Goal: Task Accomplishment & Management: Complete application form

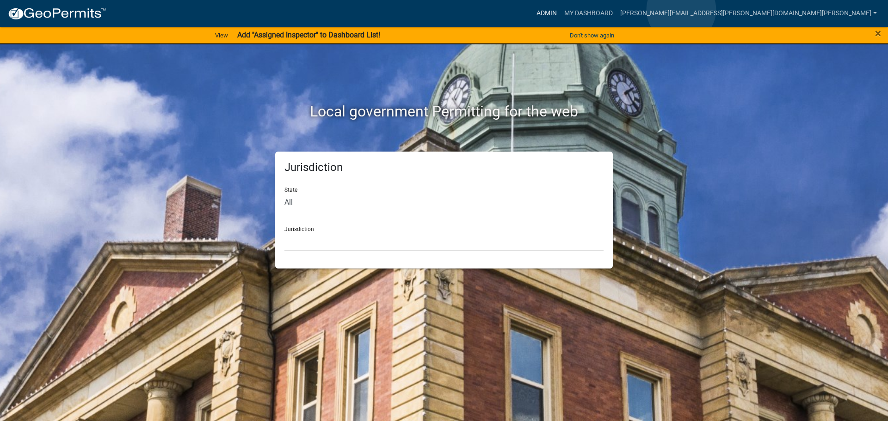
click at [561, 10] on link "Admin" at bounding box center [547, 14] width 28 height 18
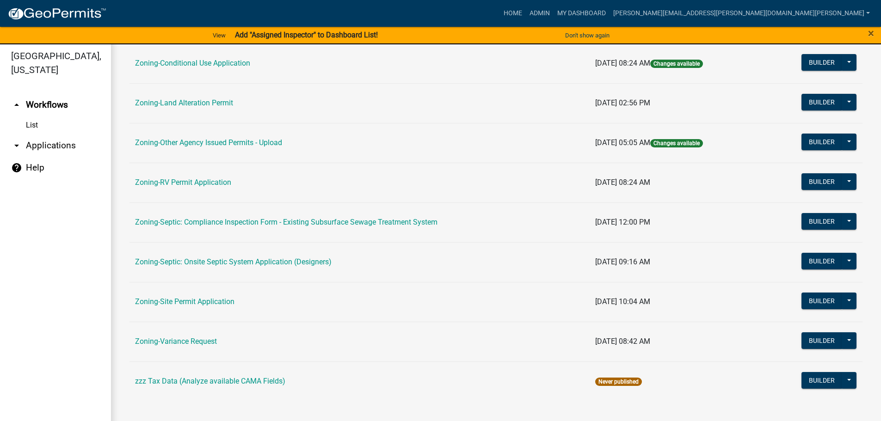
scroll to position [11, 0]
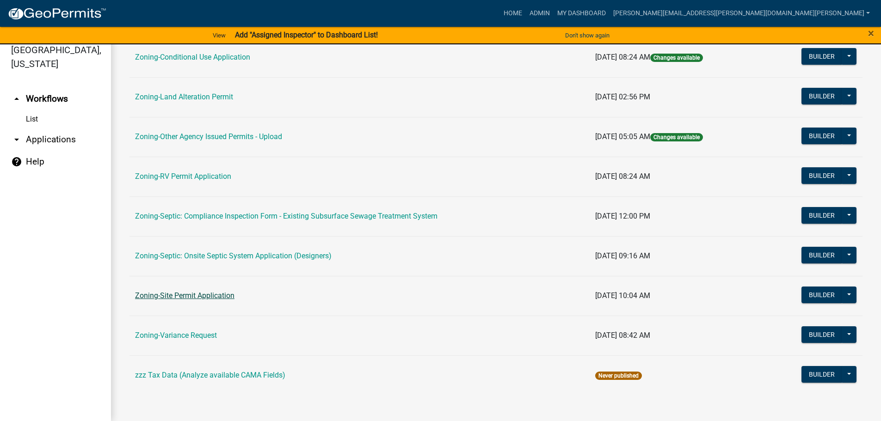
click at [203, 294] on link "Zoning-Site Permit Application" at bounding box center [184, 295] width 99 height 9
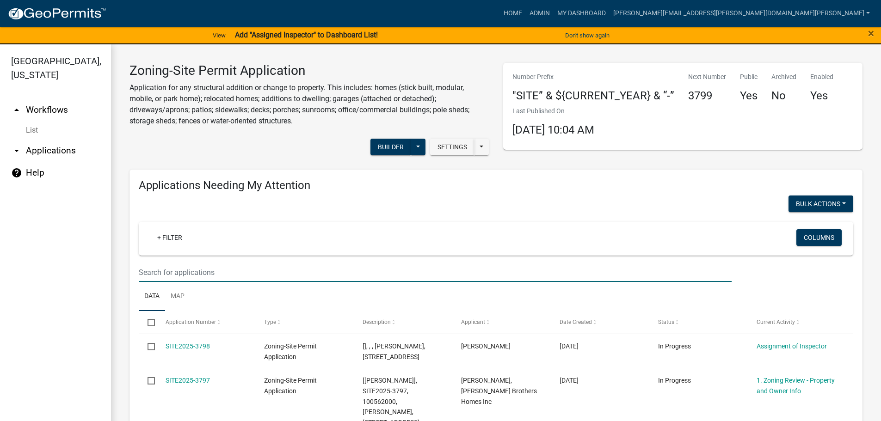
click at [187, 273] on input "text" at bounding box center [435, 272] width 593 height 19
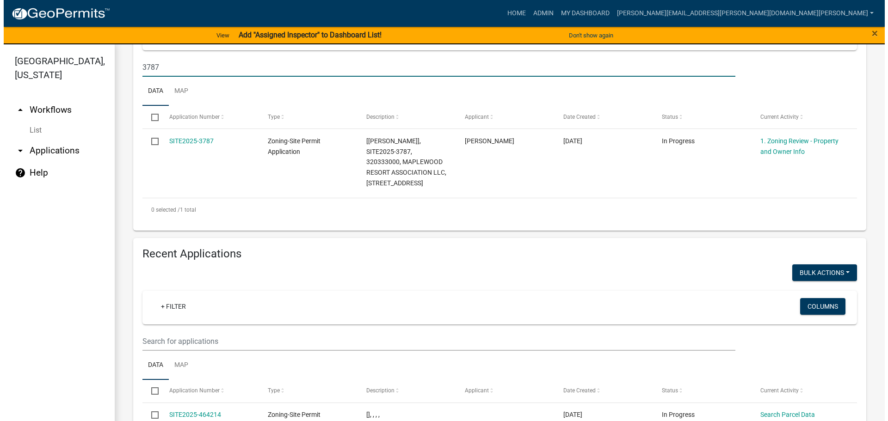
scroll to position [231, 0]
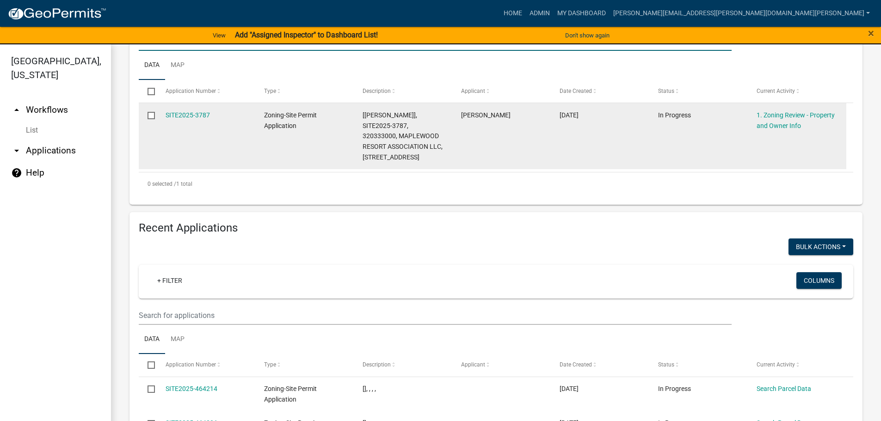
type input "3787"
click at [193, 110] on div "SITE2025-3787" at bounding box center [206, 115] width 81 height 11
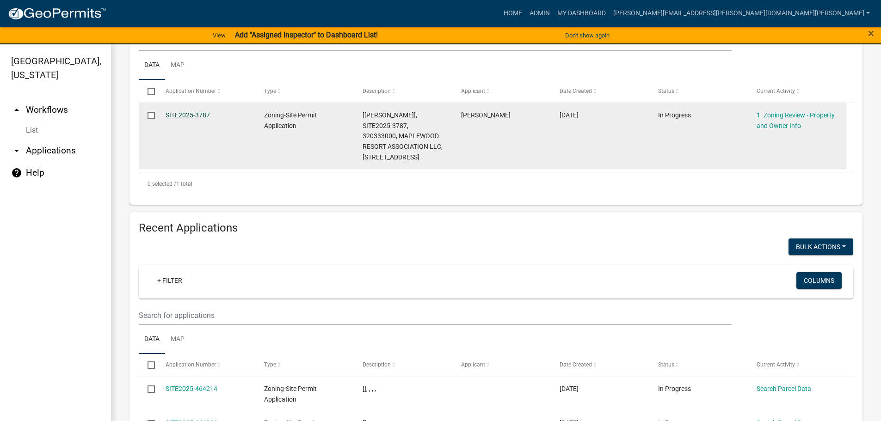
click at [186, 113] on link "SITE2025-3787" at bounding box center [188, 114] width 44 height 7
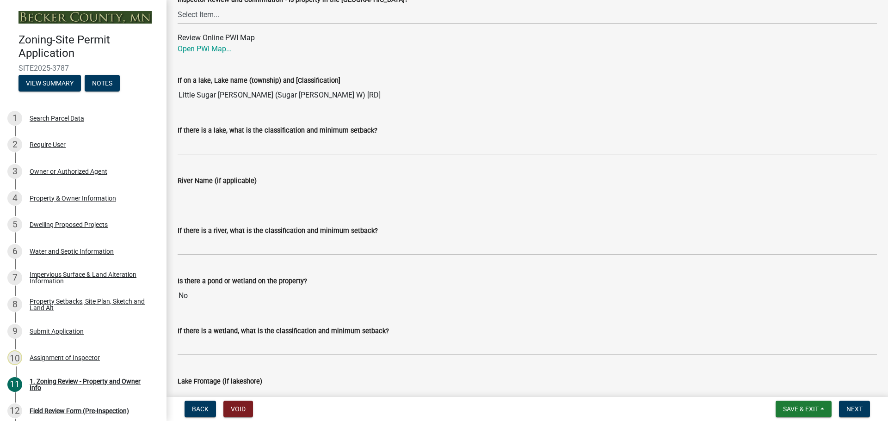
scroll to position [1573, 0]
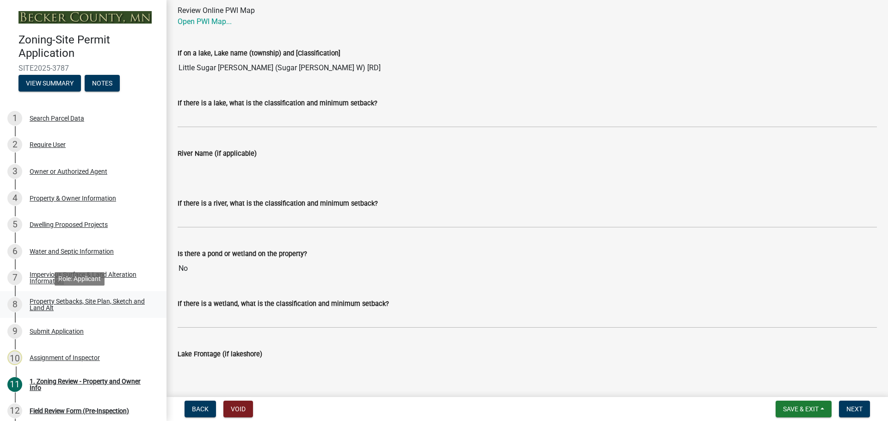
click at [95, 297] on link "8 Property Setbacks, Site Plan, Sketch and Land Alt" at bounding box center [83, 304] width 167 height 27
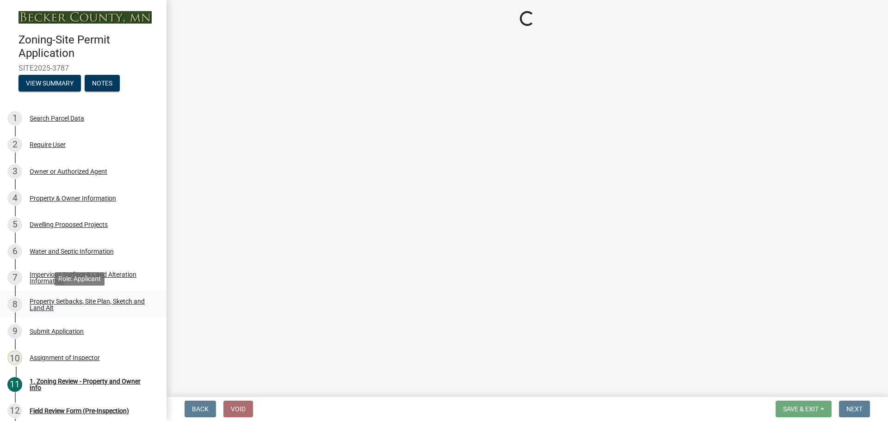
scroll to position [0, 0]
select select "7b13c63f-e699-4112-b373-98fbd28ec536"
select select "9b388376-b10c-4de6-b8d4-6d04174a4f81"
select select "b56a4575-9846-47cf-8067-c59a4853da22"
select select "12f785fb-c378-4b18-841c-21c73dc99083"
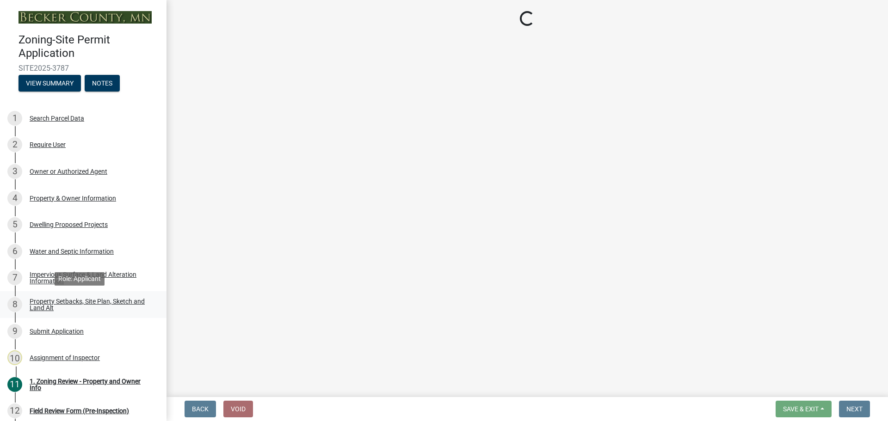
select select "e8ab2dc3-aa3f-46f3-9b4a-37eb25ad84af"
select select "27b2a8b4-abf6-463e-8c0c-7c5d2b4fe26f"
select select "b98836ba-4715-455d-97ab-be9a9df498a8"
select select "d61e3758-d187-40af-a435-5e09c3f3d509"
select select "c8b8ea71-7088-4e87-a493-7bc88cc2835b"
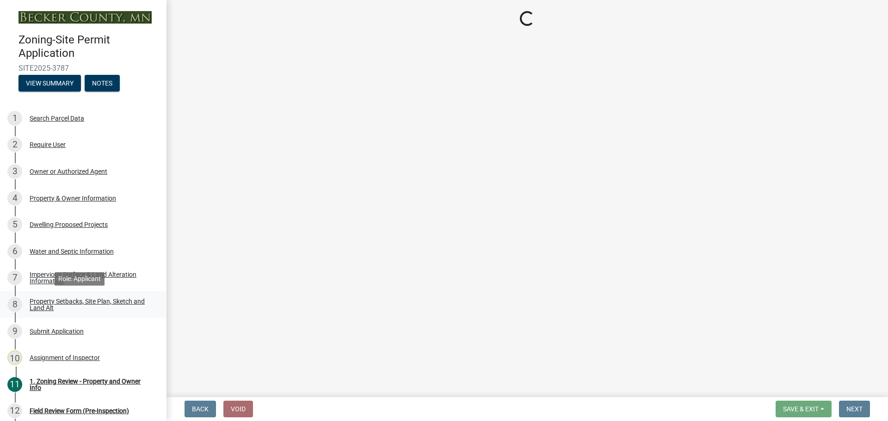
select select "1418c7e3-4054-4b00-84b5-d09b9560f30a"
select select "19d13e65-c93d-443e-910a-7a17299544cc"
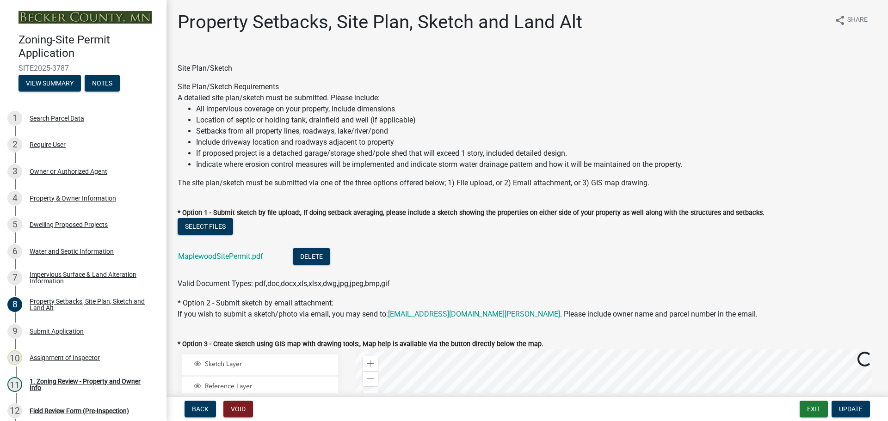
click at [189, 251] on div "MaplewoodSitePermit.pdf" at bounding box center [228, 257] width 100 height 19
click at [188, 255] on link "MaplewoodSitePermit.pdf" at bounding box center [220, 256] width 85 height 9
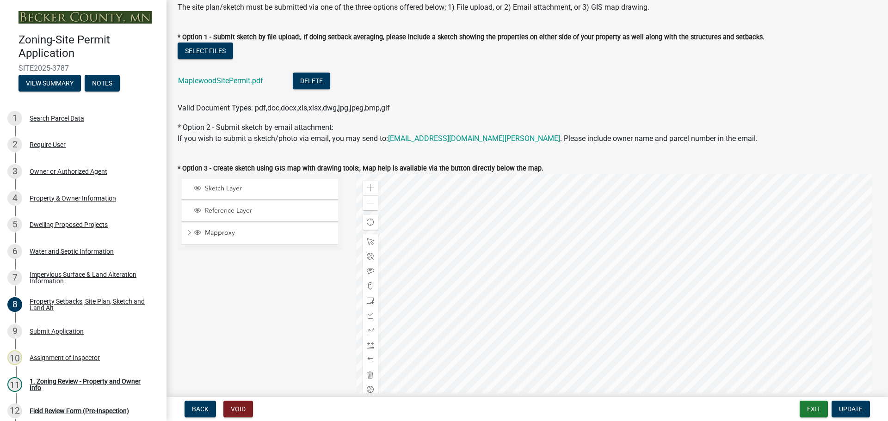
scroll to position [278, 0]
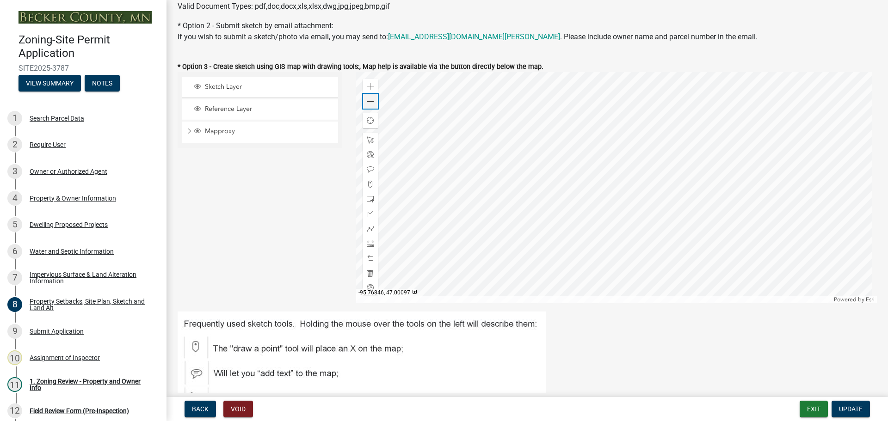
click at [368, 100] on span at bounding box center [370, 101] width 7 height 7
click at [367, 85] on span at bounding box center [370, 86] width 7 height 7
click at [55, 118] on div "Search Parcel Data" at bounding box center [57, 118] width 55 height 6
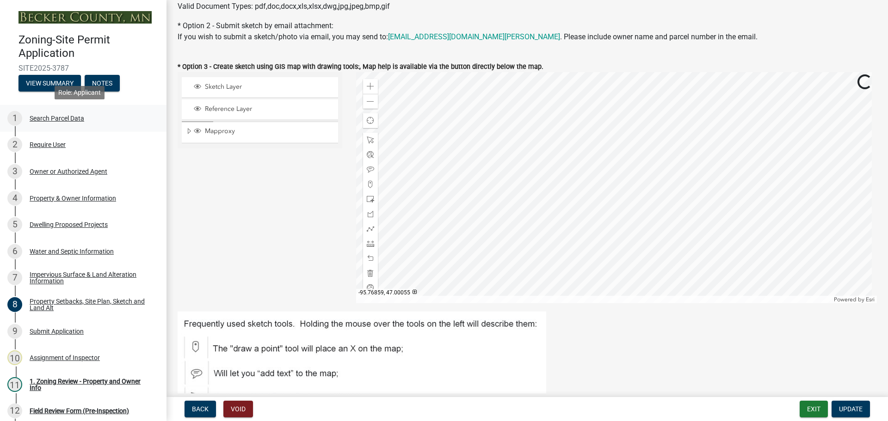
scroll to position [0, 0]
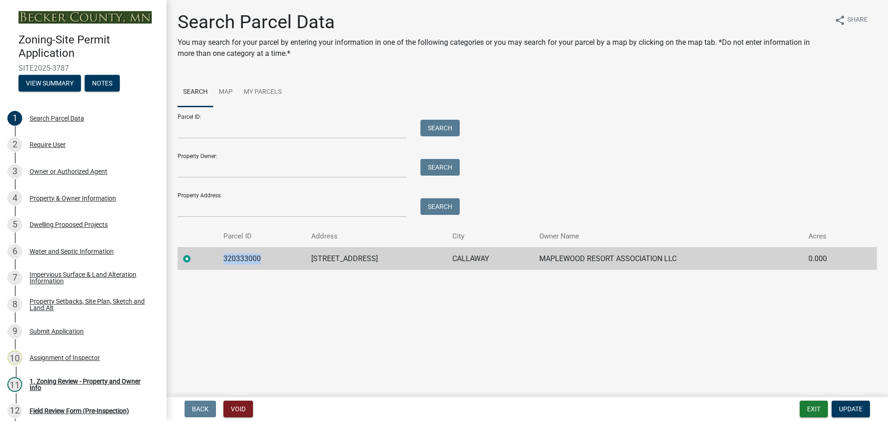
drag, startPoint x: 258, startPoint y: 258, endPoint x: 215, endPoint y: 254, distance: 42.8
click at [218, 254] on td "320333000" at bounding box center [262, 259] width 88 height 23
copy td "320333000"
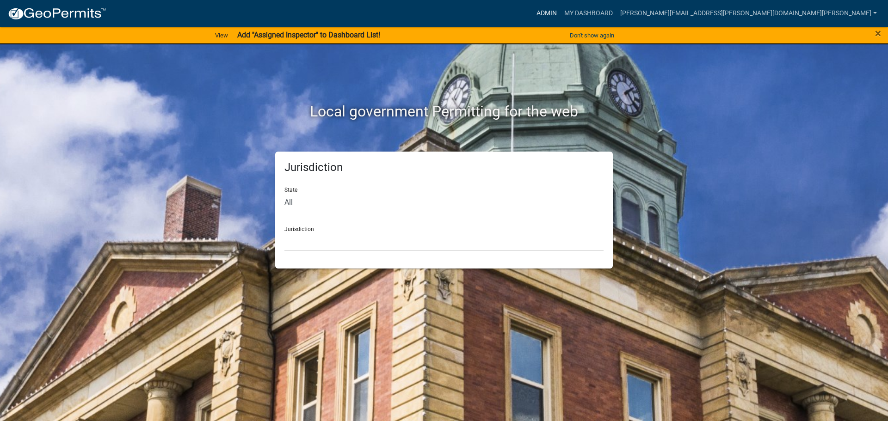
click at [561, 7] on link "Admin" at bounding box center [547, 14] width 28 height 18
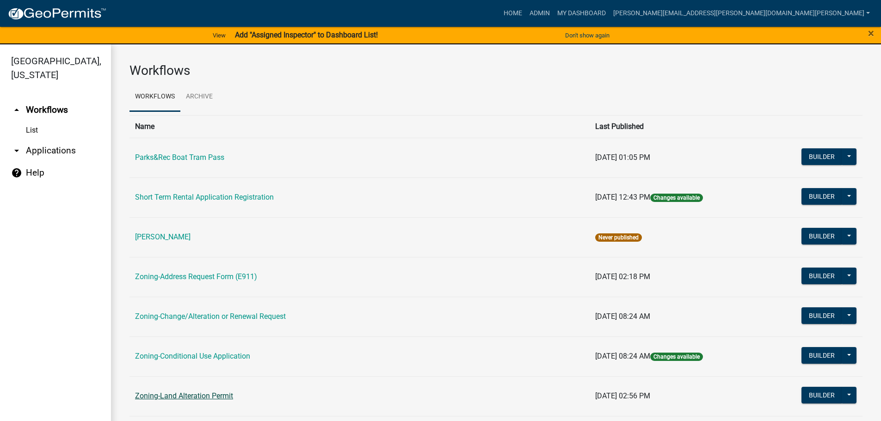
click at [214, 393] on link "Zoning-Land Alteration Permit" at bounding box center [184, 396] width 98 height 9
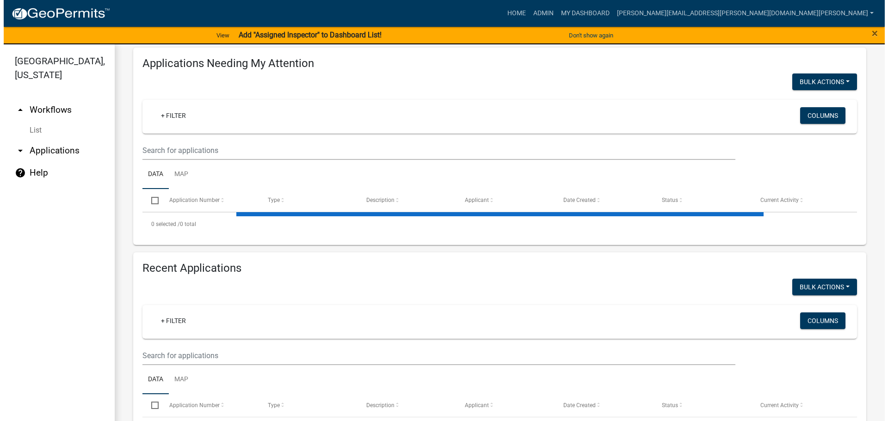
scroll to position [139, 0]
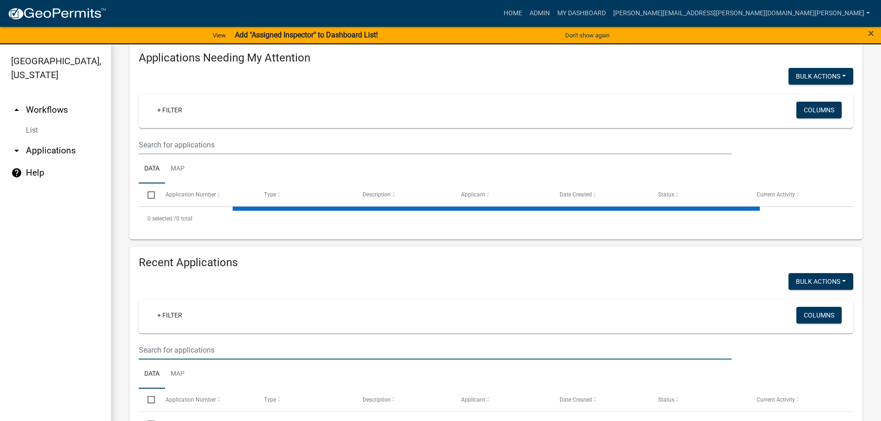
click at [202, 155] on input "text" at bounding box center [435, 145] width 593 height 19
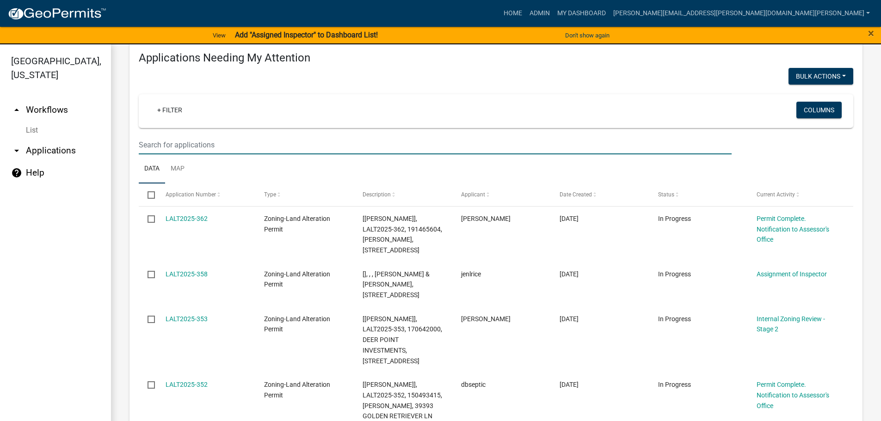
click at [170, 140] on input "text" at bounding box center [435, 145] width 593 height 19
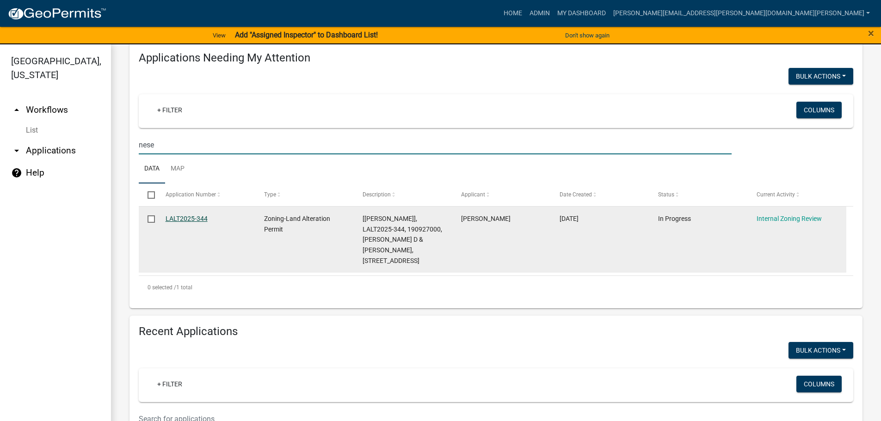
type input "nese"
click at [189, 215] on link "LALT2025-344" at bounding box center [187, 218] width 42 height 7
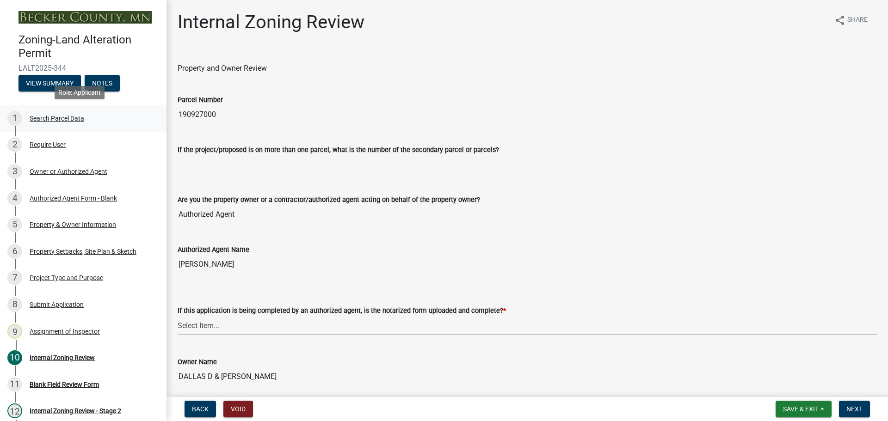
click at [68, 117] on div "Search Parcel Data" at bounding box center [57, 118] width 55 height 6
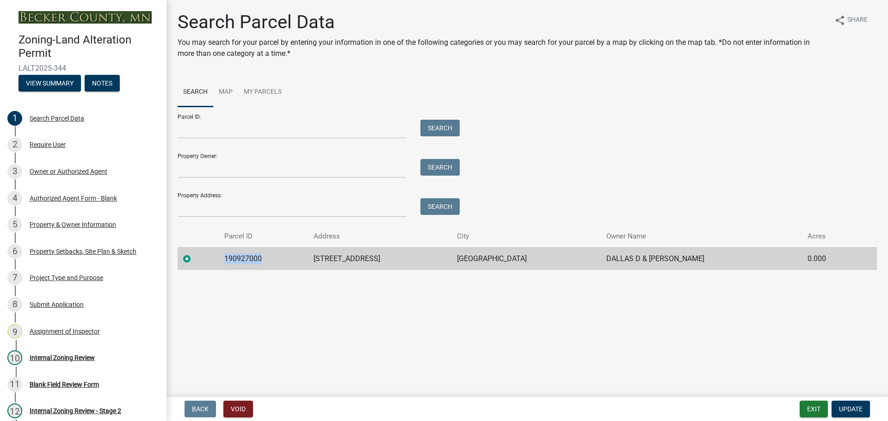
drag, startPoint x: 266, startPoint y: 256, endPoint x: 227, endPoint y: 254, distance: 39.4
click at [227, 254] on td "190927000" at bounding box center [264, 259] width 90 height 23
copy td "190927000"
click at [78, 192] on div "4 Authorized Agent Form - Blank" at bounding box center [79, 198] width 144 height 15
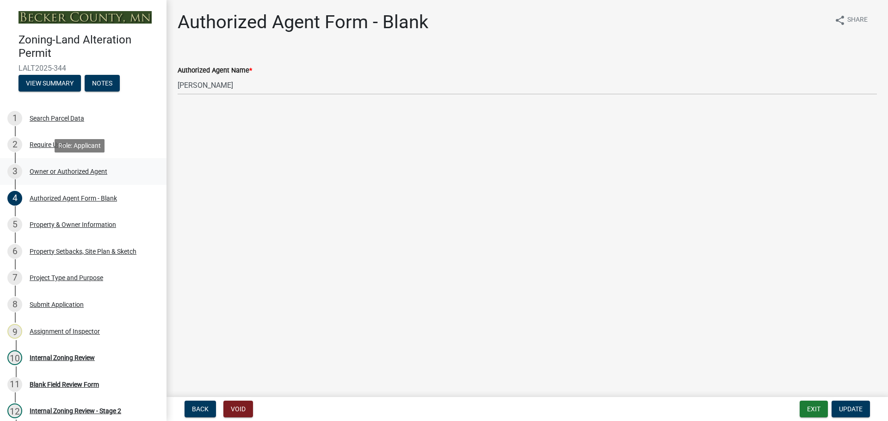
click at [73, 168] on div "Owner or Authorized Agent" at bounding box center [69, 171] width 78 height 6
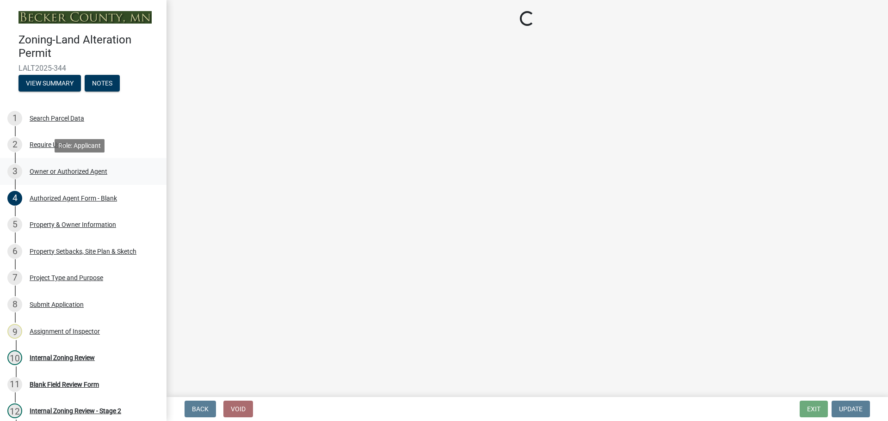
select select "4efd353e-d323-410a-8a7d-c8ce5c92be7a"
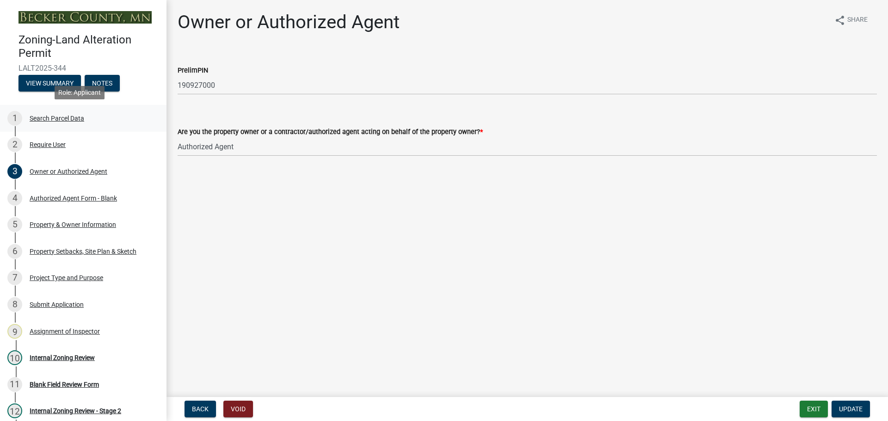
click at [61, 115] on div "Search Parcel Data" at bounding box center [57, 118] width 55 height 6
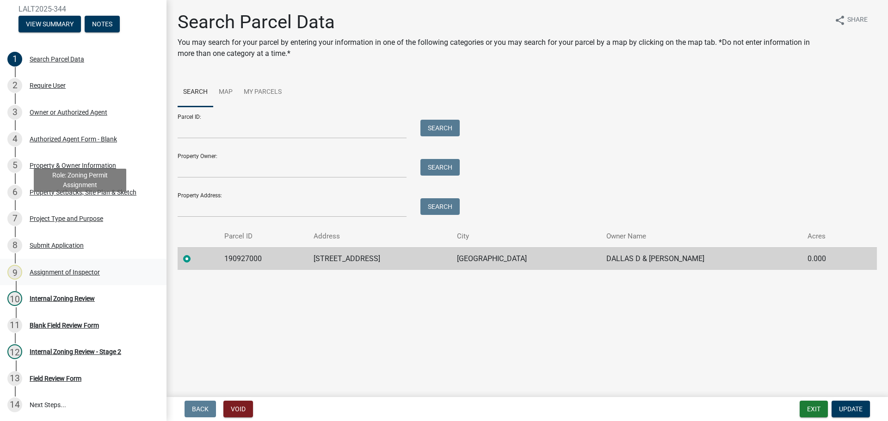
scroll to position [122, 0]
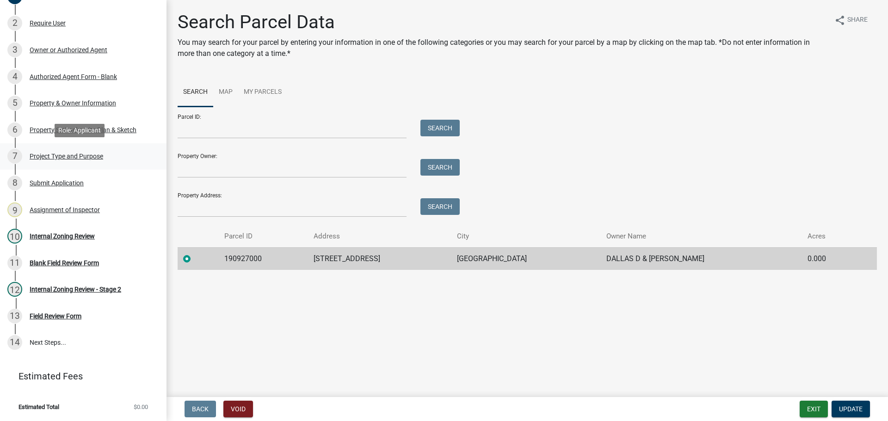
click at [74, 155] on div "Project Type and Purpose" at bounding box center [67, 156] width 74 height 6
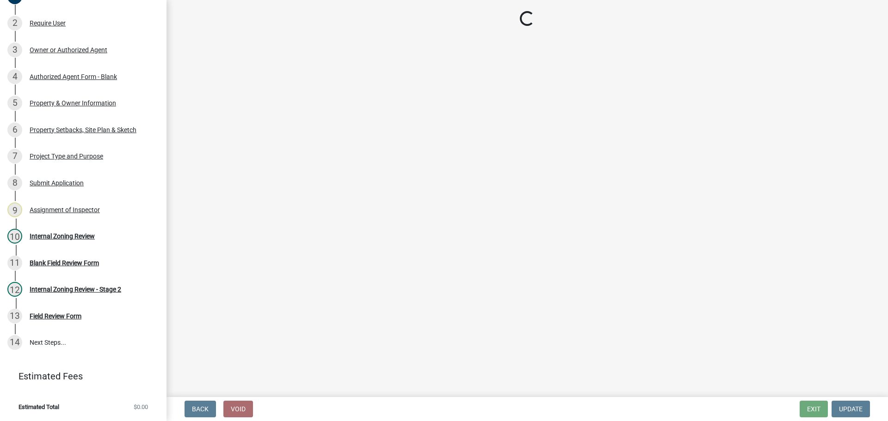
select select "bc80422a-3430-4945-924c-ab9dfd7e4d18"
select select "ac131222-58a6-414d-b112-13b73351463d"
select select "c4ff50e9-d941-459d-94c8-de1c9029ab7f"
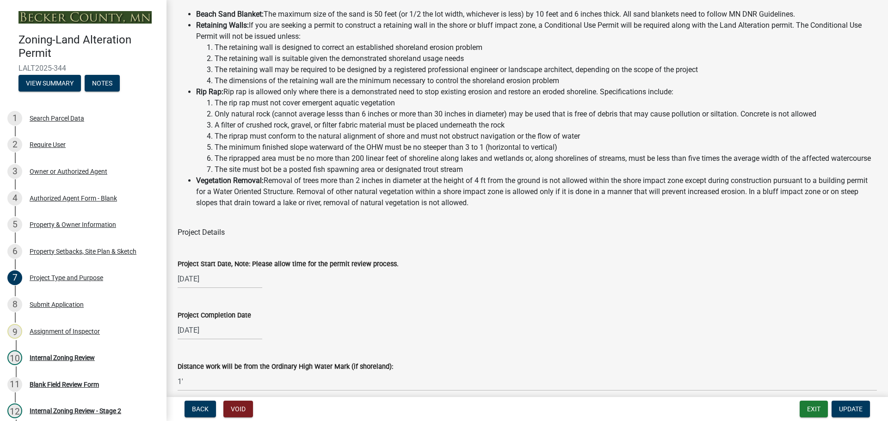
scroll to position [0, 0]
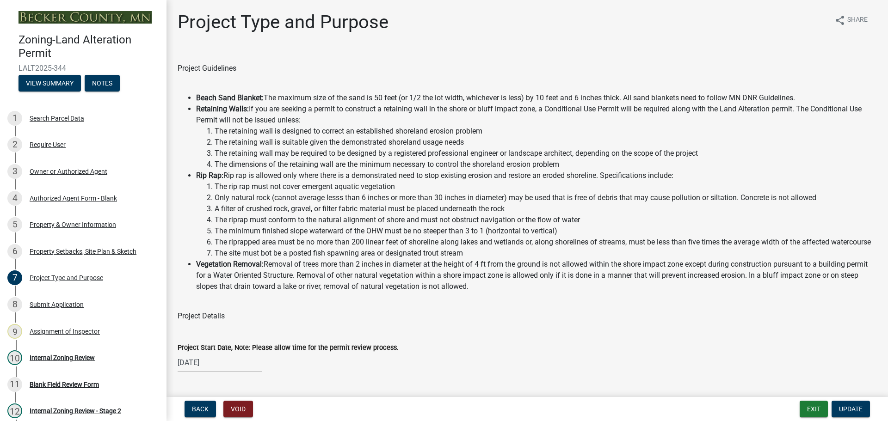
click at [812, 271] on li "Vegetation Removal: Removal of trees more than 2 inches in diameter at the heig…" at bounding box center [536, 275] width 681 height 33
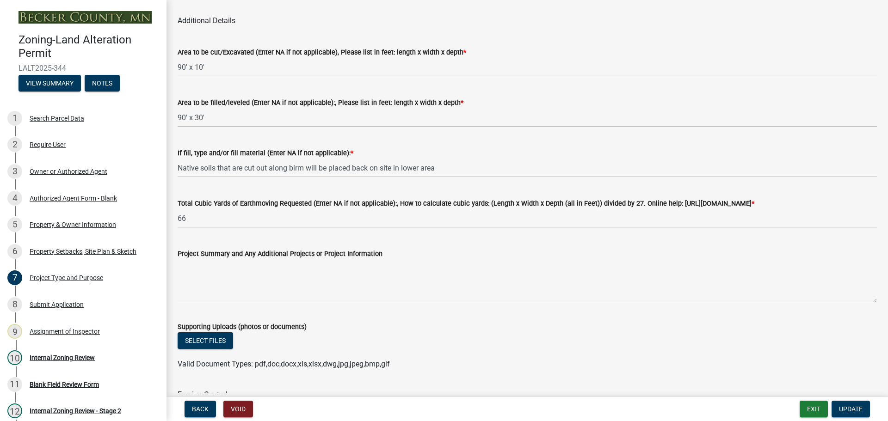
scroll to position [879, 0]
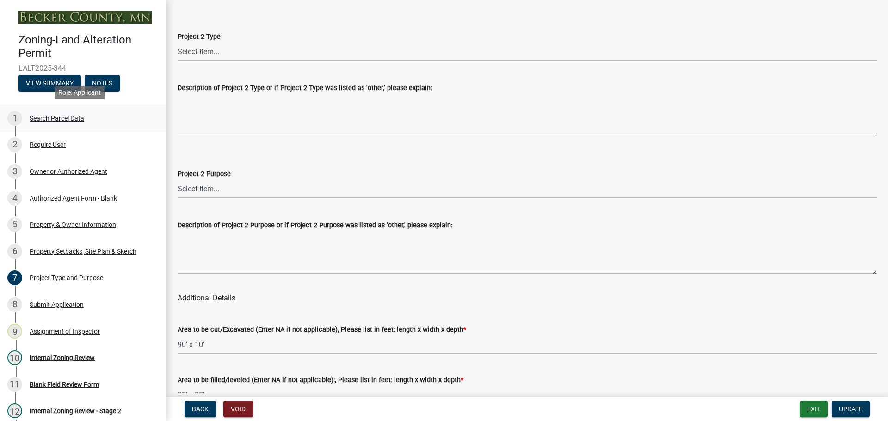
click at [73, 116] on div "Search Parcel Data" at bounding box center [57, 118] width 55 height 6
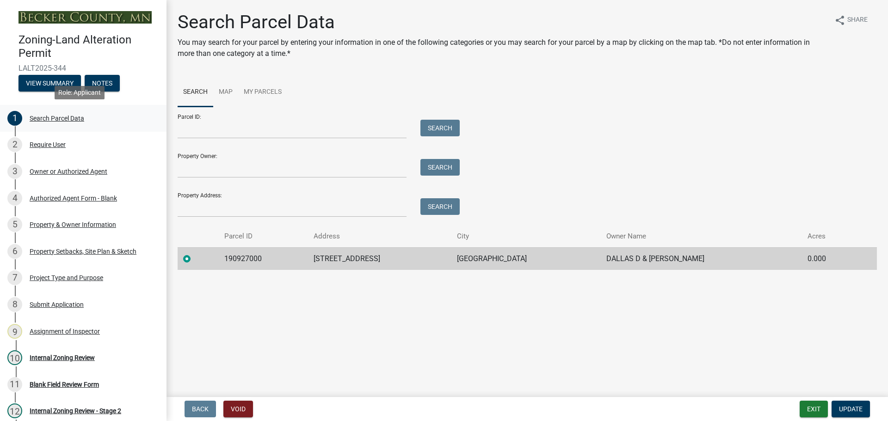
click at [79, 115] on div "Search Parcel Data" at bounding box center [57, 118] width 55 height 6
drag, startPoint x: 268, startPoint y: 256, endPoint x: 221, endPoint y: 256, distance: 47.2
click at [221, 256] on td "190927000" at bounding box center [264, 259] width 90 height 23
copy td "190927000"
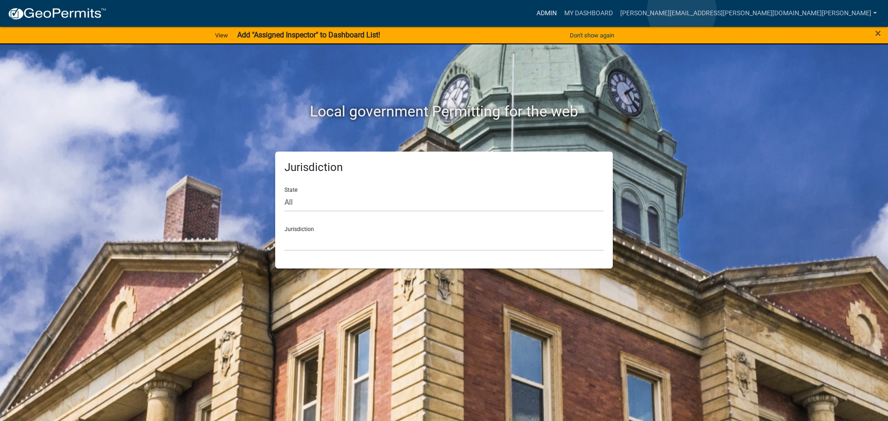
click at [561, 11] on link "Admin" at bounding box center [547, 14] width 28 height 18
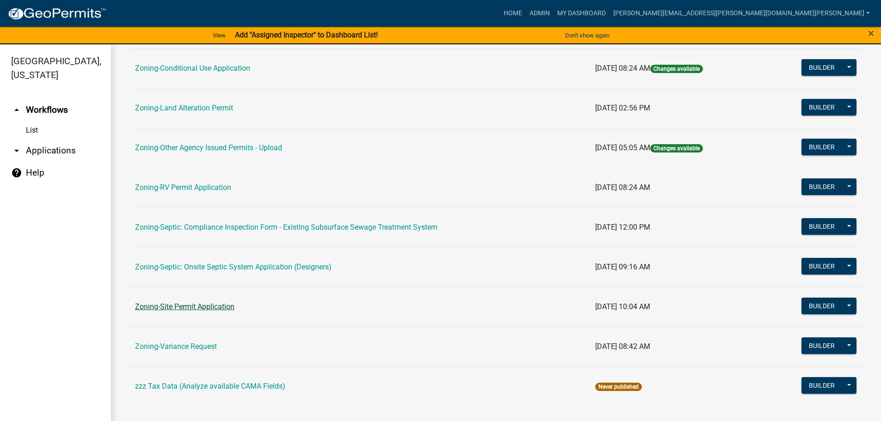
click at [180, 308] on link "Zoning-Site Permit Application" at bounding box center [184, 307] width 99 height 9
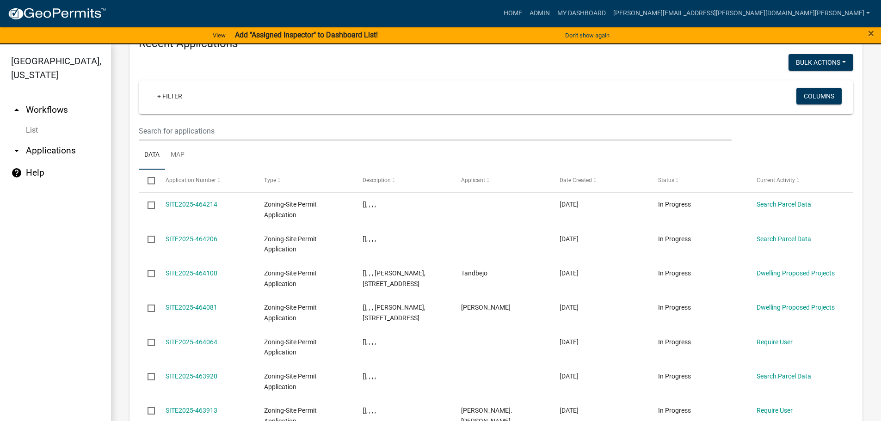
scroll to position [1162, 0]
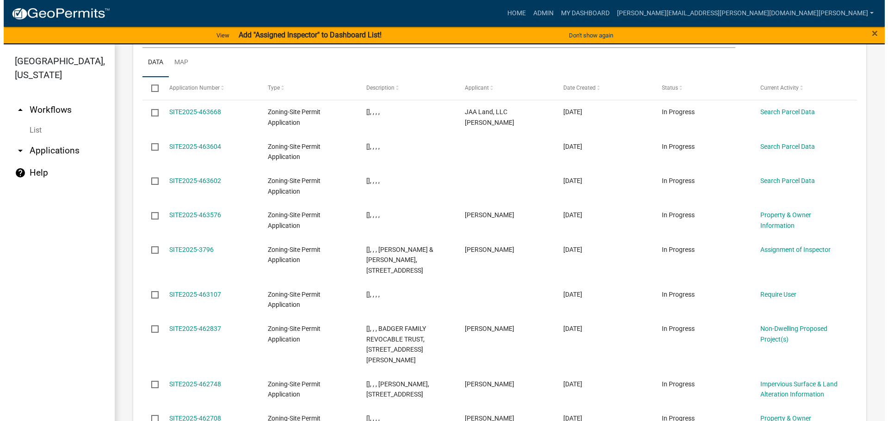
scroll to position [1116, 0]
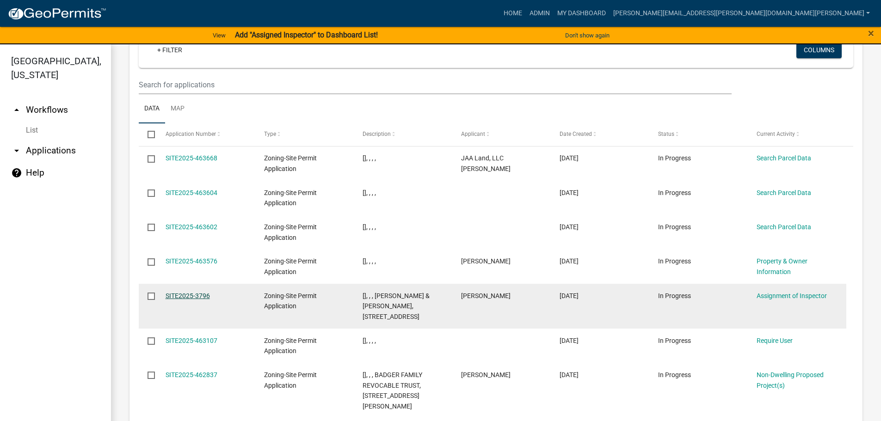
click at [202, 292] on link "SITE2025-3796" at bounding box center [188, 295] width 44 height 7
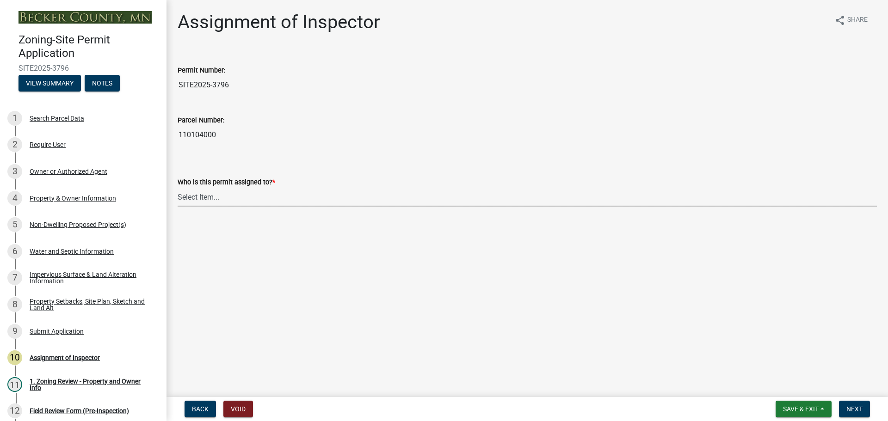
click at [204, 195] on select "Select Item... Jeff Rusness Kyle Vareberg Nicole Bradbury Susan Rockwell Tyler …" at bounding box center [528, 197] width 700 height 19
click at [178, 188] on select "Select Item... Jeff Rusness Kyle Vareberg Nicole Bradbury Susan Rockwell Tyler …" at bounding box center [528, 197] width 700 height 19
select select "ebd8400e-d8d5-49f8-911f-e671eb76408a"
click at [853, 407] on span "Next" at bounding box center [855, 409] width 16 height 7
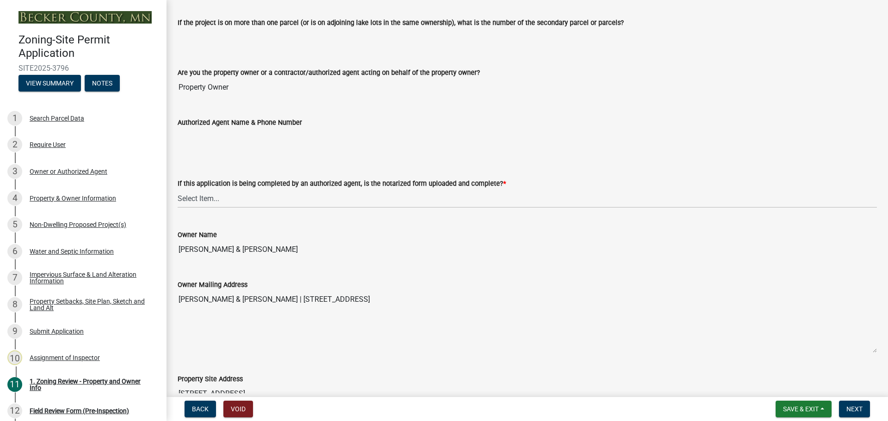
scroll to position [185, 0]
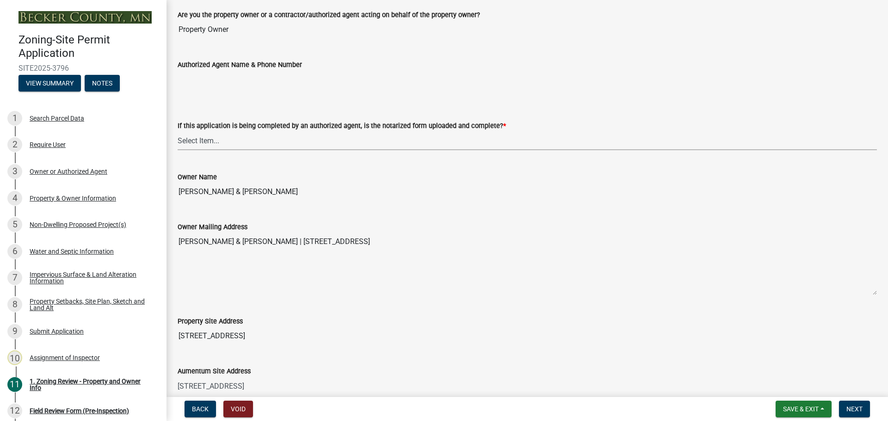
click at [201, 135] on select "Select Item... Yes No N/A" at bounding box center [528, 140] width 700 height 19
click at [178, 131] on select "Select Item... Yes No N/A" at bounding box center [528, 140] width 700 height 19
select select "b7a4e2f0-1e07-4bdc-bedd-b8d1ce513ae9"
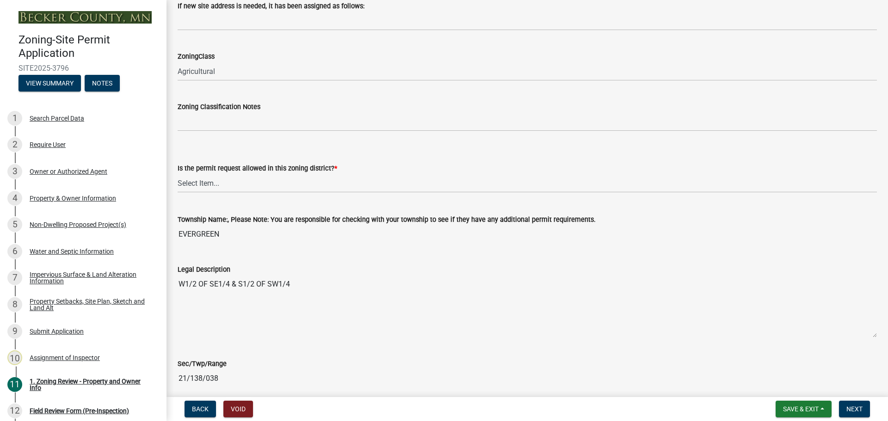
scroll to position [601, 0]
click at [232, 188] on select "Select Item... Yes No" at bounding box center [528, 182] width 700 height 19
click at [178, 173] on select "Select Item... Yes No" at bounding box center [528, 182] width 700 height 19
select select "b4f32c46-6248-4748-b47c-fa4933858724"
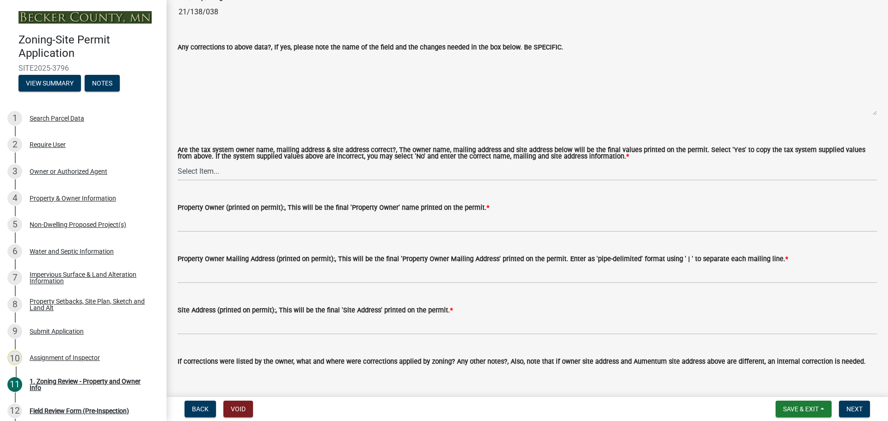
scroll to position [972, 0]
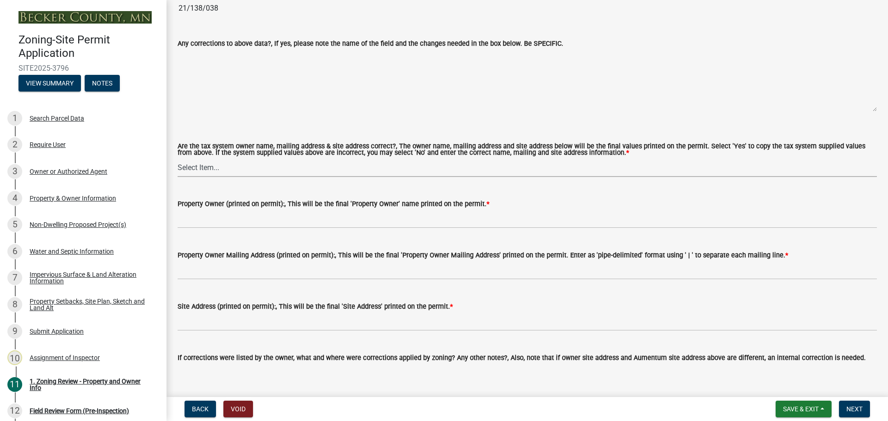
drag, startPoint x: 212, startPoint y: 168, endPoint x: 214, endPoint y: 175, distance: 7.1
click at [212, 168] on select "Select Item... Yes No" at bounding box center [528, 167] width 700 height 19
click at [178, 159] on select "Select Item... Yes No" at bounding box center [528, 167] width 700 height 19
select select "ab6c2257-4786-48e5-86d0-1194833f57c8"
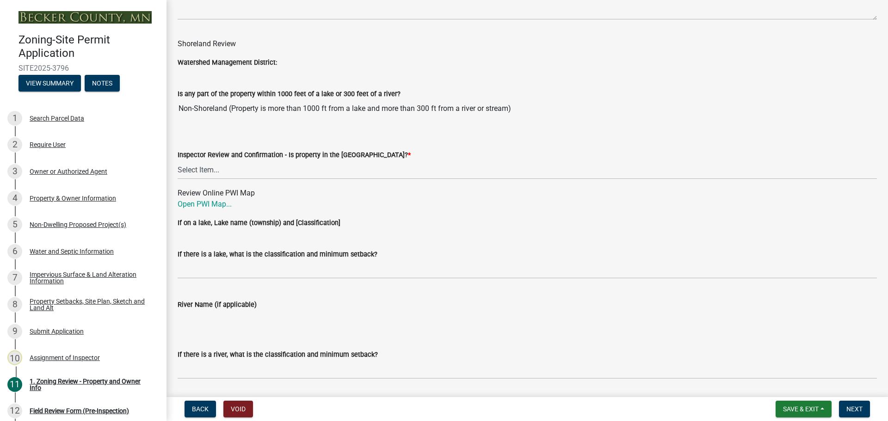
scroll to position [1355, 0]
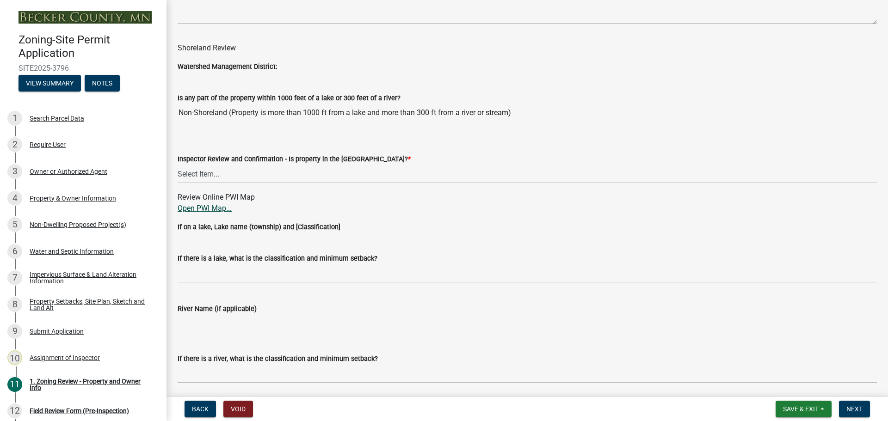
click at [217, 207] on link "Open PWI Map..." at bounding box center [205, 208] width 54 height 9
click at [205, 176] on select "Select Item... Within Shoreland District (SD) Not in Shoreland District (NOTSL)" at bounding box center [528, 174] width 700 height 19
click at [178, 165] on select "Select Item... Within Shoreland District (SD) Not in Shoreland District (NOTSL)" at bounding box center [528, 174] width 700 height 19
select select "e1f6b8d3-daec-4023-803a-68e50f8a9a47"
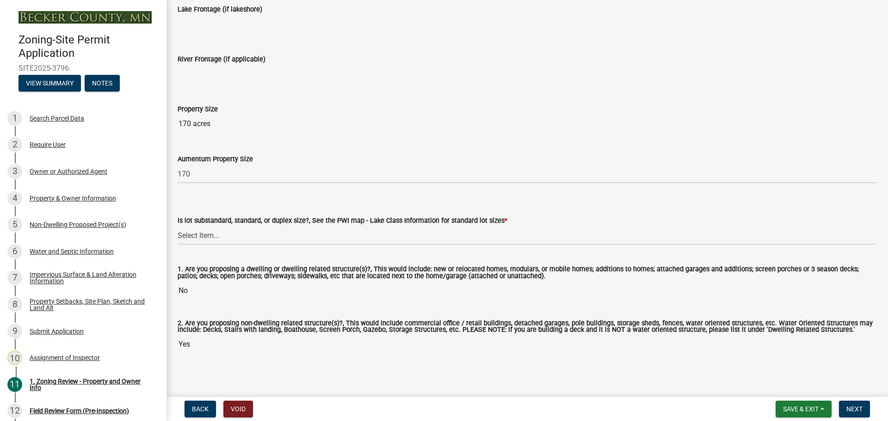
scroll to position [1860, 0]
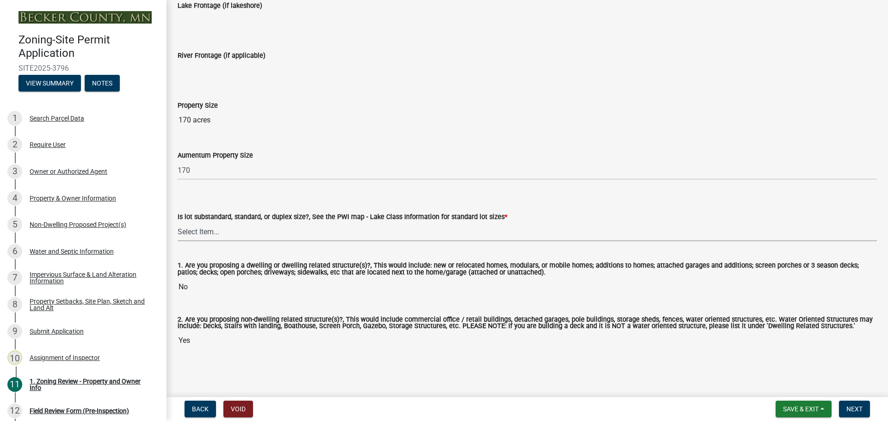
click at [201, 231] on select "Select Item... Non-Riparian and not back lot Substandard Non-Riparian Backlot S…" at bounding box center [528, 232] width 700 height 19
click at [178, 223] on select "Select Item... Non-Riparian and not back lot Substandard Non-Riparian Backlot S…" at bounding box center [528, 232] width 700 height 19
select select "d94a228a-13b2-461d-ba2b-a9964ed903a2"
click at [856, 406] on span "Next" at bounding box center [855, 409] width 16 height 7
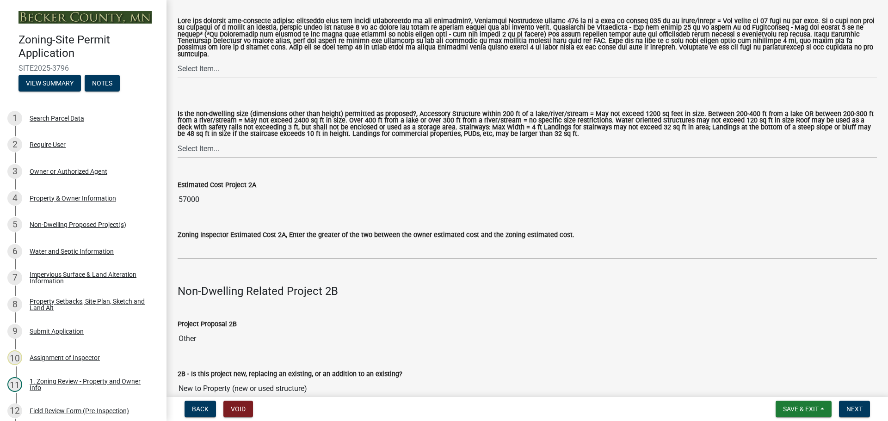
scroll to position [879, 0]
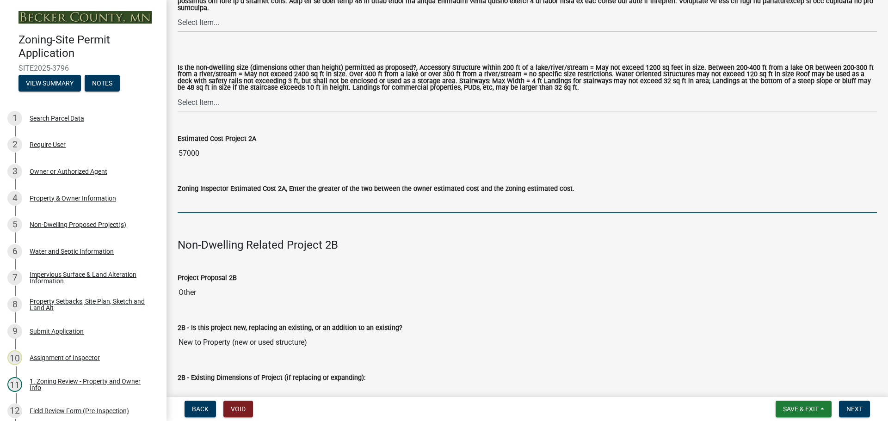
click at [223, 200] on input "text" at bounding box center [528, 203] width 700 height 19
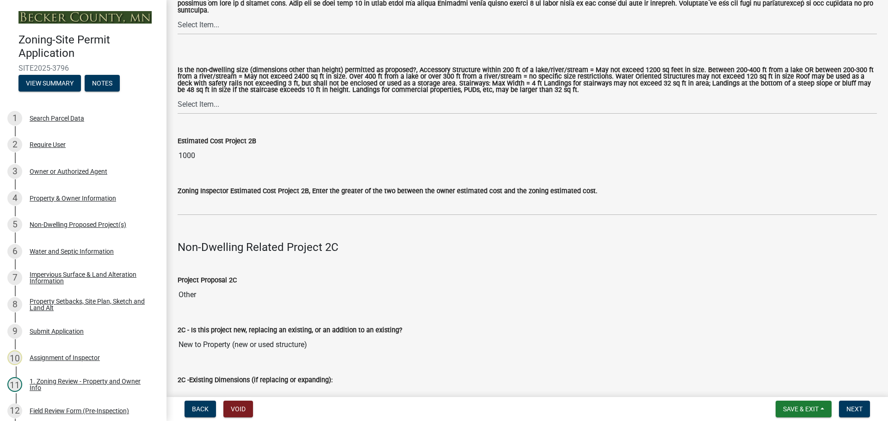
scroll to position [1943, 0]
type input "57000"
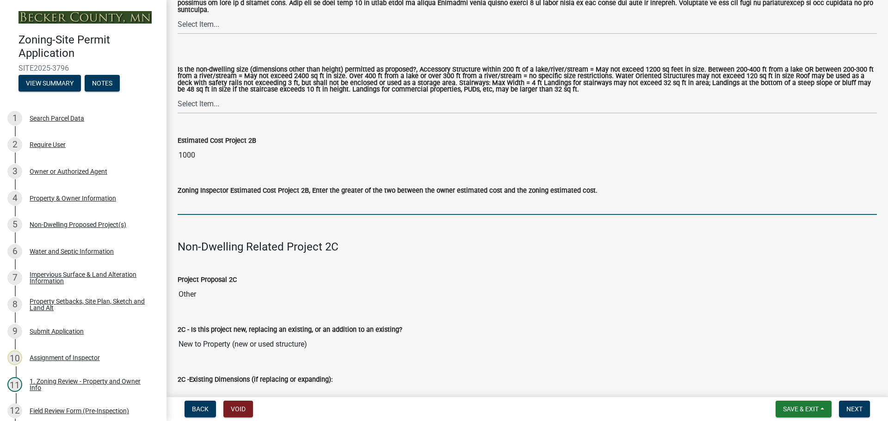
click at [231, 199] on input "text" at bounding box center [528, 205] width 700 height 19
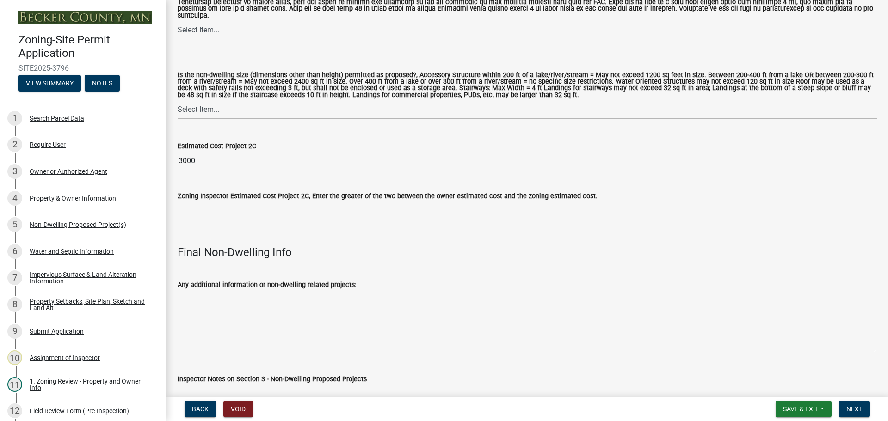
scroll to position [3007, 0]
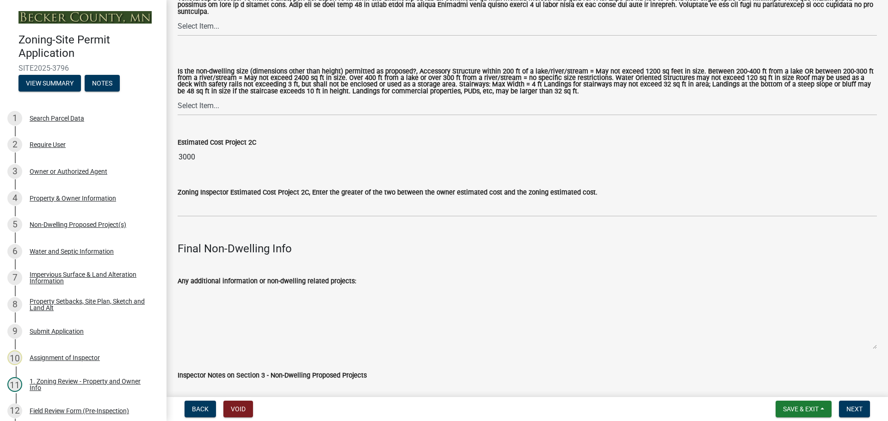
type input "1000"
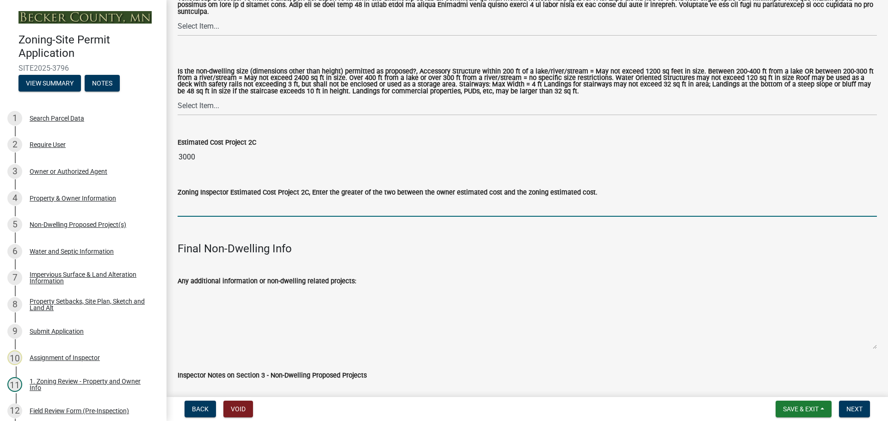
click at [220, 198] on input "text" at bounding box center [528, 207] width 700 height 19
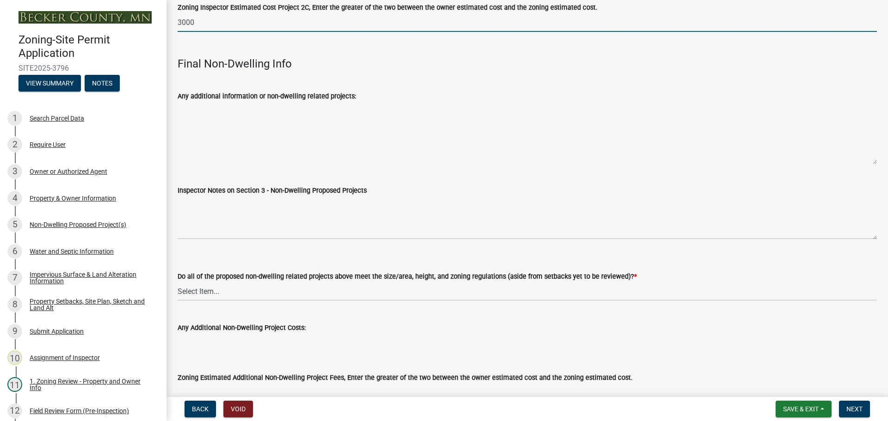
scroll to position [3234, 0]
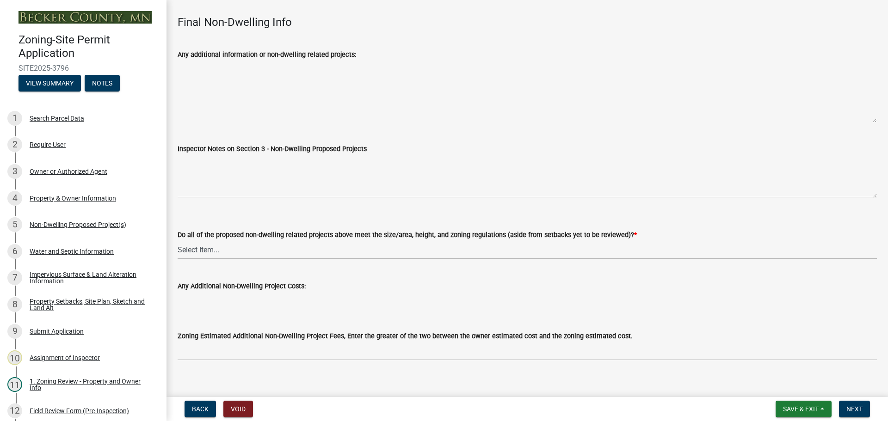
type input "3000"
click at [198, 241] on select "Select Item... Yes No N/A" at bounding box center [528, 250] width 700 height 19
click at [220, 241] on select "Select Item... Yes No N/A" at bounding box center [528, 250] width 700 height 19
click at [178, 241] on select "Select Item... Yes No N/A" at bounding box center [528, 250] width 700 height 19
select select "70869821-7738-4560-8d2e-4f353ca78bb3"
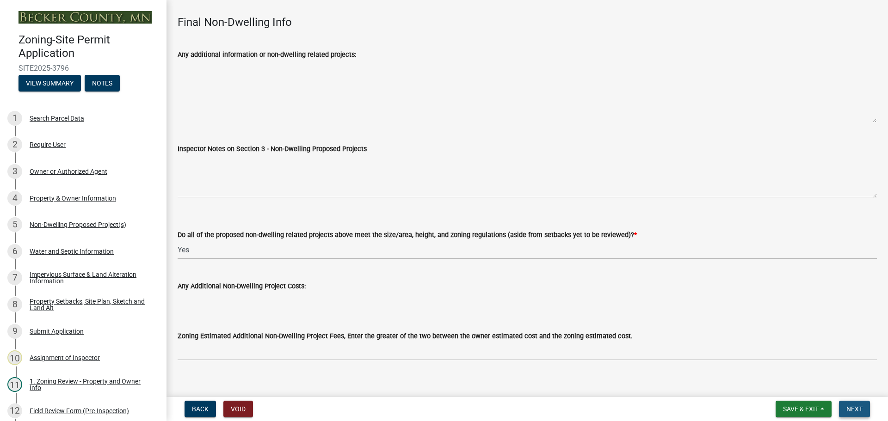
click at [861, 405] on button "Next" at bounding box center [854, 409] width 31 height 17
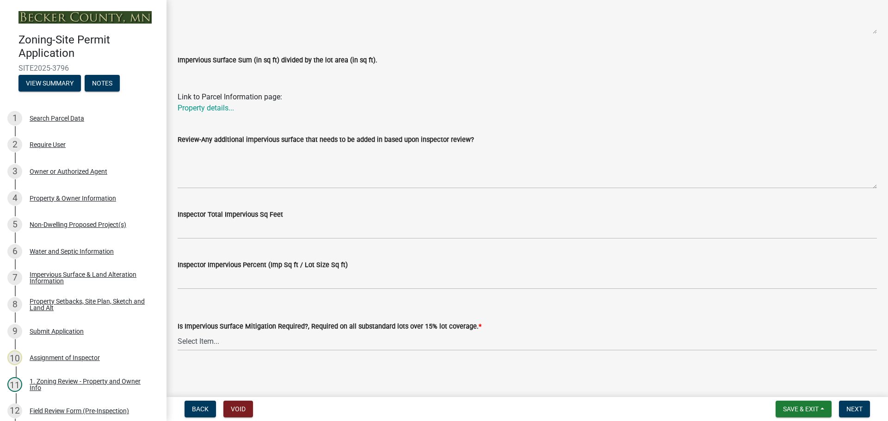
scroll to position [291, 0]
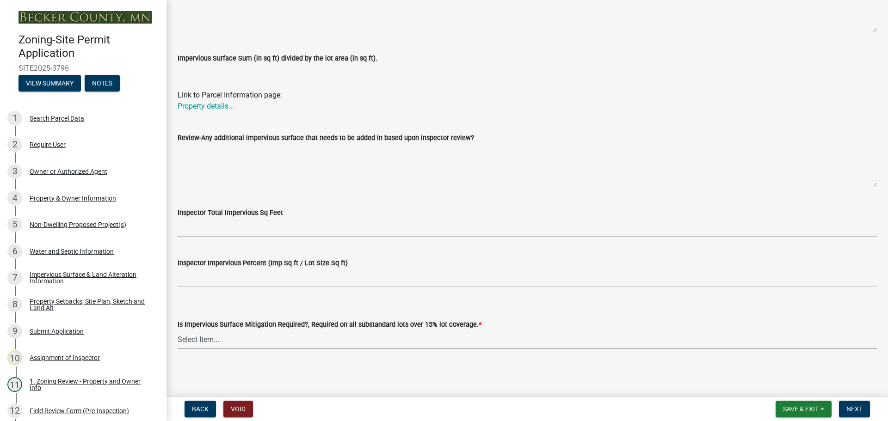
click at [207, 338] on select "Select Item... Yes- Over 15% substandard lot coverage No N/A" at bounding box center [528, 339] width 700 height 19
click at [189, 339] on select "Select Item... Yes- Over 15% substandard lot coverage No N/A" at bounding box center [528, 339] width 700 height 19
click at [178, 330] on select "Select Item... Yes- Over 15% substandard lot coverage No N/A" at bounding box center [528, 339] width 700 height 19
select select "e01e6f83-540c-4684-94c6-de0fe38ded07"
click at [859, 409] on span "Next" at bounding box center [855, 409] width 16 height 7
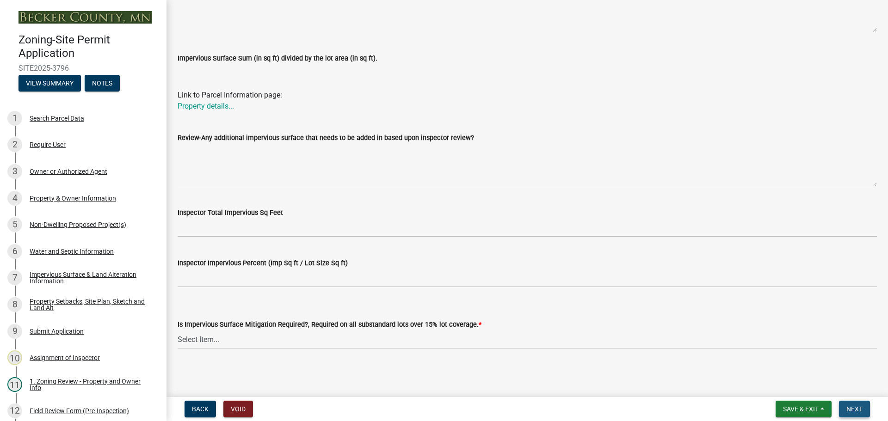
scroll to position [0, 0]
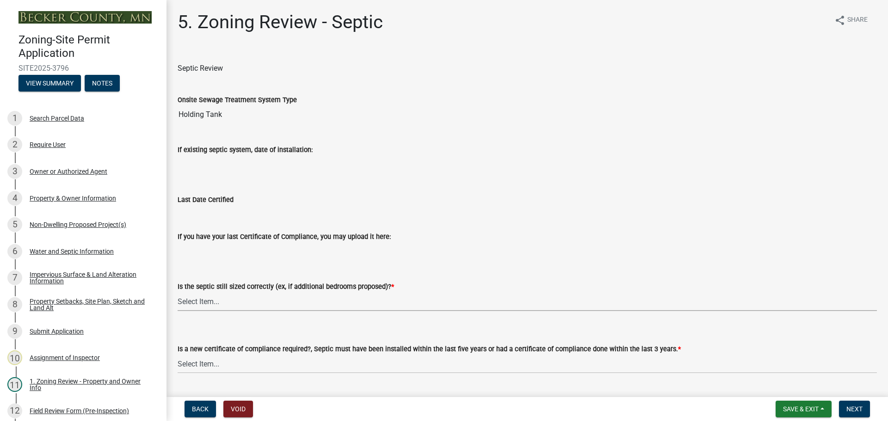
click at [197, 303] on select "Select Item... Yes No N/A" at bounding box center [528, 301] width 700 height 19
click at [178, 292] on select "Select Item... Yes No N/A" at bounding box center [528, 301] width 700 height 19
select select "ffe0288f-179d-446d-9dfb-ee21a688edc6"
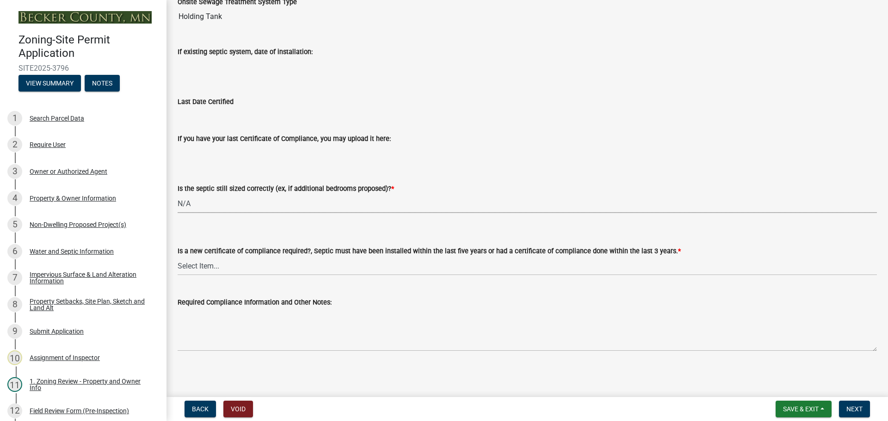
scroll to position [99, 0]
click at [201, 266] on select "Select Item... Yes No" at bounding box center [528, 264] width 700 height 19
click at [178, 255] on select "Select Item... Yes No" at bounding box center [528, 264] width 700 height 19
select select "2fd537d7-74b1-4ff9-a84c-837cf5598f43"
click at [860, 409] on span "Next" at bounding box center [855, 409] width 16 height 7
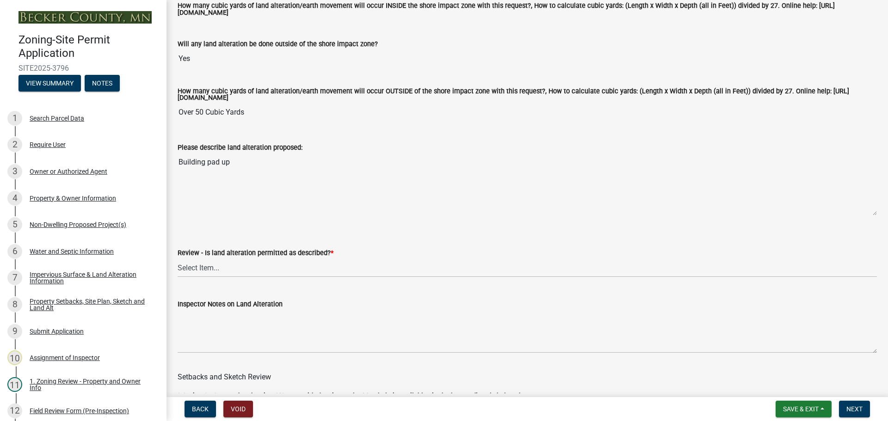
scroll to position [231, 0]
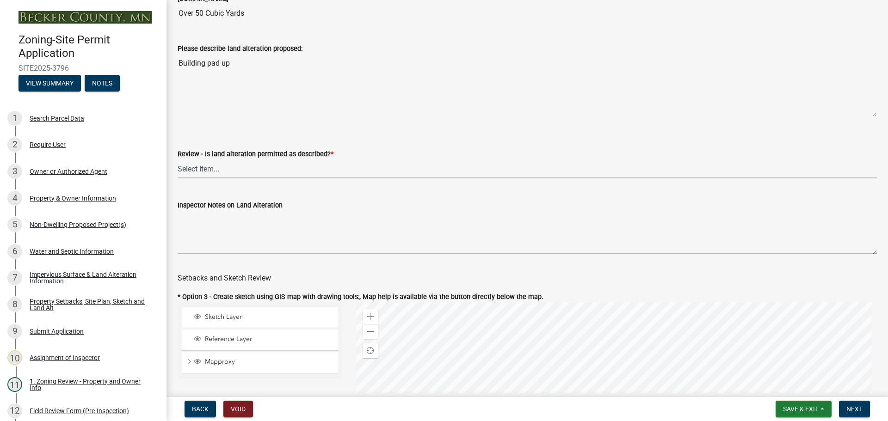
click at [202, 173] on select "Select Item... Yes No N/A" at bounding box center [528, 169] width 700 height 19
click at [178, 161] on select "Select Item... Yes No N/A" at bounding box center [528, 169] width 700 height 19
select select "cada6796-d529-4ebb-b6d4-faca8dd705c9"
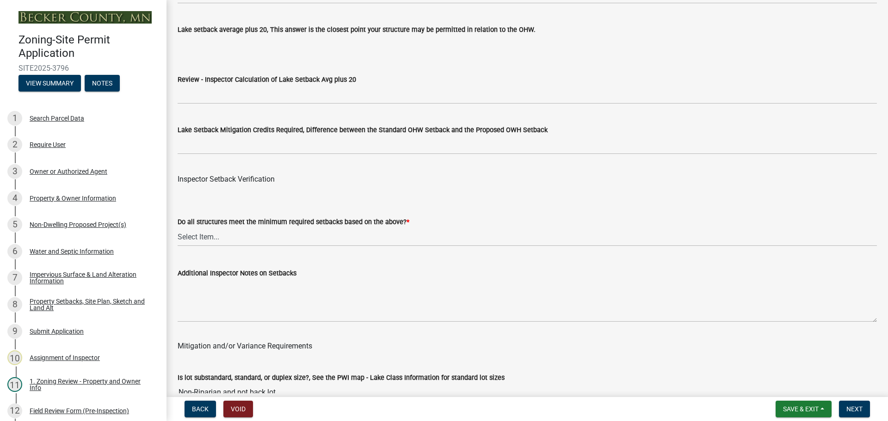
scroll to position [2822, 0]
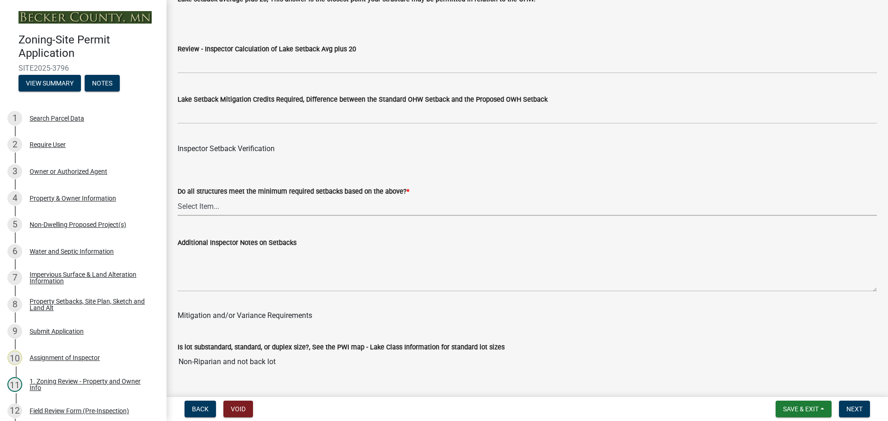
click at [184, 206] on select "Select Item... Yes No" at bounding box center [528, 206] width 700 height 19
click at [178, 199] on select "Select Item... Yes No" at bounding box center [528, 206] width 700 height 19
select select "1355ee8a-8cf1-4796-8594-a9df27e9dfb0"
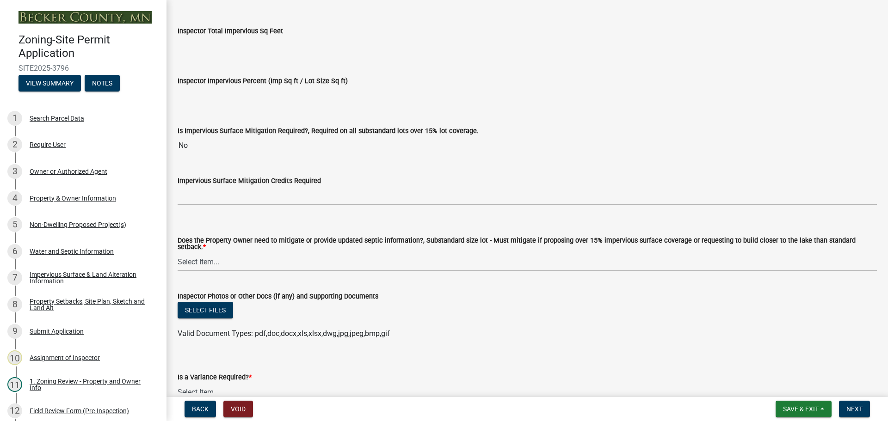
scroll to position [3285, 0]
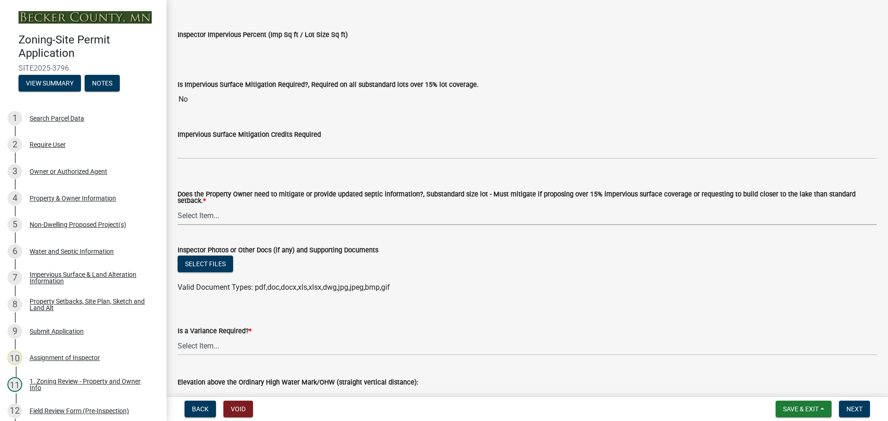
click at [209, 214] on select "Select Item... No Mitigation or additional Septic Information is required Septi…" at bounding box center [528, 215] width 700 height 19
click at [178, 206] on select "Select Item... No Mitigation or additional Septic Information is required Septi…" at bounding box center [528, 215] width 700 height 19
select select "90ee664a-1dc2-440e-be2c-90a87c157e77"
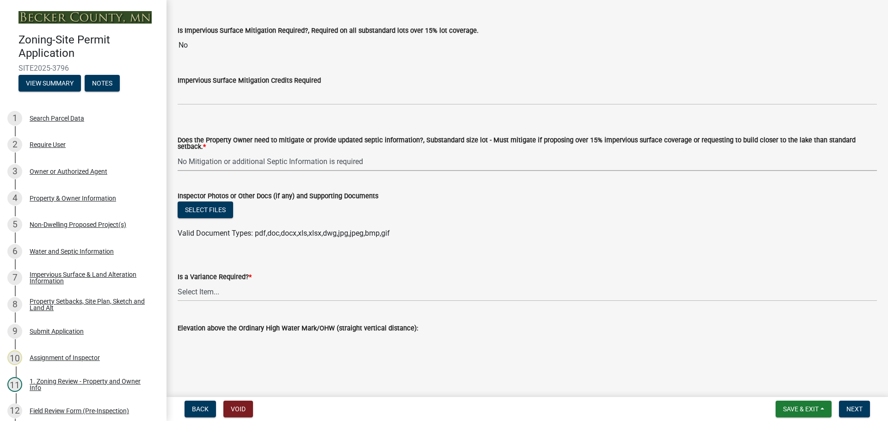
scroll to position [3339, 0]
click at [209, 289] on select "Select Item... Yes No" at bounding box center [528, 291] width 700 height 19
click at [178, 282] on select "Select Item... Yes No" at bounding box center [528, 291] width 700 height 19
select select "f2187563-aefa-492e-adce-9c256a51e9d2"
click at [851, 404] on button "Next" at bounding box center [854, 409] width 31 height 17
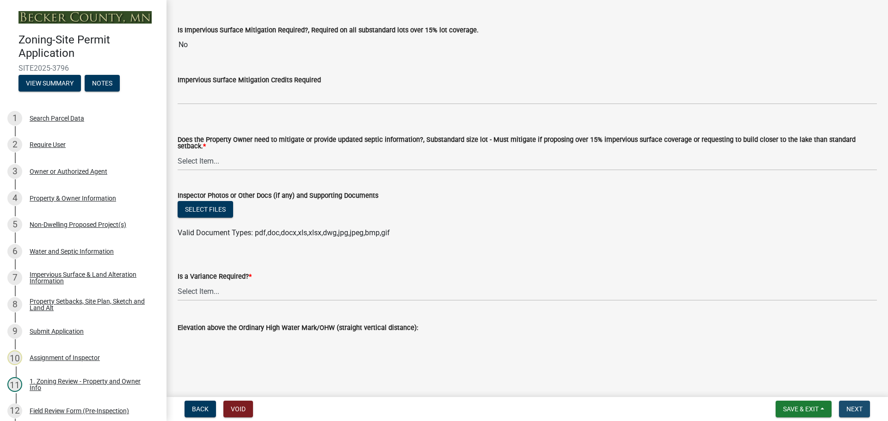
scroll to position [0, 0]
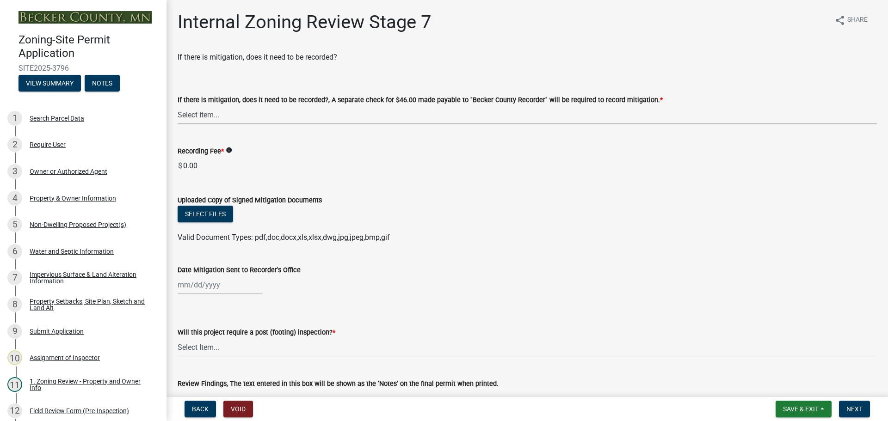
click at [185, 115] on select "Select Item... Yes No N/A" at bounding box center [528, 114] width 700 height 19
click at [178, 105] on select "Select Item... Yes No N/A" at bounding box center [528, 114] width 700 height 19
select select "a3547d78-d162-4c03-a5e6-44db720e788b"
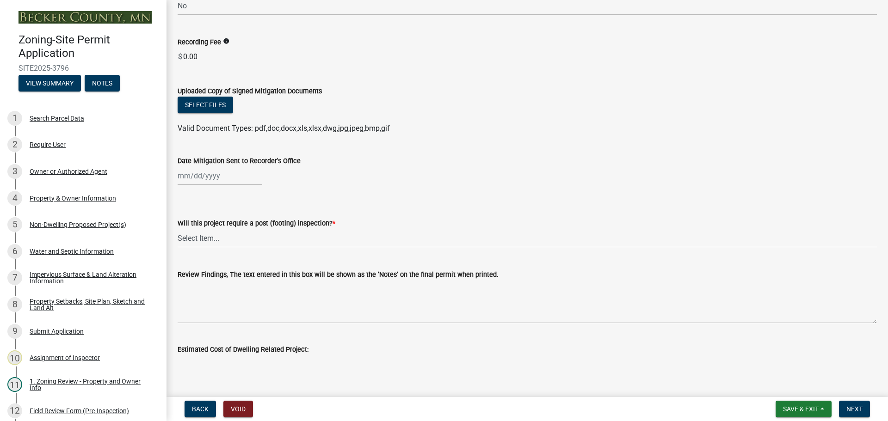
scroll to position [139, 0]
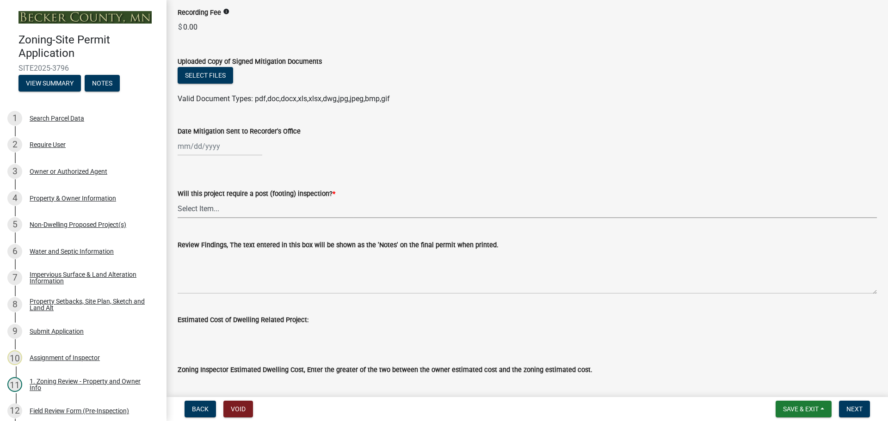
click at [194, 205] on select "Select Item... No Yes" at bounding box center [528, 208] width 700 height 19
click at [178, 199] on select "Select Item... No Yes" at bounding box center [528, 208] width 700 height 19
select select "70fe76f0-d291-438e-ac1a-5869b7b7f697"
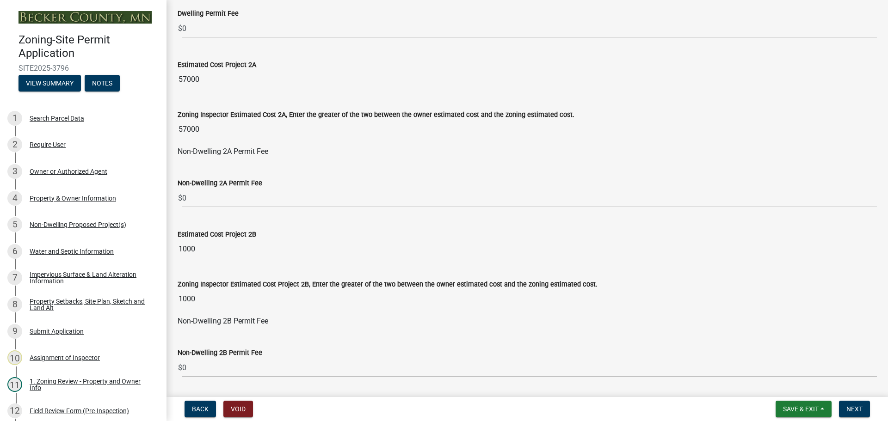
scroll to position [610, 0]
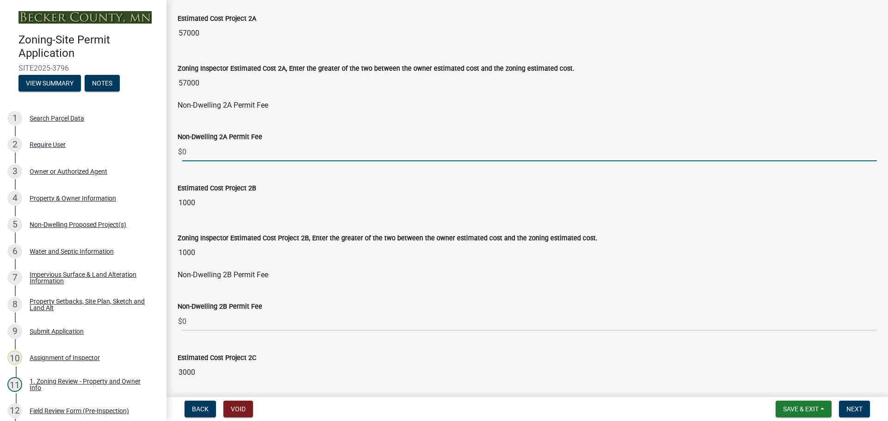
click at [214, 151] on input "0" at bounding box center [529, 151] width 695 height 19
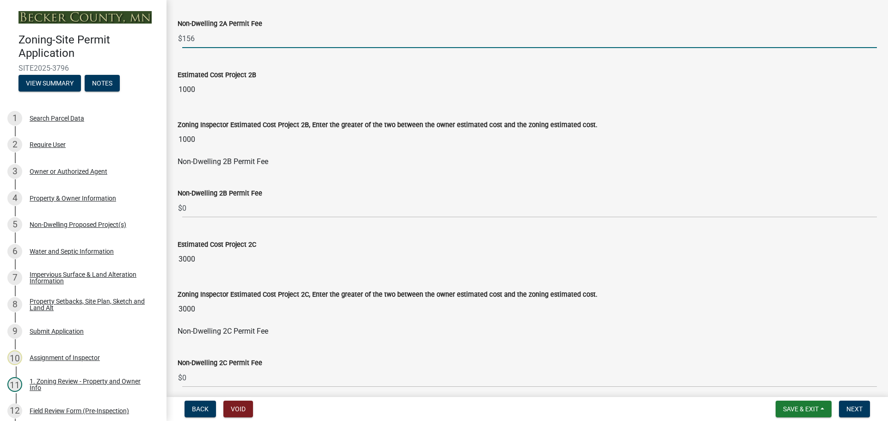
scroll to position [749, 0]
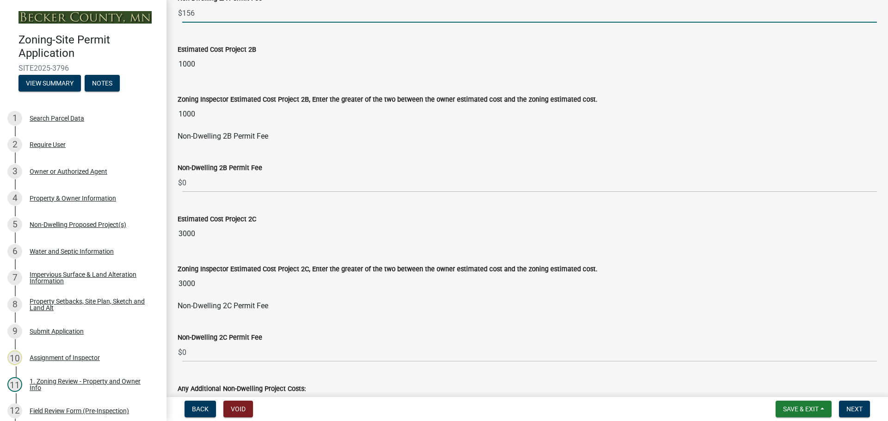
type input "156"
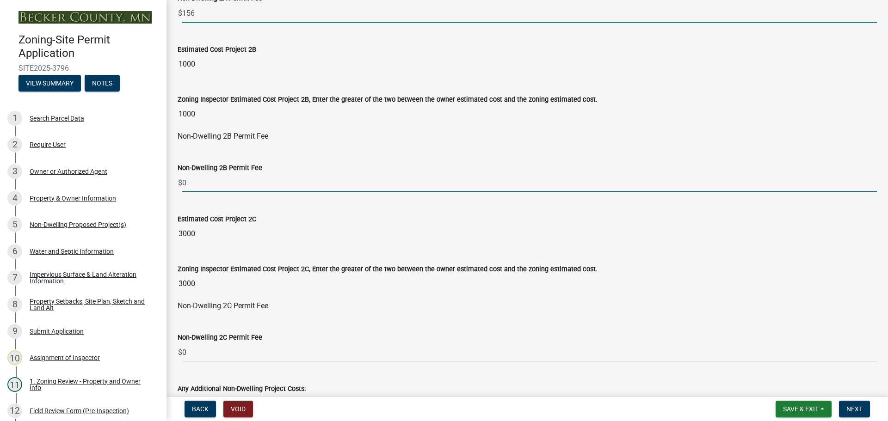
click at [204, 183] on input "0" at bounding box center [529, 182] width 695 height 19
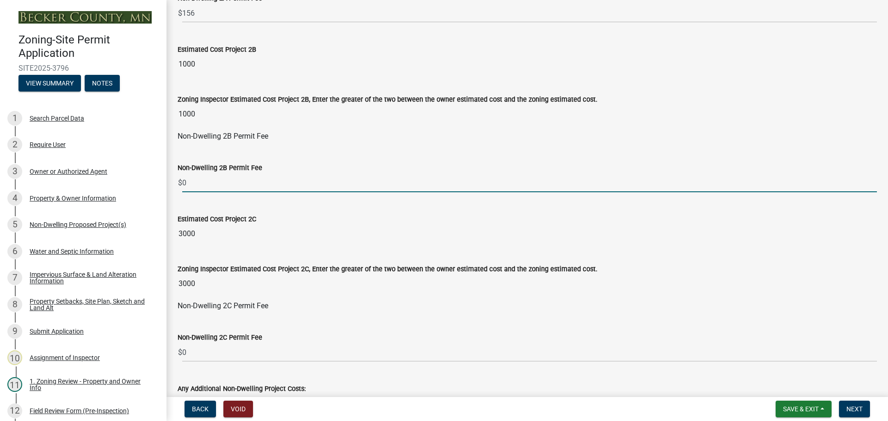
drag, startPoint x: 194, startPoint y: 181, endPoint x: 183, endPoint y: 182, distance: 11.2
click at [183, 182] on input "0" at bounding box center [529, 182] width 695 height 19
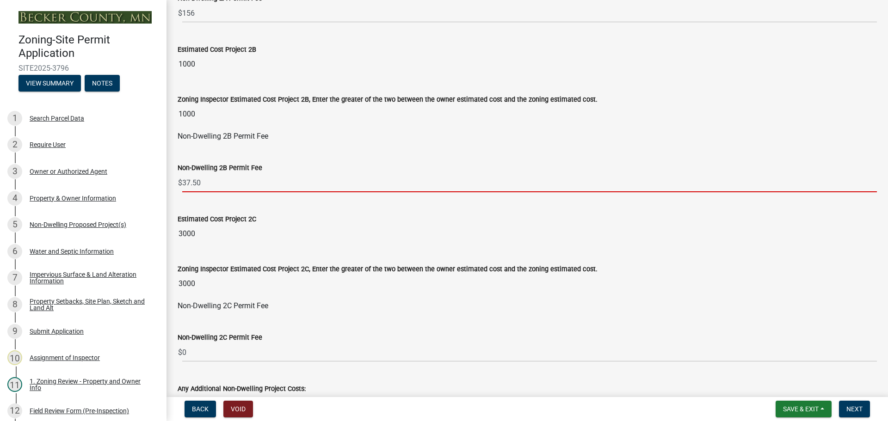
type input "37.50"
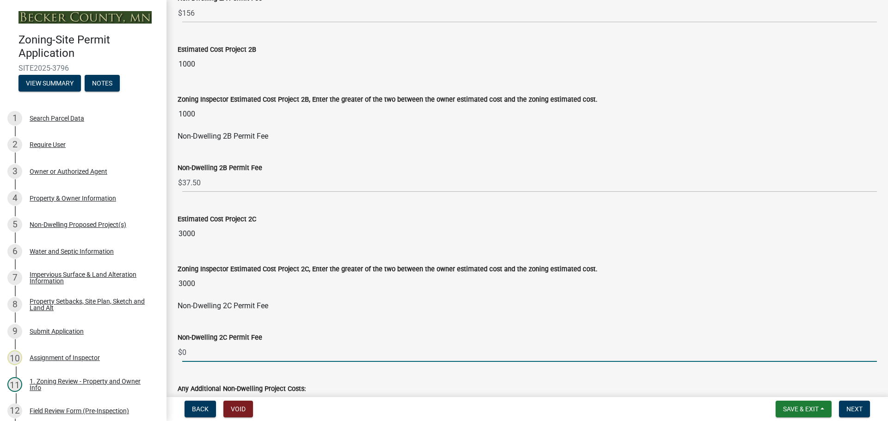
click at [203, 353] on input "0" at bounding box center [529, 352] width 695 height 19
type input "0"
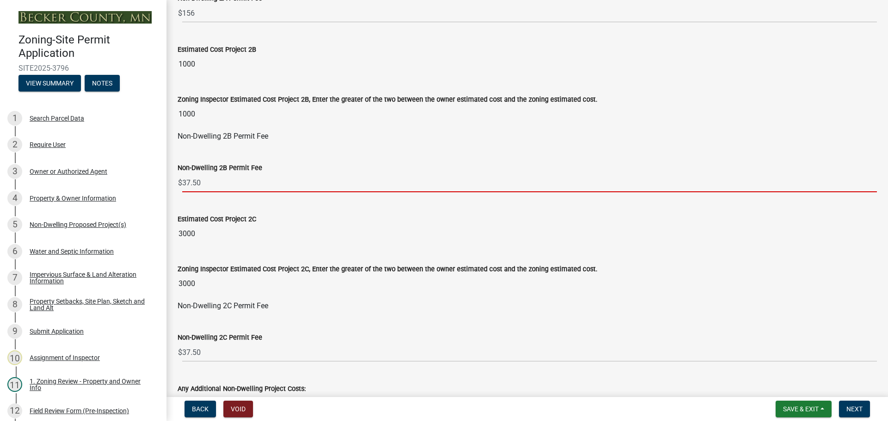
drag, startPoint x: 217, startPoint y: 182, endPoint x: 179, endPoint y: 181, distance: 37.9
click at [179, 181] on div "$ 37.50" at bounding box center [528, 182] width 700 height 19
click at [248, 191] on input "37.50" at bounding box center [529, 182] width 695 height 19
drag, startPoint x: 223, startPoint y: 182, endPoint x: 180, endPoint y: 181, distance: 43.0
click at [180, 181] on div "$ 37.50" at bounding box center [528, 182] width 700 height 19
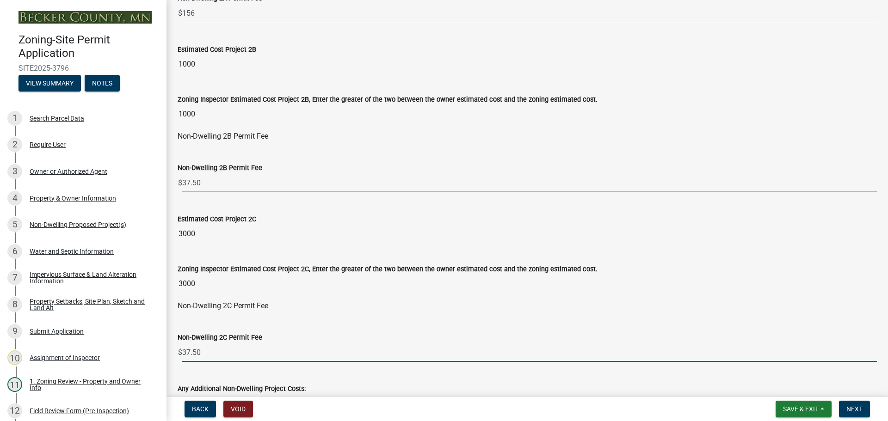
drag, startPoint x: 213, startPoint y: 350, endPoint x: 169, endPoint y: 345, distance: 44.2
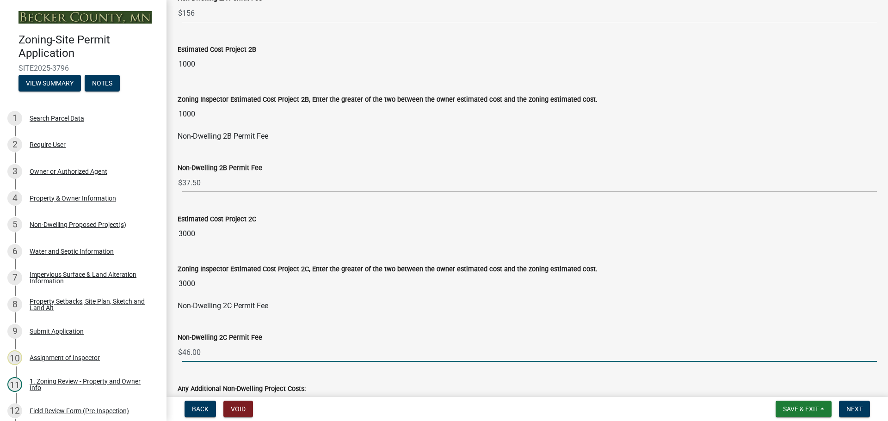
type input "46.00"
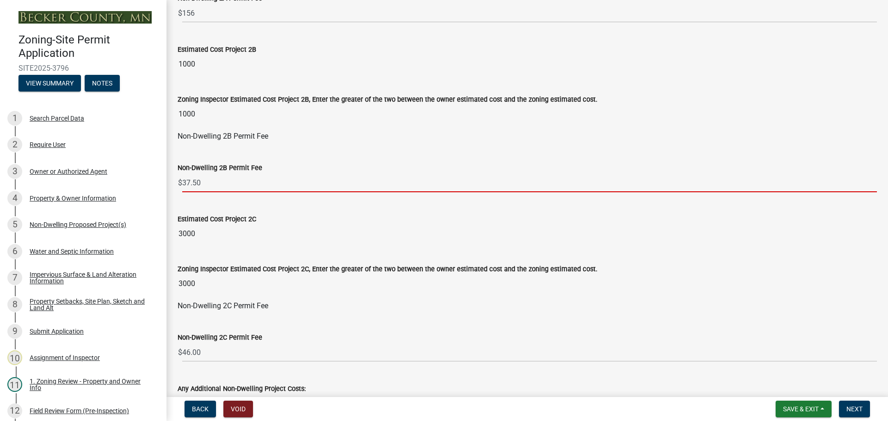
drag, startPoint x: 205, startPoint y: 179, endPoint x: 180, endPoint y: 181, distance: 25.1
click at [180, 181] on div "$ 37.50" at bounding box center [528, 182] width 700 height 19
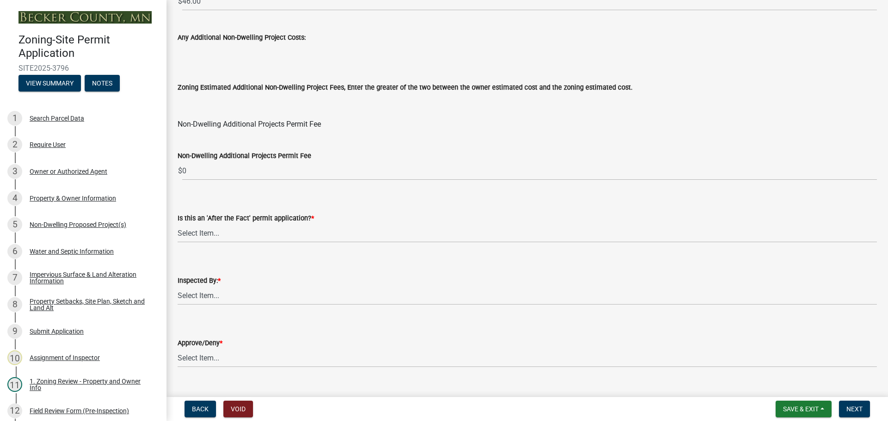
scroll to position [1119, 0]
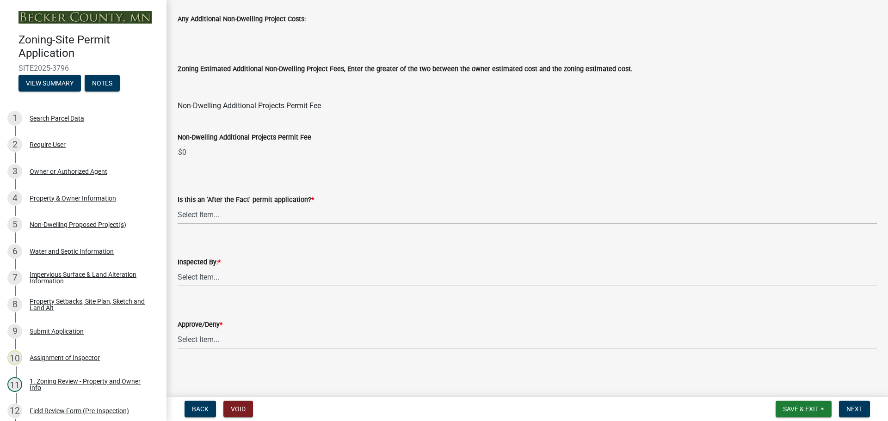
type input "41.00"
click at [204, 213] on select "Select Item... No Yes" at bounding box center [528, 214] width 700 height 19
click at [178, 205] on select "Select Item... No Yes" at bounding box center [528, 214] width 700 height 19
select select "bbe3a6c5-1893-4527-8578-ada07a3b8ea5"
click at [205, 274] on select "Select Item... [PERSON_NAME] [PERSON_NAME] [PERSON_NAME] [PERSON_NAME] [PERSON_…" at bounding box center [528, 277] width 700 height 19
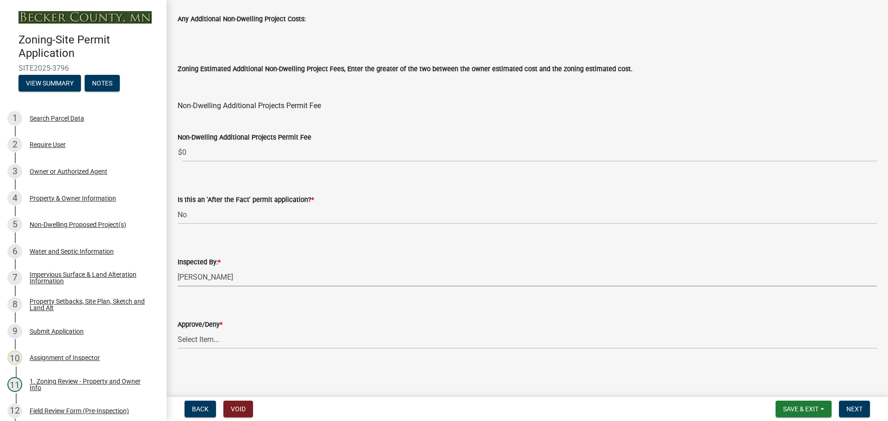
click at [178, 268] on select "Select Item... [PERSON_NAME] [PERSON_NAME] [PERSON_NAME] [PERSON_NAME] [PERSON_…" at bounding box center [528, 277] width 700 height 19
select select "ebd8400e-d8d5-49f8-911f-e671eb76408a"
click at [235, 337] on select "Select Item... Approve Deny" at bounding box center [528, 339] width 700 height 19
click at [178, 330] on select "Select Item... Approve Deny" at bounding box center [528, 339] width 700 height 19
select select "97c9e5a4-d35f-4903-ad68-b764687ac9e9"
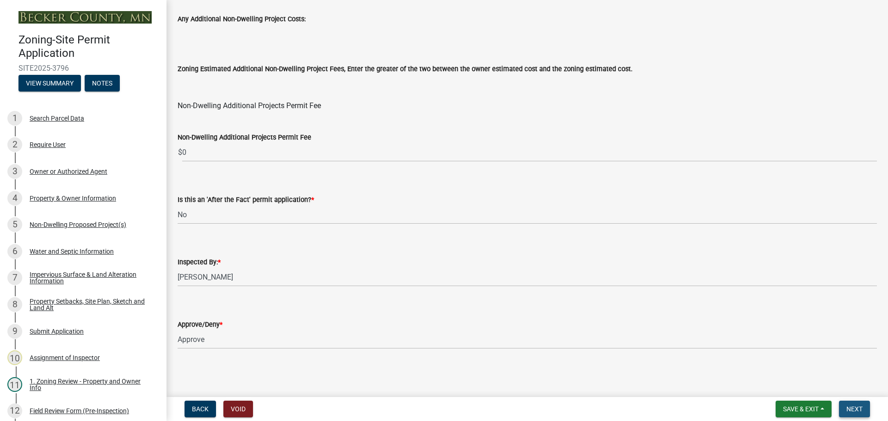
click at [855, 406] on span "Next" at bounding box center [855, 409] width 16 height 7
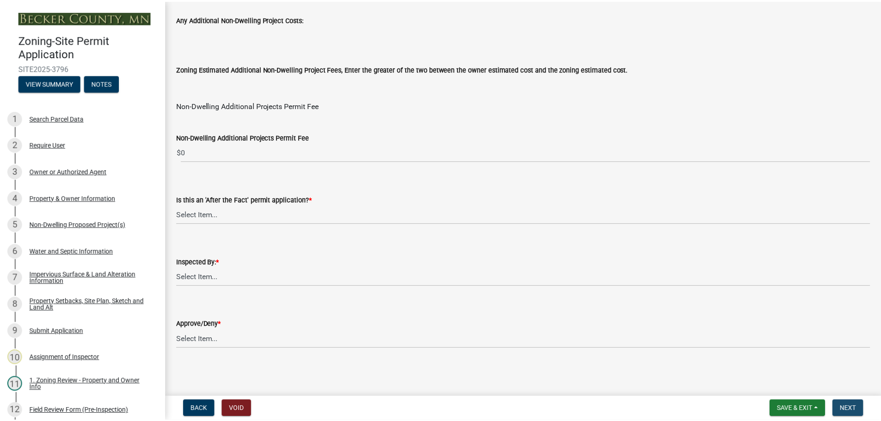
scroll to position [0, 0]
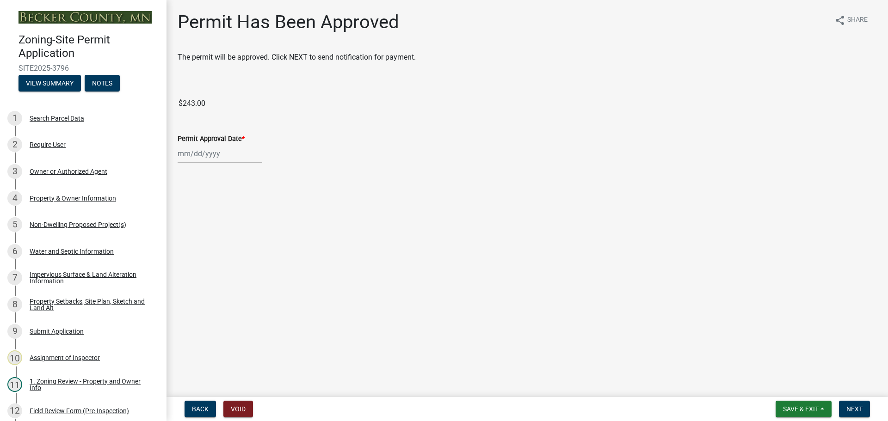
click at [223, 154] on div at bounding box center [220, 153] width 85 height 19
select select "8"
select select "2025"
click at [246, 229] on div "15" at bounding box center [246, 232] width 15 height 15
type input "[DATE]"
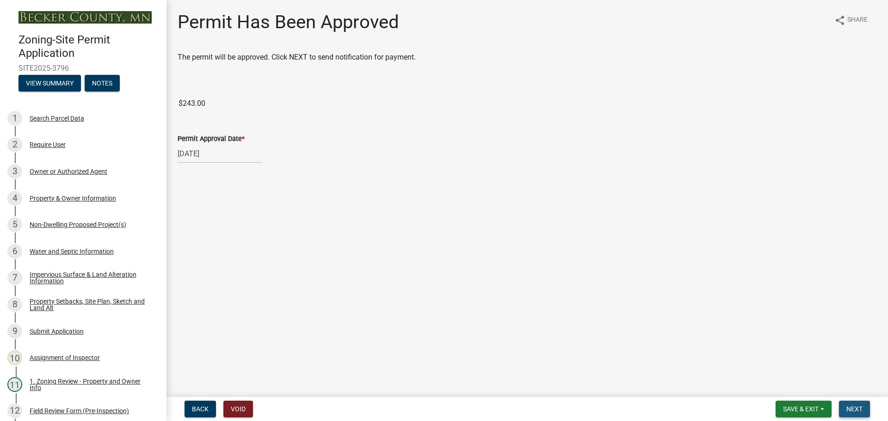
click at [852, 407] on span "Next" at bounding box center [855, 409] width 16 height 7
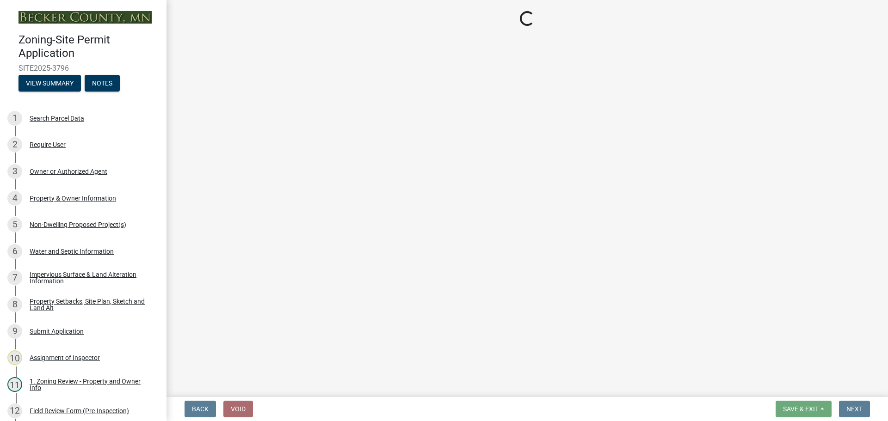
select select "3: 3"
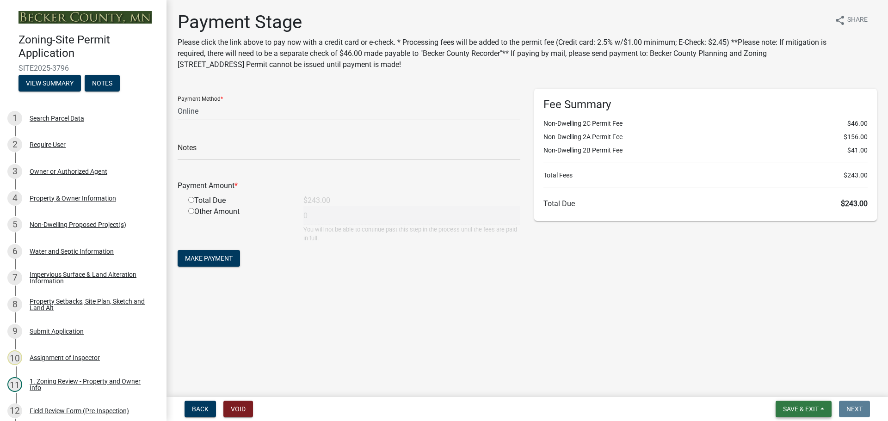
click at [812, 406] on span "Save & Exit" at bounding box center [801, 409] width 36 height 7
click at [793, 385] on button "Save & Exit" at bounding box center [795, 385] width 74 height 22
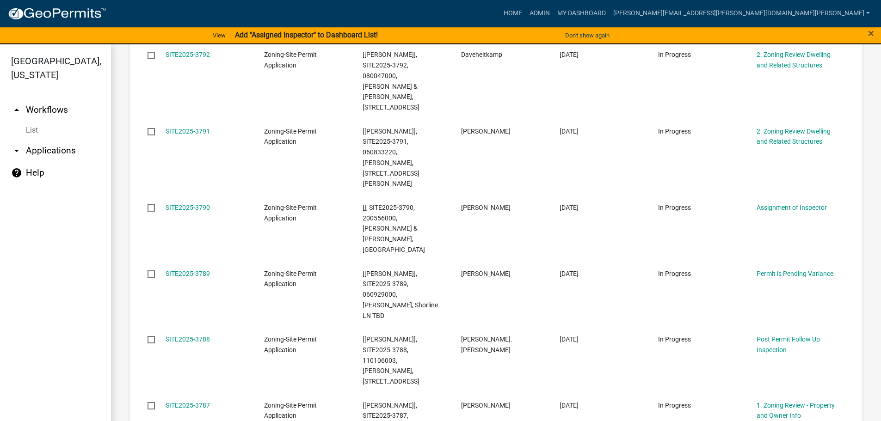
scroll to position [577, 0]
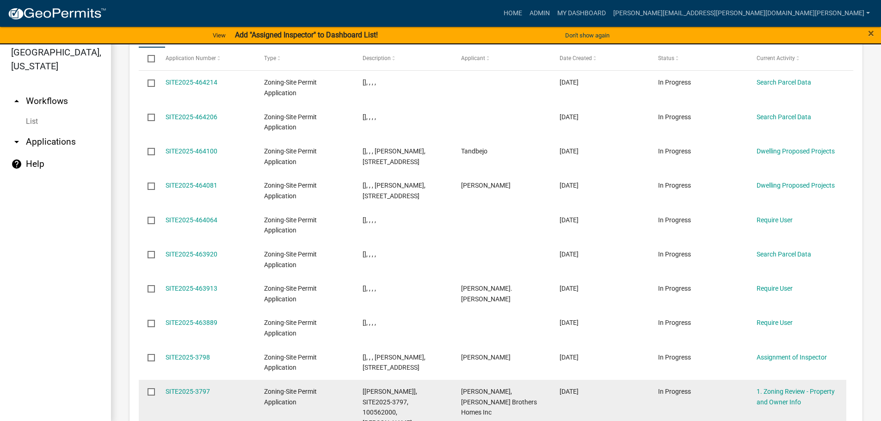
scroll to position [11, 0]
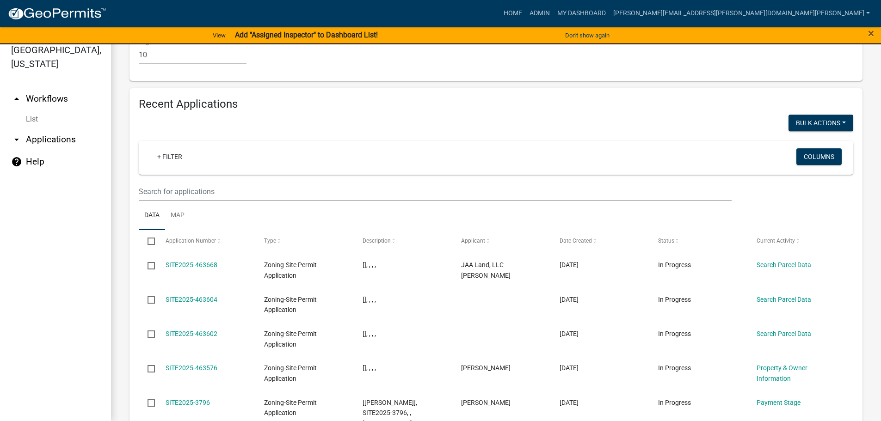
scroll to position [1183, 0]
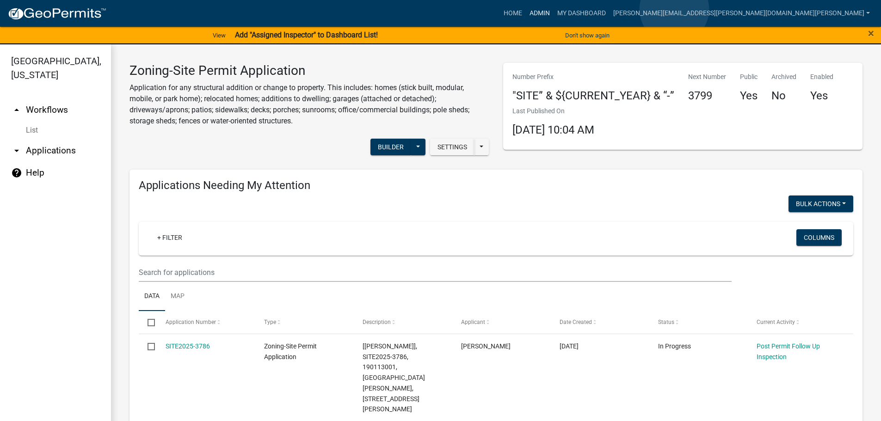
click at [554, 9] on link "Admin" at bounding box center [540, 14] width 28 height 18
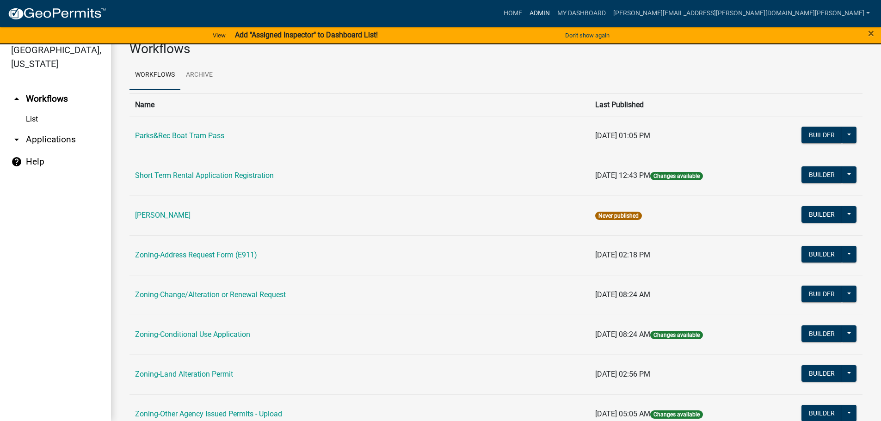
scroll to position [57, 0]
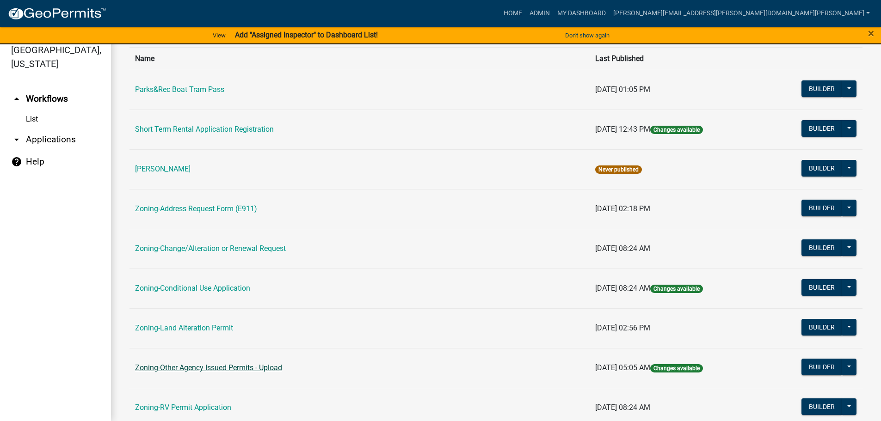
click at [173, 365] on link "Zoning-Other Agency Issued Permits - Upload" at bounding box center [208, 368] width 147 height 9
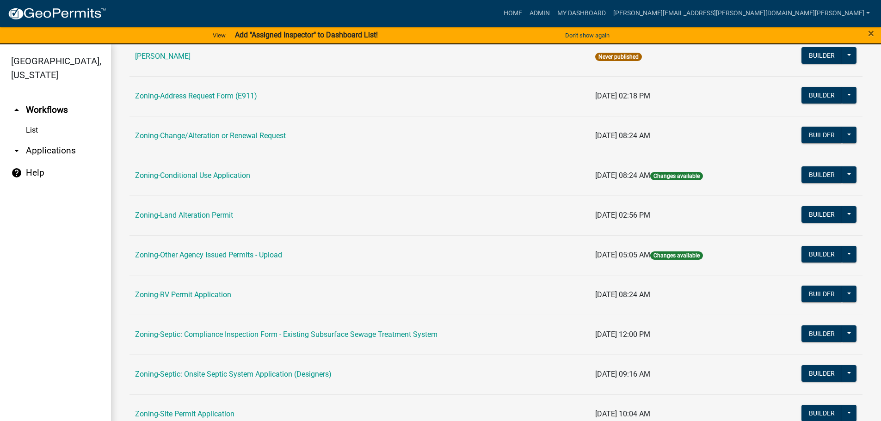
scroll to position [185, 0]
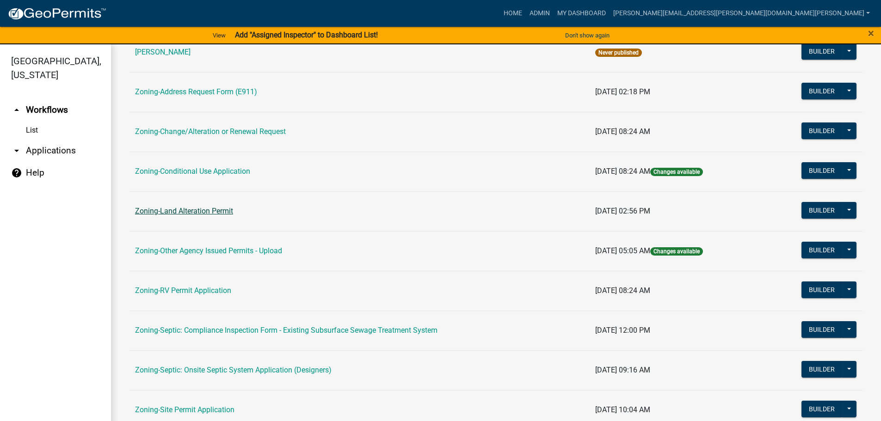
click at [178, 210] on link "Zoning-Land Alteration Permit" at bounding box center [184, 211] width 98 height 9
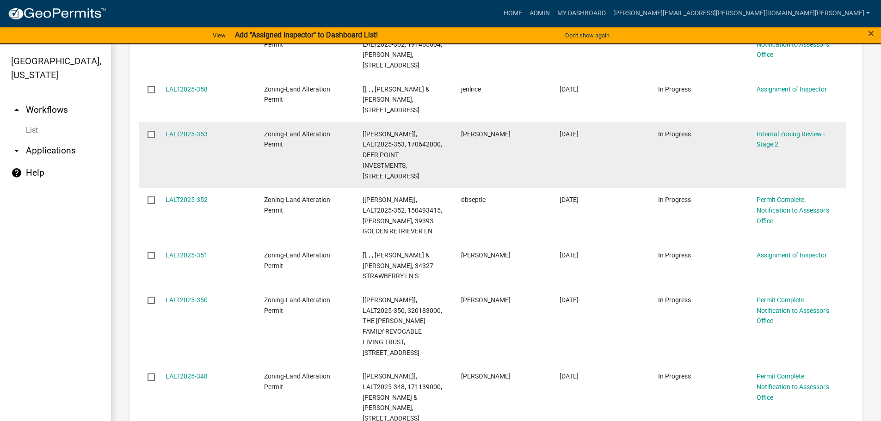
scroll to position [278, 0]
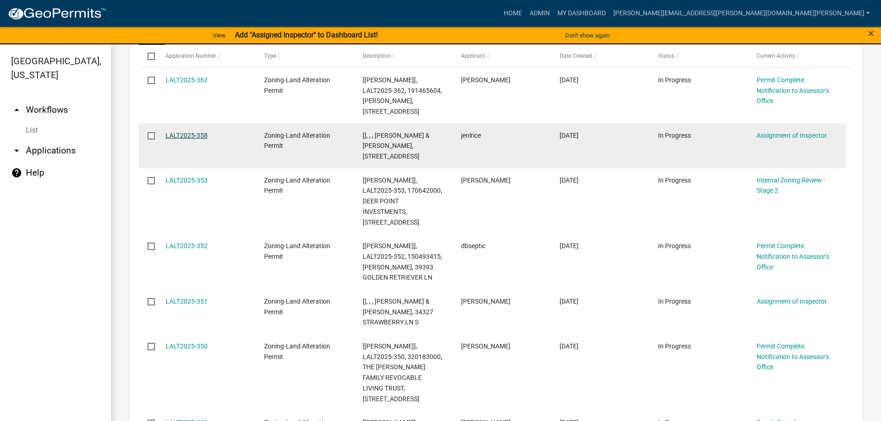
click at [197, 133] on link "LALT2025-358" at bounding box center [187, 135] width 42 height 7
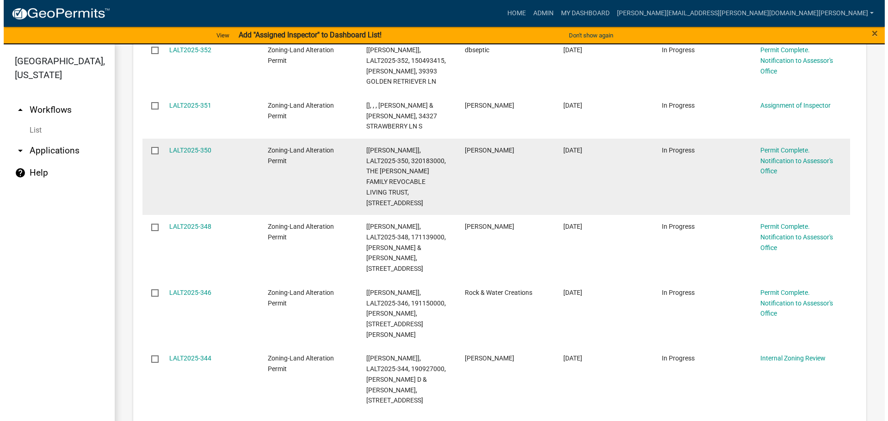
scroll to position [494, 0]
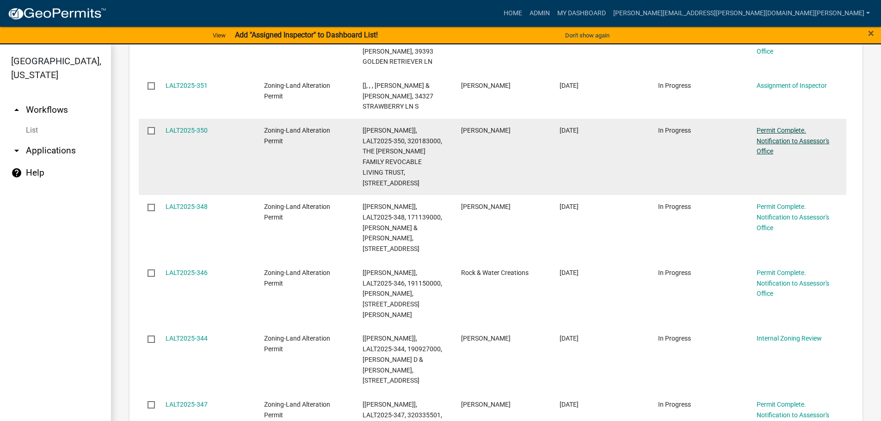
click at [758, 144] on link "Permit Complete. Notification to Assessor's Office" at bounding box center [793, 141] width 73 height 29
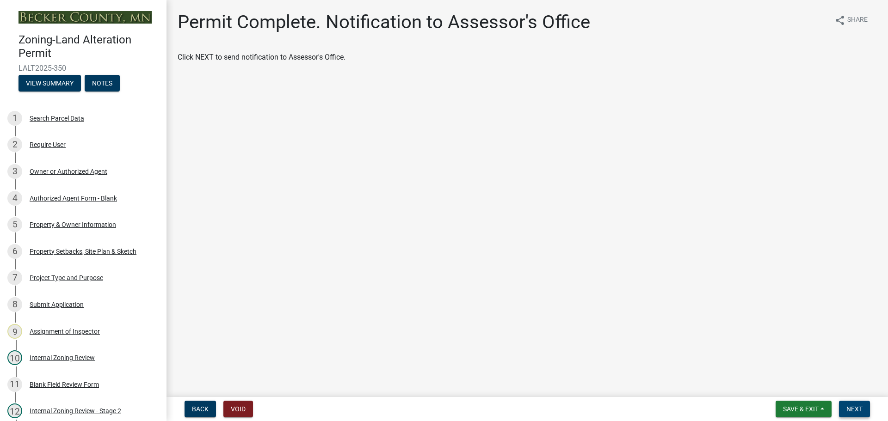
click at [843, 406] on button "Next" at bounding box center [854, 409] width 31 height 17
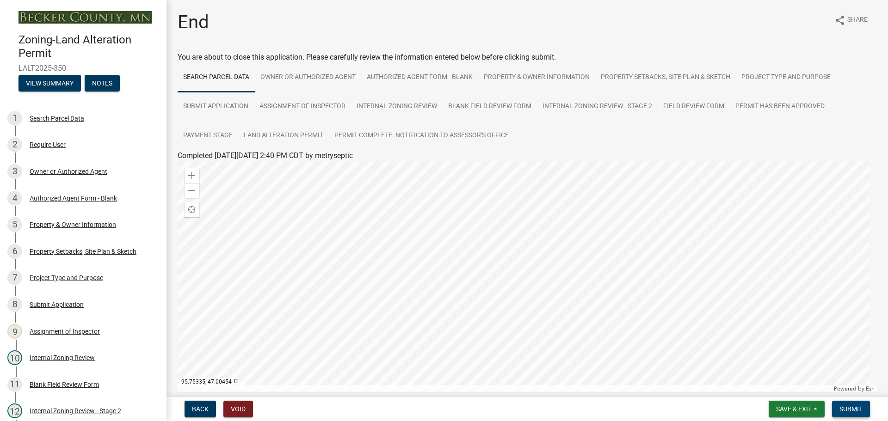
click at [853, 404] on button "Submit" at bounding box center [851, 409] width 38 height 17
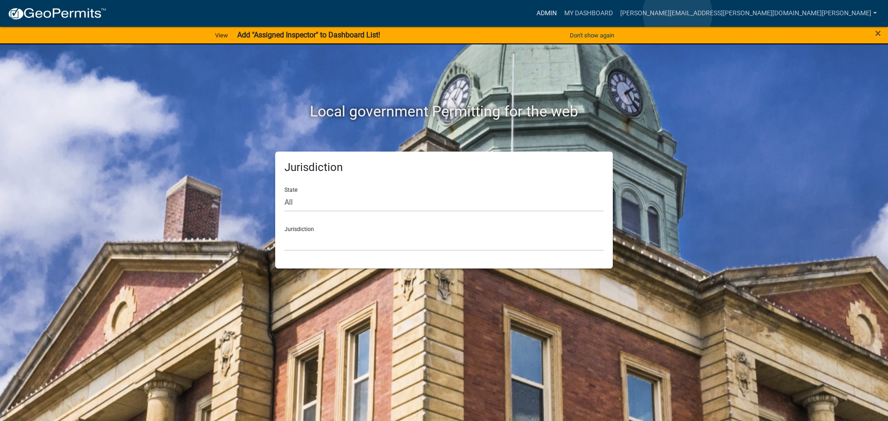
click at [561, 13] on link "Admin" at bounding box center [547, 14] width 28 height 18
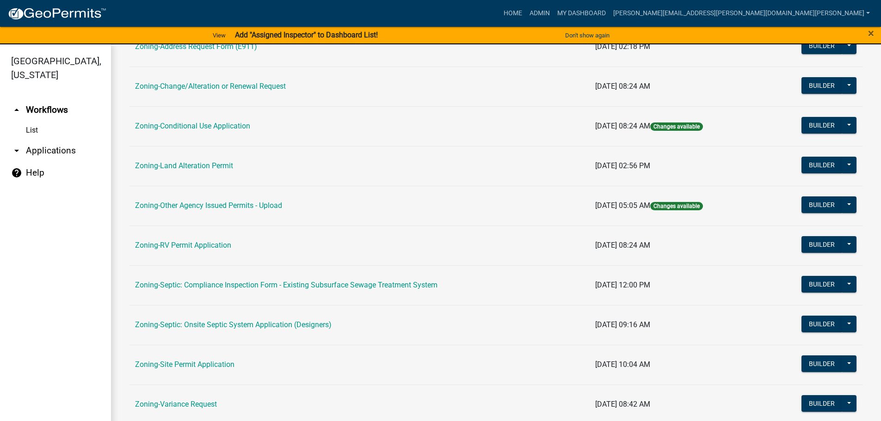
scroll to position [231, 0]
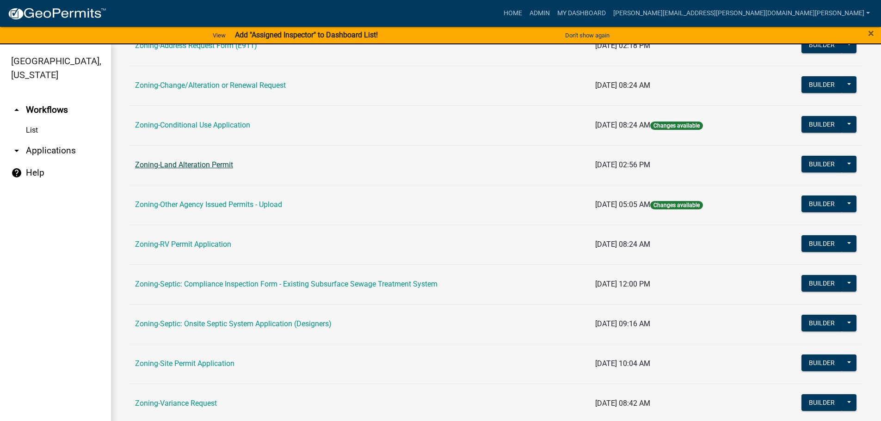
click at [215, 162] on link "Zoning-Land Alteration Permit" at bounding box center [184, 165] width 98 height 9
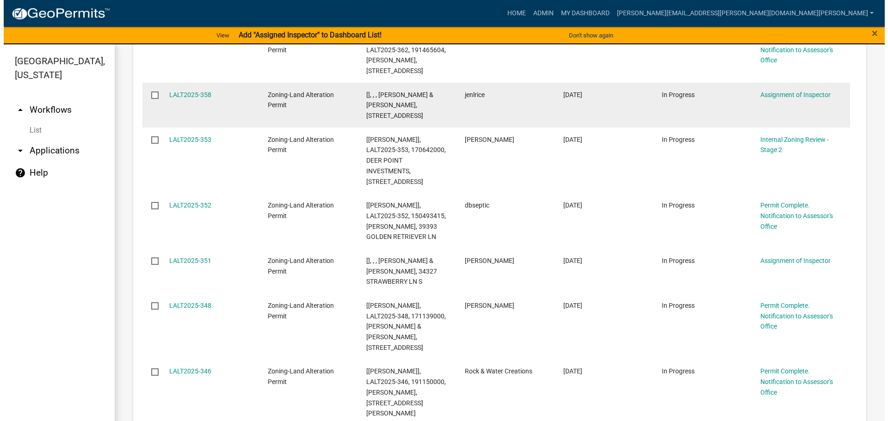
scroll to position [324, 0]
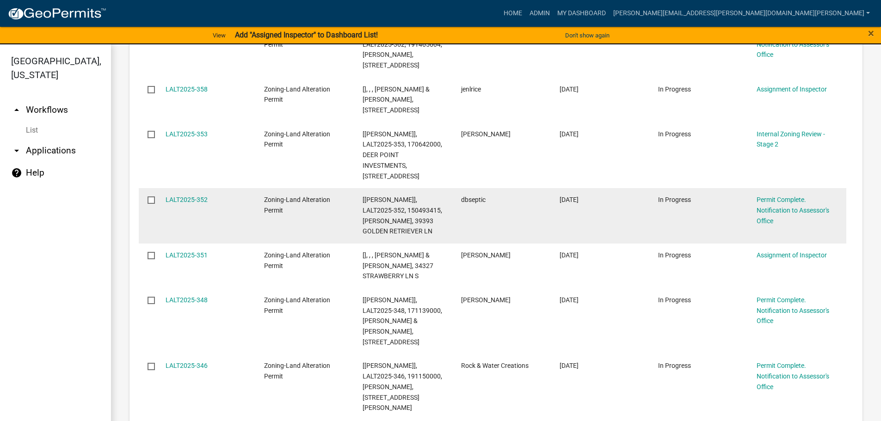
click at [768, 205] on div "Permit Complete. Notification to Assessor's Office" at bounding box center [797, 210] width 81 height 31
click at [793, 206] on link "Permit Complete. Notification to Assessor's Office" at bounding box center [793, 210] width 73 height 29
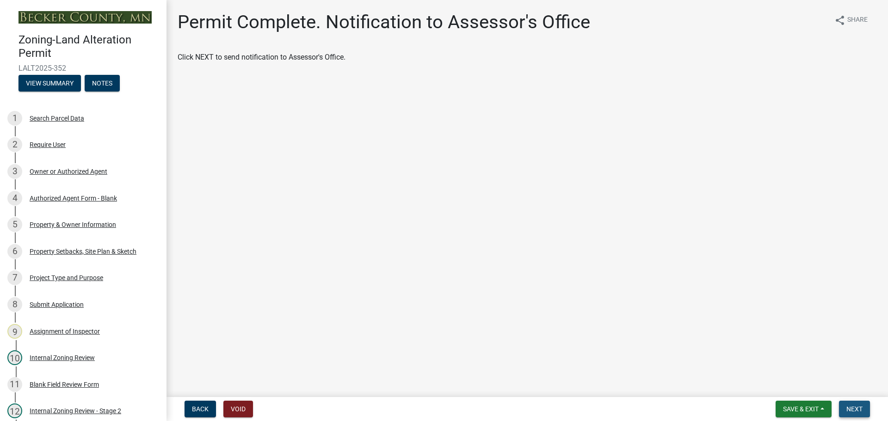
click at [856, 403] on button "Next" at bounding box center [854, 409] width 31 height 17
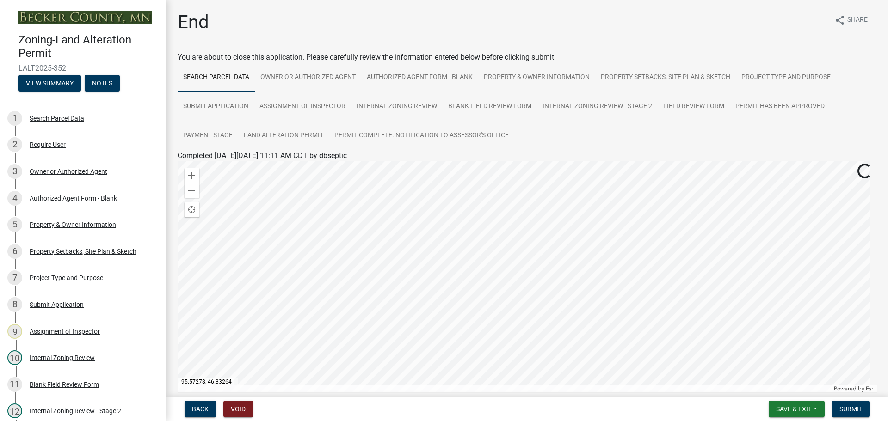
scroll to position [46, 0]
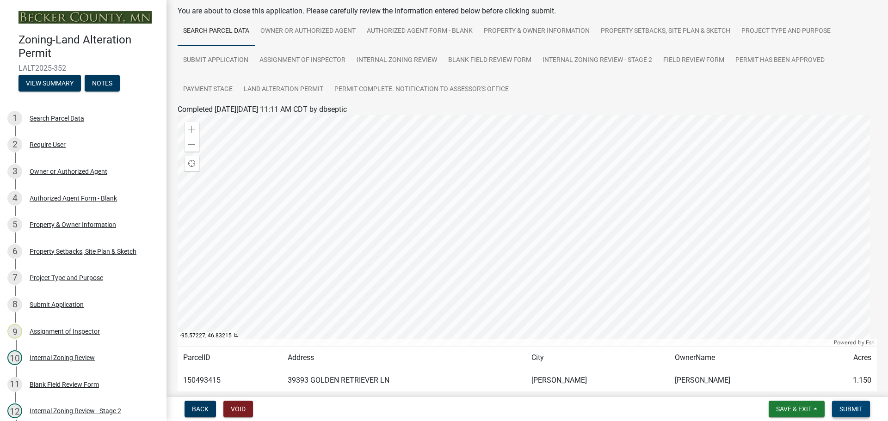
click at [849, 409] on span "Submit" at bounding box center [851, 409] width 23 height 7
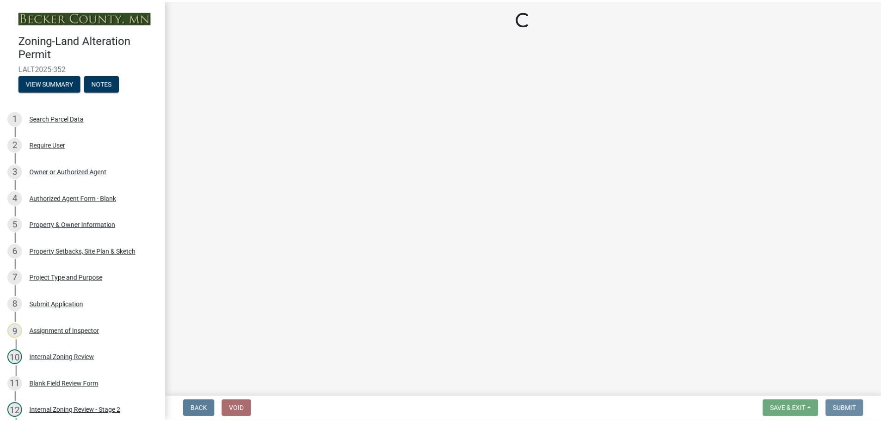
scroll to position [0, 0]
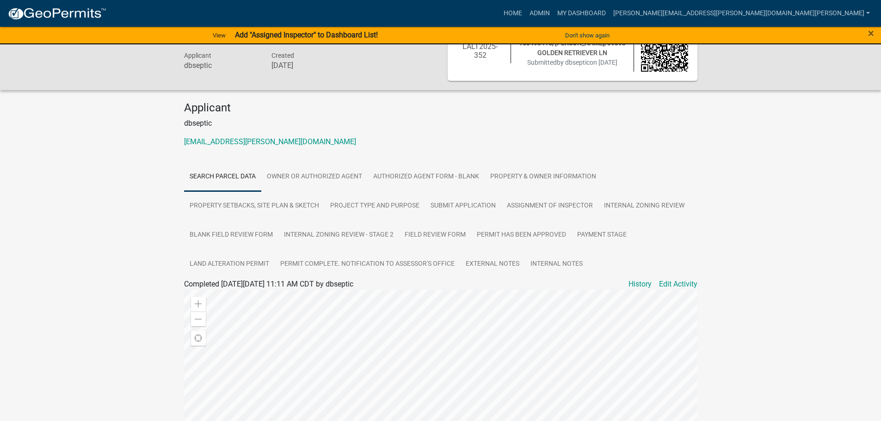
scroll to position [46, 0]
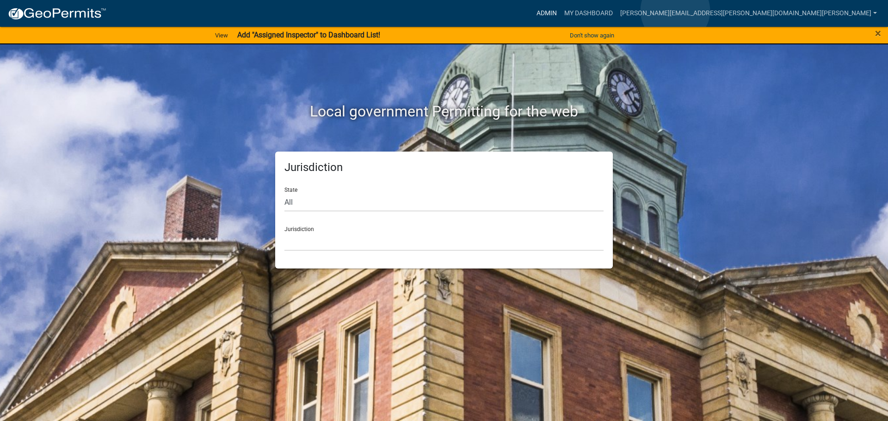
click at [561, 11] on link "Admin" at bounding box center [547, 14] width 28 height 18
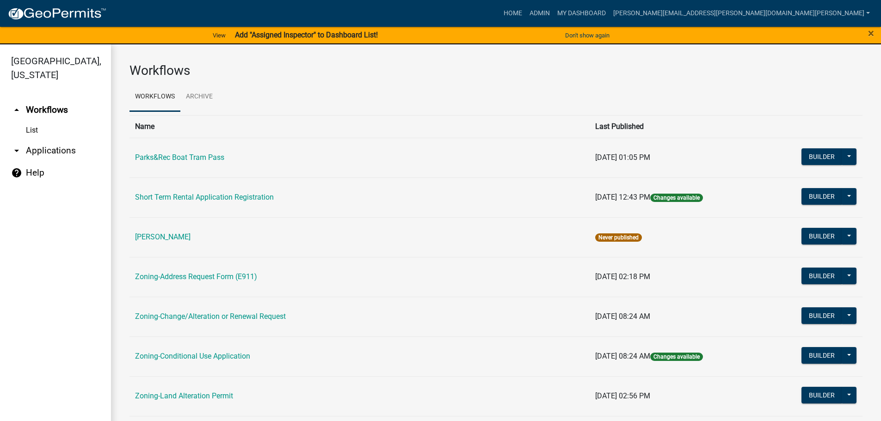
scroll to position [139, 0]
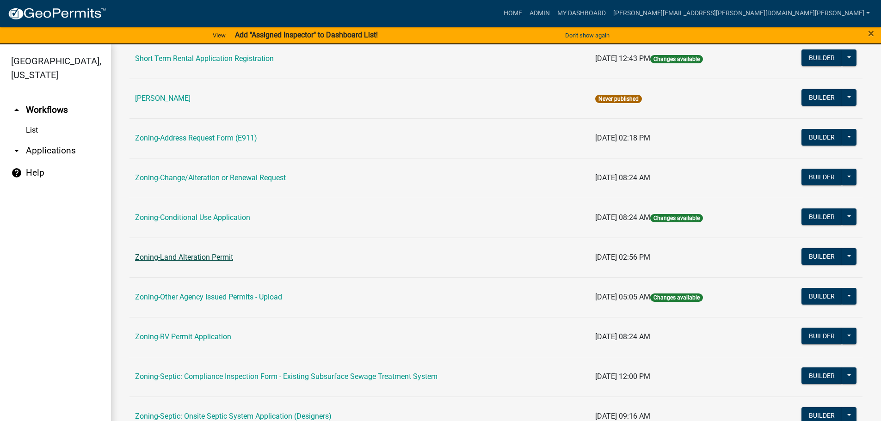
click at [191, 255] on link "Zoning-Land Alteration Permit" at bounding box center [184, 257] width 98 height 9
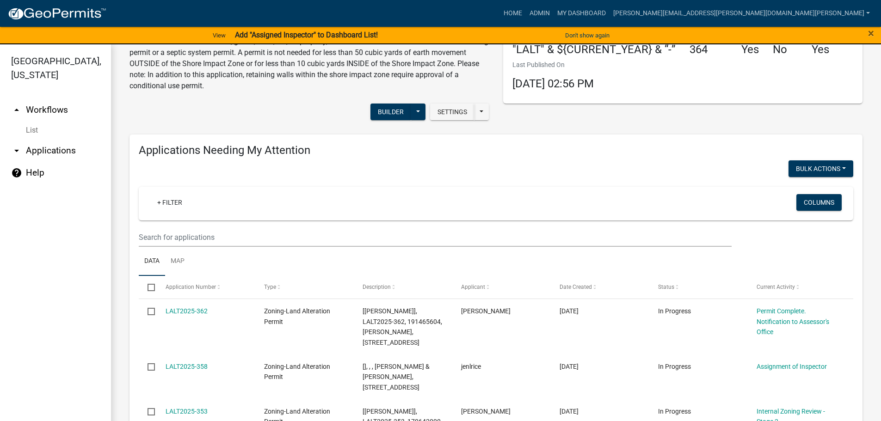
scroll to position [93, 0]
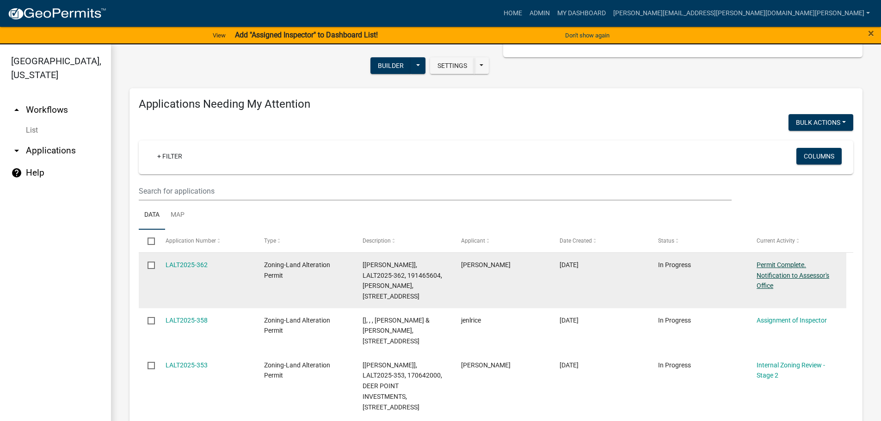
click at [783, 273] on link "Permit Complete. Notification to Assessor's Office" at bounding box center [793, 275] width 73 height 29
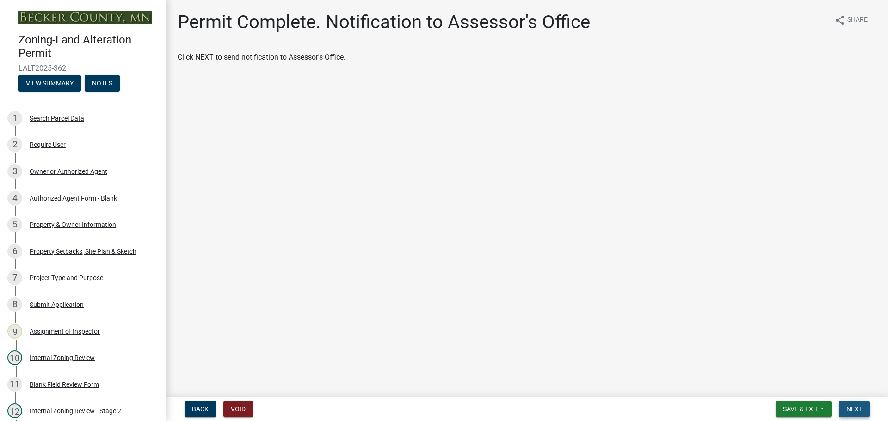
click at [855, 407] on span "Next" at bounding box center [855, 409] width 16 height 7
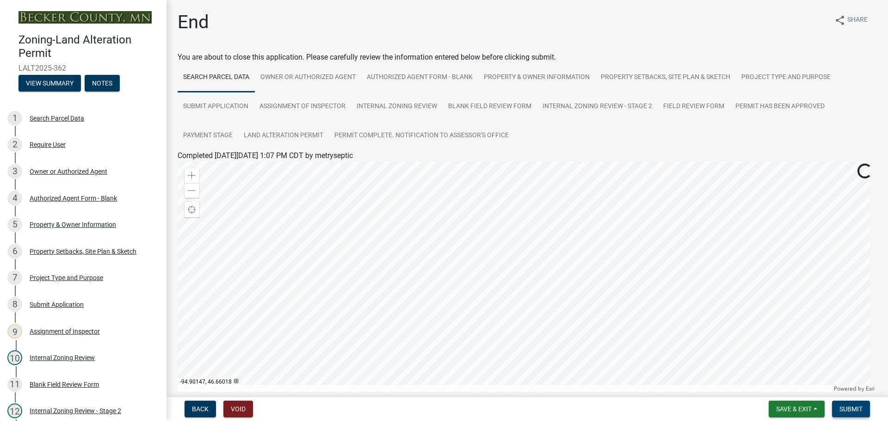
click at [848, 409] on span "Submit" at bounding box center [851, 409] width 23 height 7
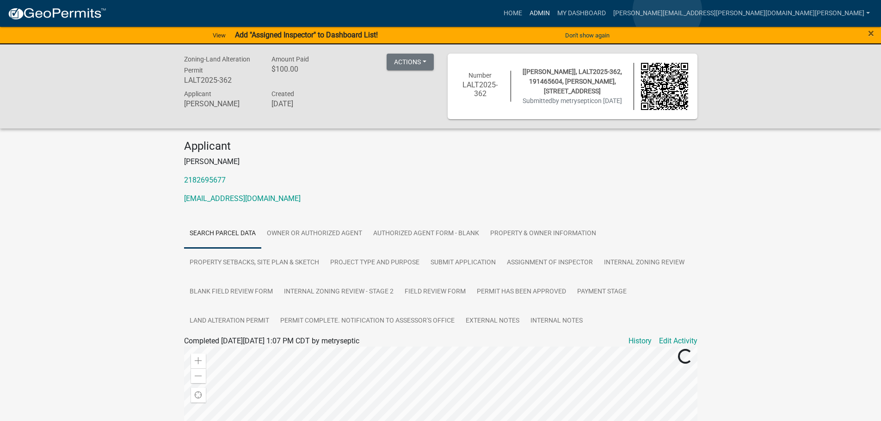
click at [554, 11] on link "Admin" at bounding box center [540, 14] width 28 height 18
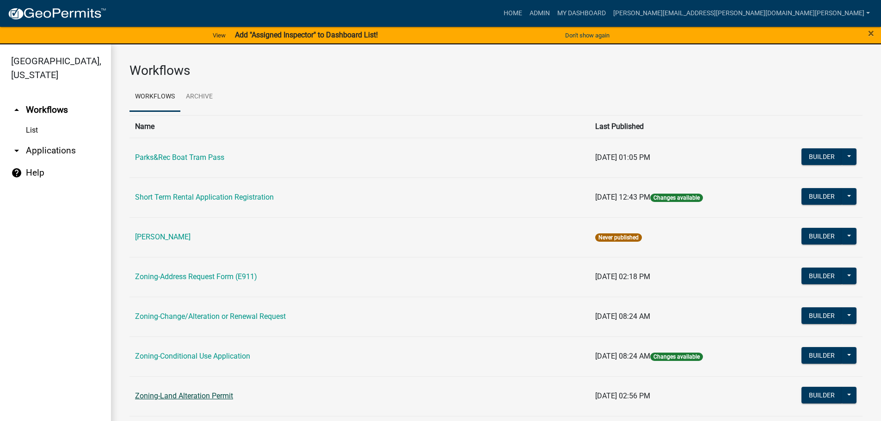
click at [200, 393] on link "Zoning-Land Alteration Permit" at bounding box center [184, 396] width 98 height 9
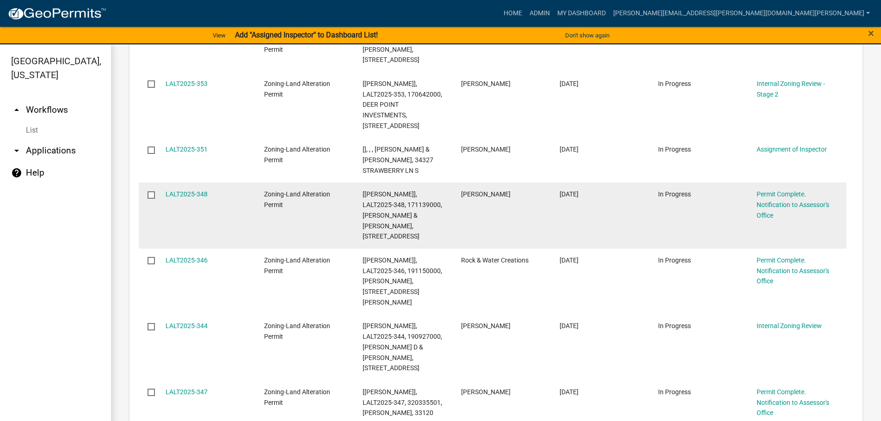
scroll to position [324, 0]
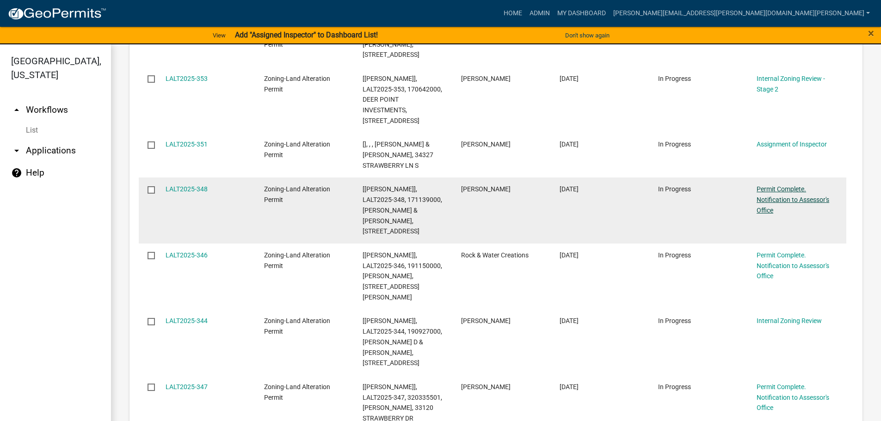
click at [780, 198] on link "Permit Complete. Notification to Assessor's Office" at bounding box center [793, 200] width 73 height 29
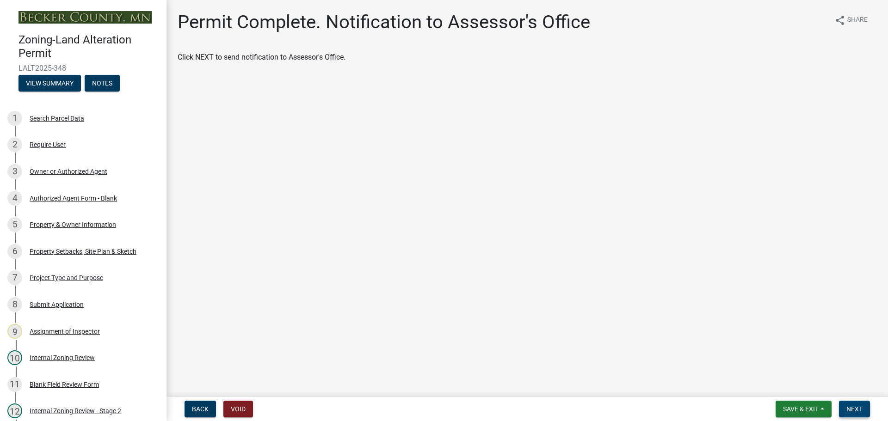
click at [854, 406] on span "Next" at bounding box center [855, 409] width 16 height 7
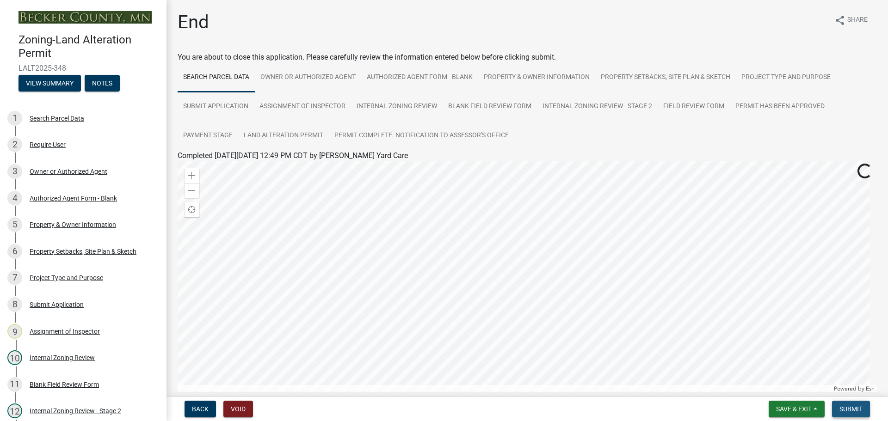
click at [851, 406] on span "Submit" at bounding box center [851, 409] width 23 height 7
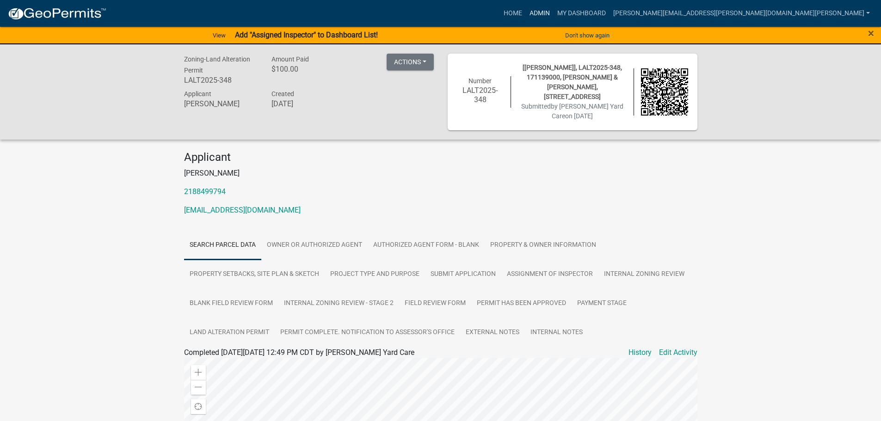
click at [554, 10] on link "Admin" at bounding box center [540, 14] width 28 height 18
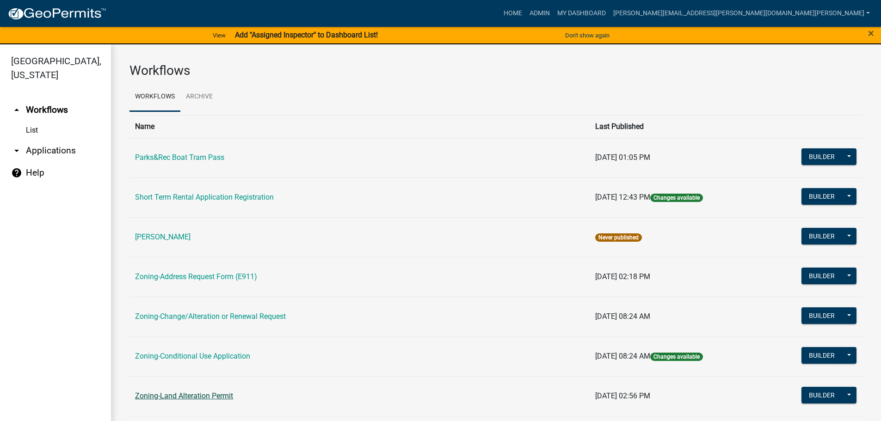
click at [205, 396] on link "Zoning-Land Alteration Permit" at bounding box center [184, 396] width 98 height 9
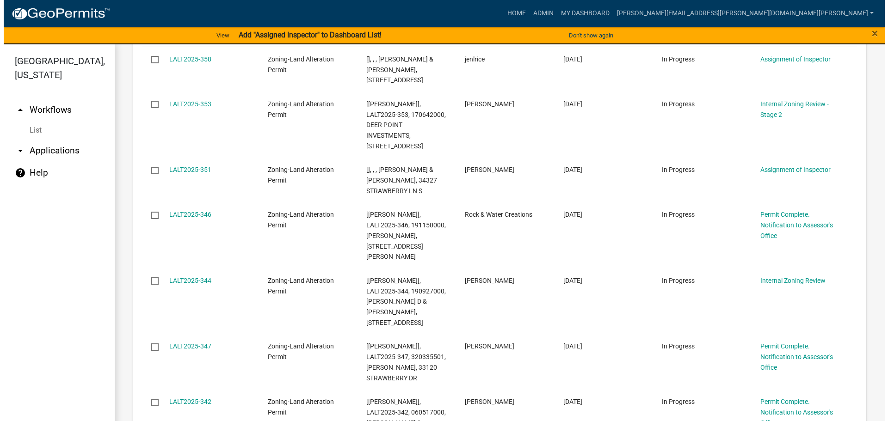
scroll to position [324, 0]
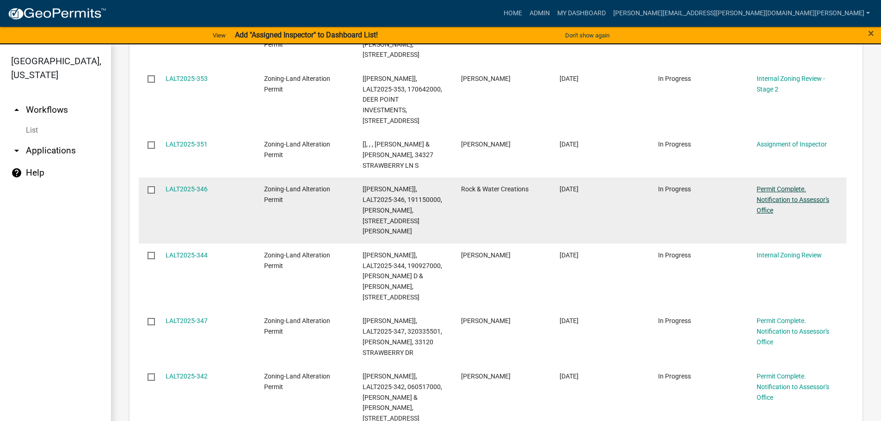
click at [771, 196] on link "Permit Complete. Notification to Assessor's Office" at bounding box center [793, 200] width 73 height 29
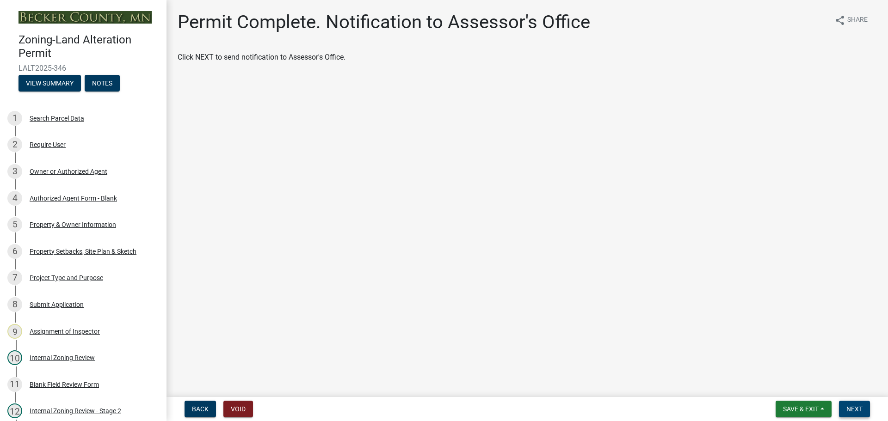
click at [853, 409] on span "Next" at bounding box center [855, 409] width 16 height 7
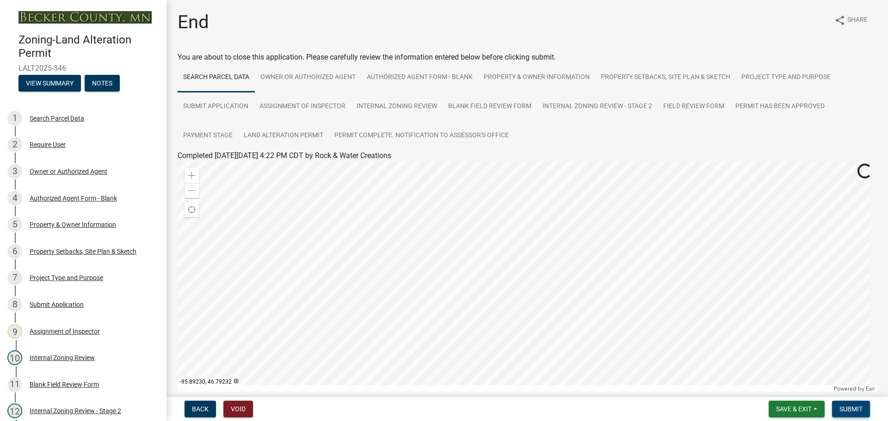
scroll to position [99, 0]
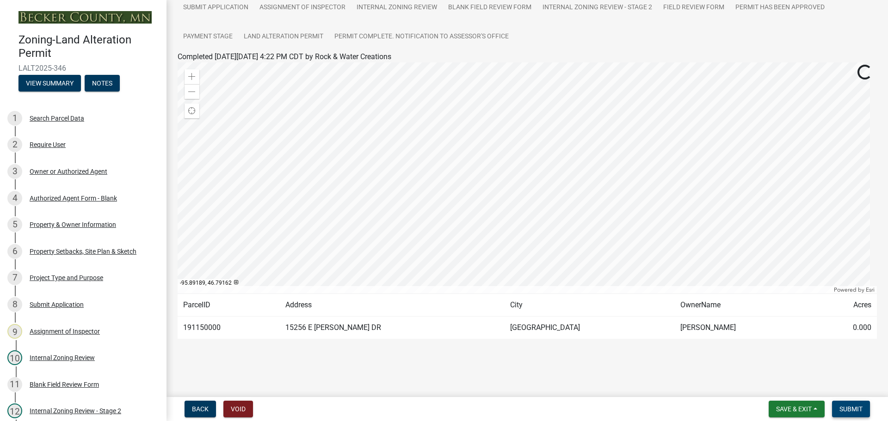
click at [852, 406] on span "Submit" at bounding box center [851, 409] width 23 height 7
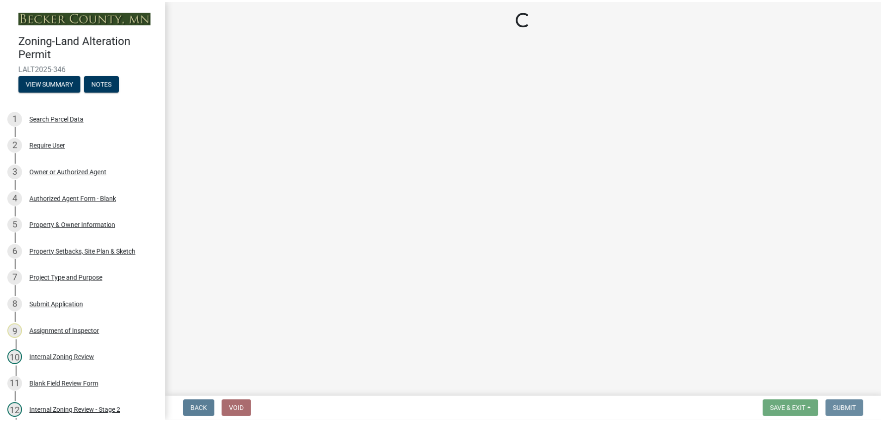
scroll to position [0, 0]
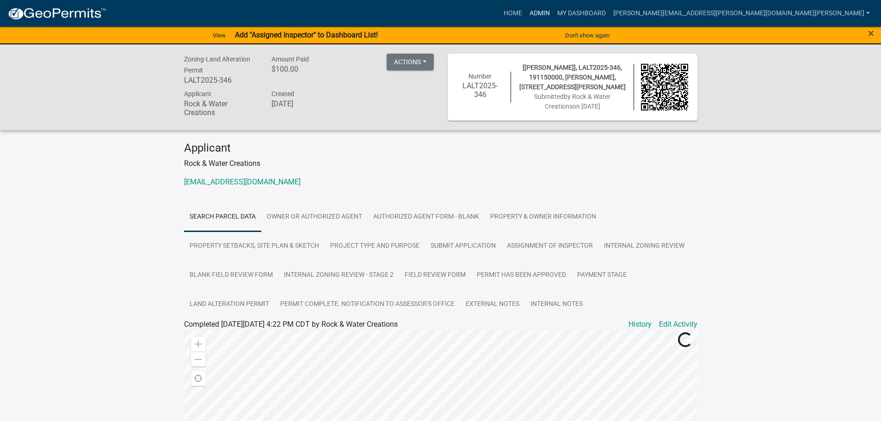
click at [554, 9] on link "Admin" at bounding box center [540, 14] width 28 height 18
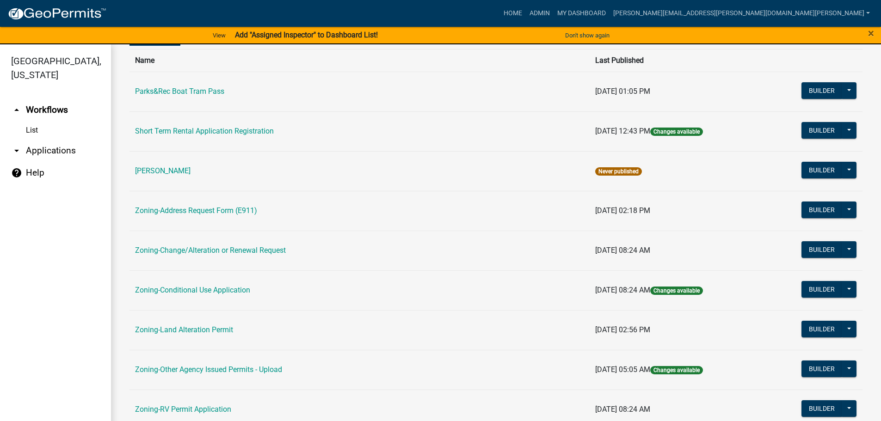
scroll to position [93, 0]
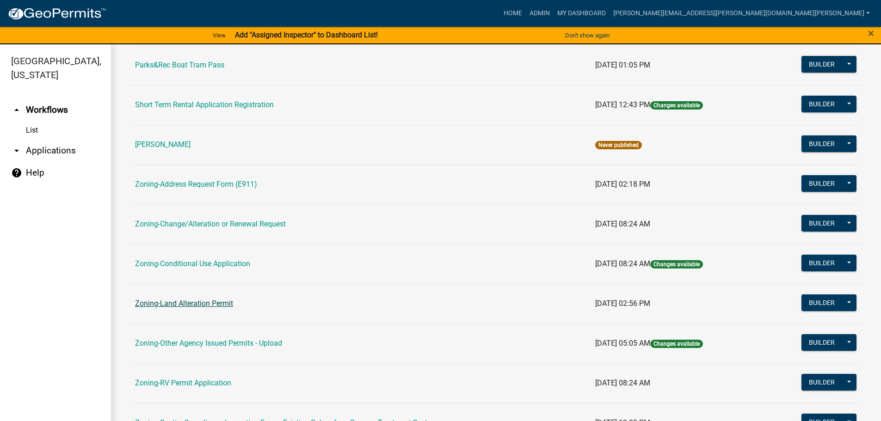
click at [217, 302] on link "Zoning-Land Alteration Permit" at bounding box center [184, 303] width 98 height 9
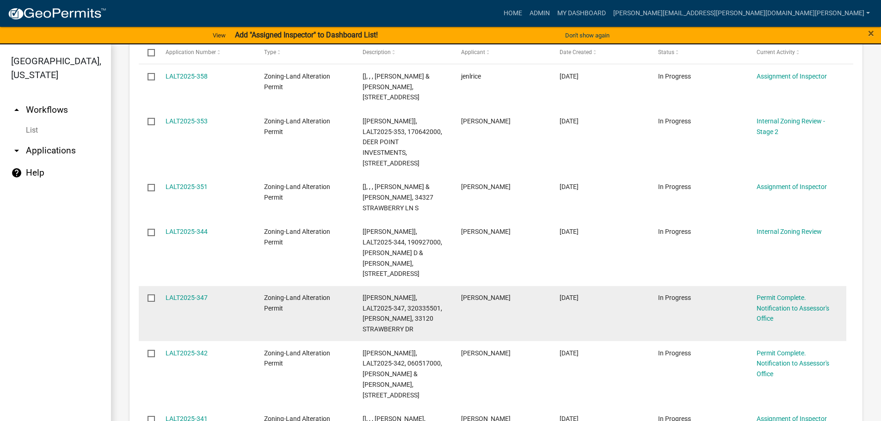
scroll to position [324, 0]
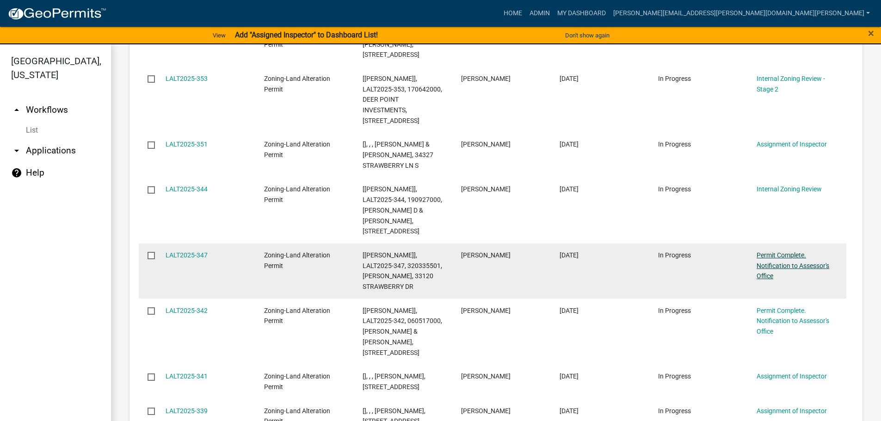
click at [778, 255] on link "Permit Complete. Notification to Assessor's Office" at bounding box center [793, 266] width 73 height 29
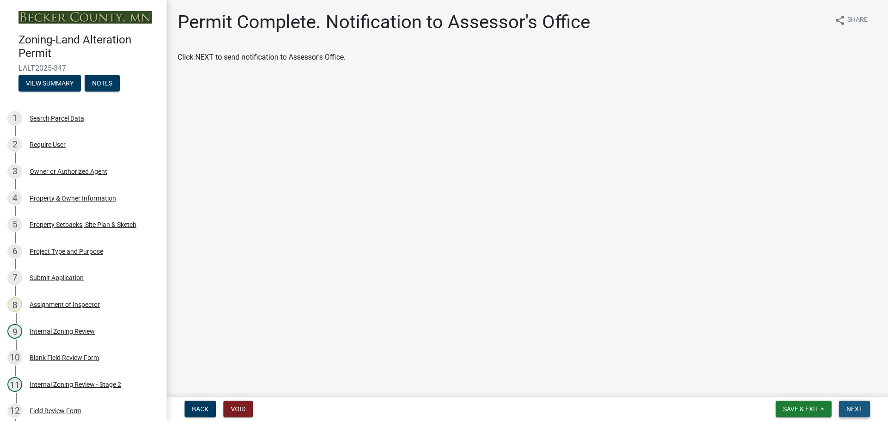
click at [849, 406] on span "Next" at bounding box center [855, 409] width 16 height 7
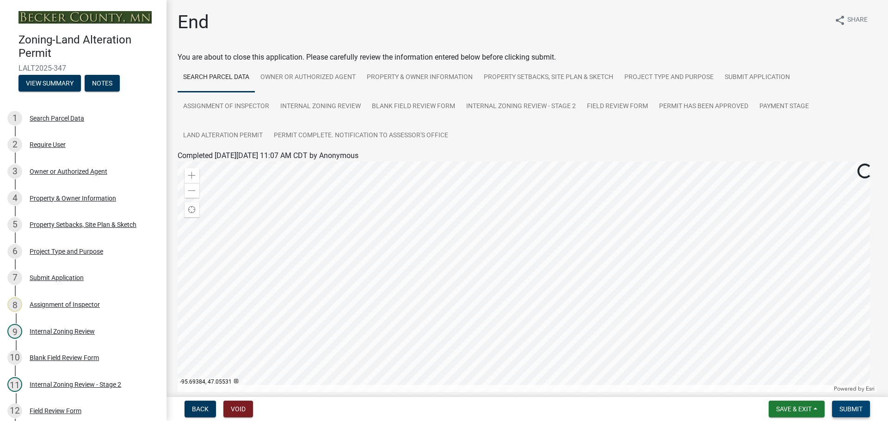
click at [855, 406] on span "Submit" at bounding box center [851, 409] width 23 height 7
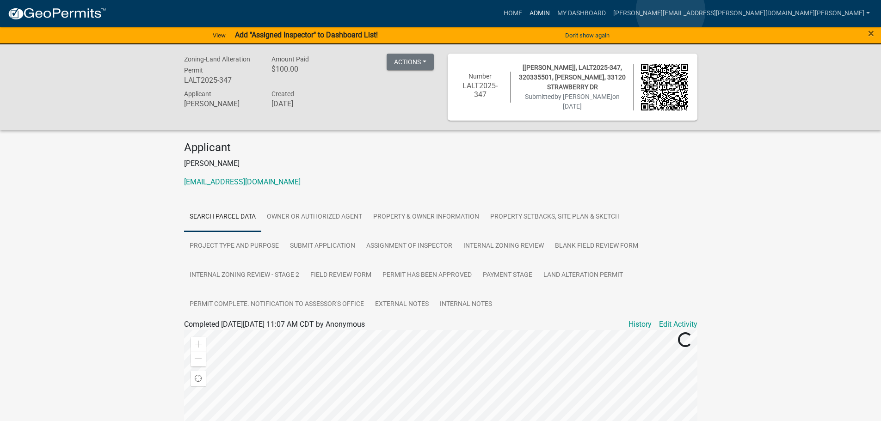
click at [554, 11] on link "Admin" at bounding box center [540, 14] width 28 height 18
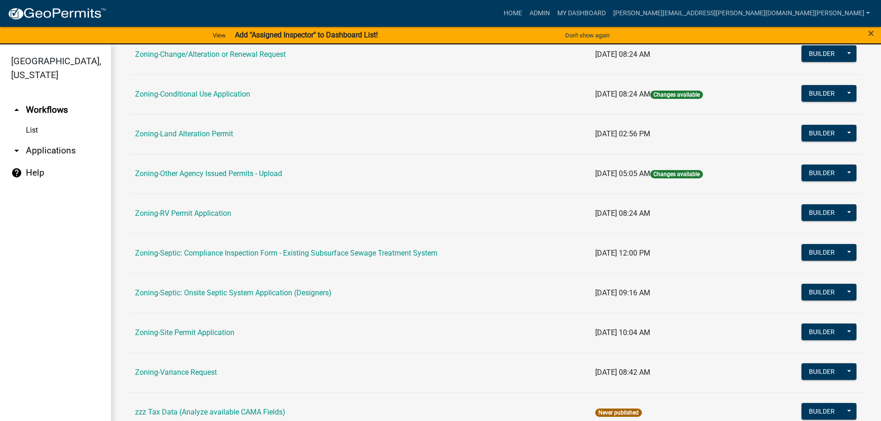
scroll to position [196, 0]
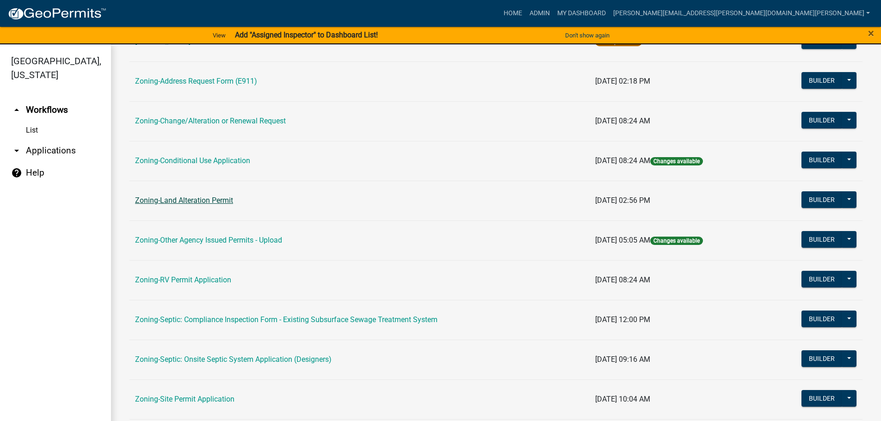
click at [188, 200] on link "Zoning-Land Alteration Permit" at bounding box center [184, 200] width 98 height 9
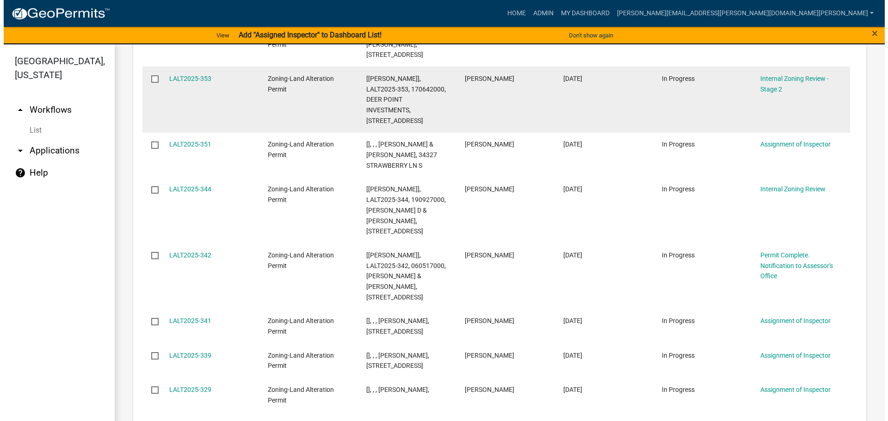
scroll to position [370, 0]
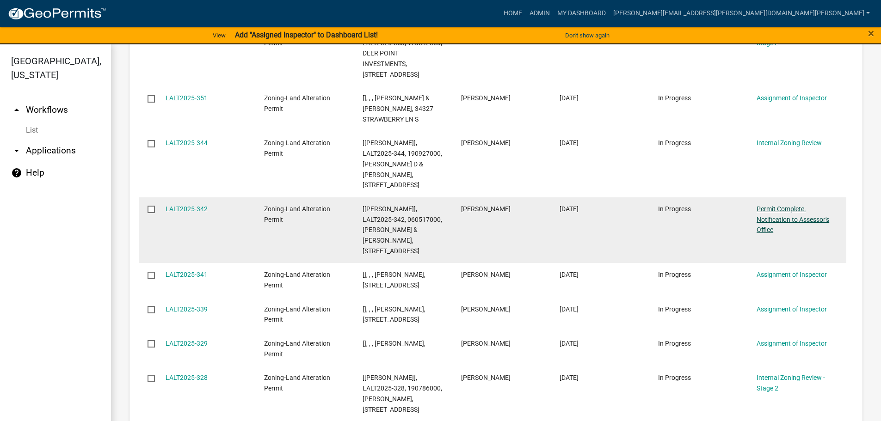
click at [761, 220] on link "Permit Complete. Notification to Assessor's Office" at bounding box center [793, 219] width 73 height 29
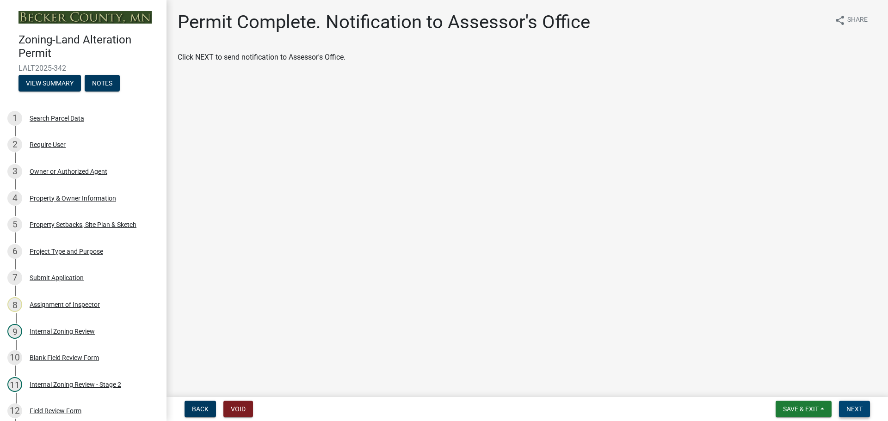
click at [853, 407] on span "Next" at bounding box center [855, 409] width 16 height 7
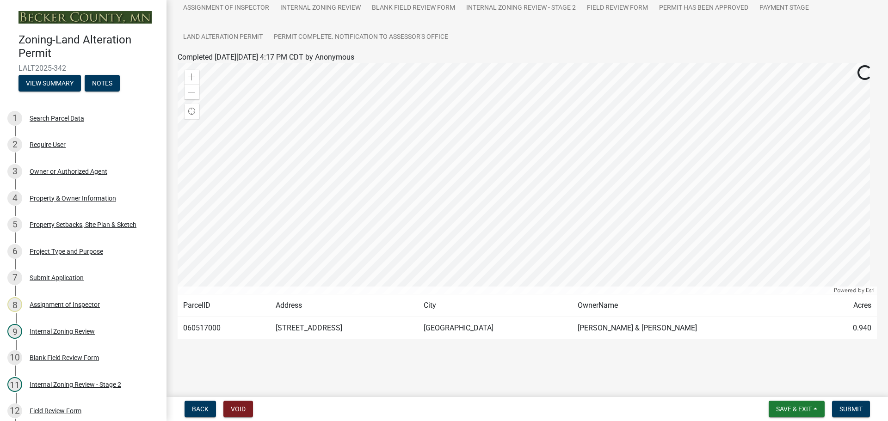
scroll to position [99, 0]
click at [857, 403] on button "Submit" at bounding box center [851, 409] width 38 height 17
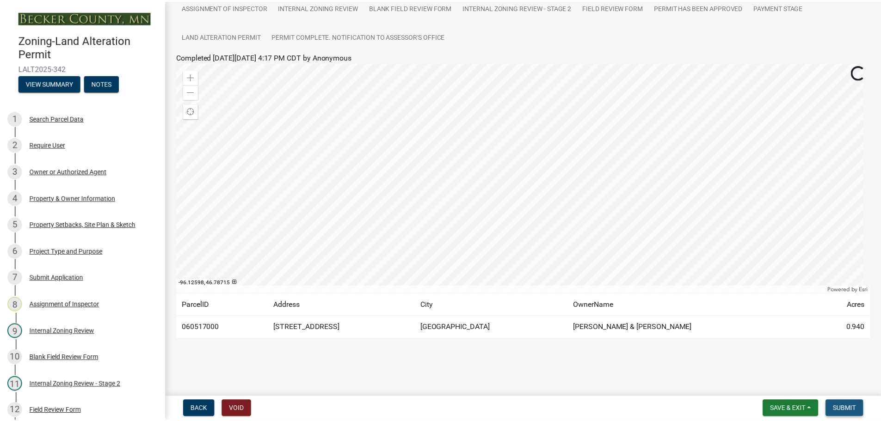
scroll to position [0, 0]
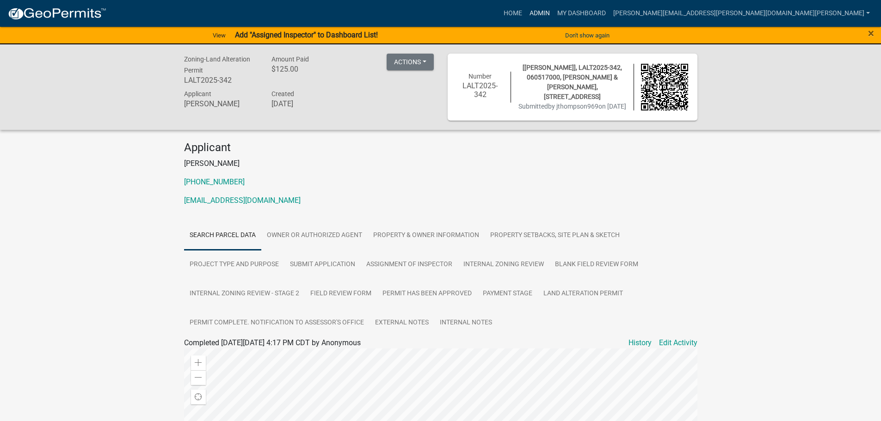
click at [554, 9] on link "Admin" at bounding box center [540, 14] width 28 height 18
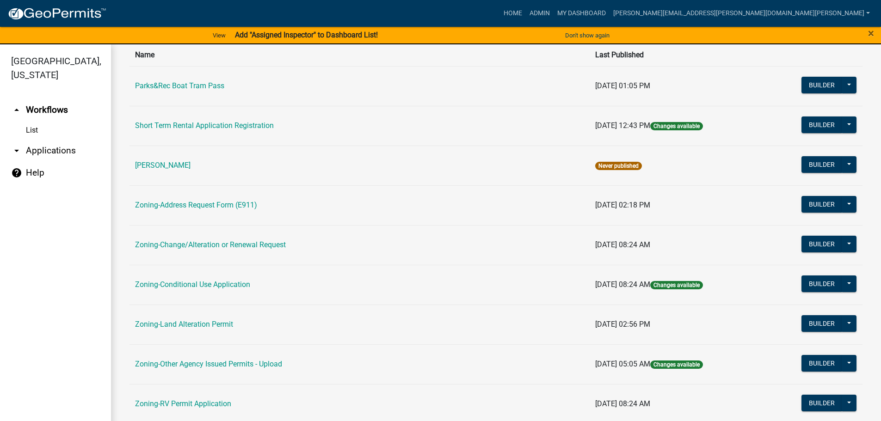
scroll to position [93, 0]
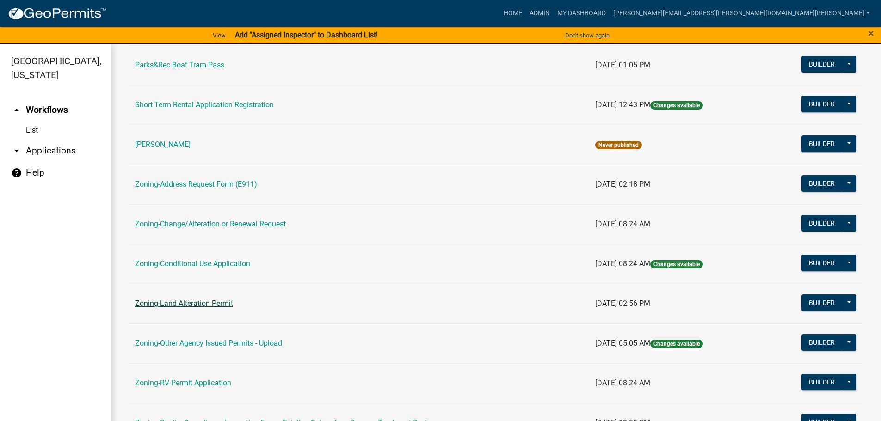
click at [206, 304] on link "Zoning-Land Alteration Permit" at bounding box center [184, 303] width 98 height 9
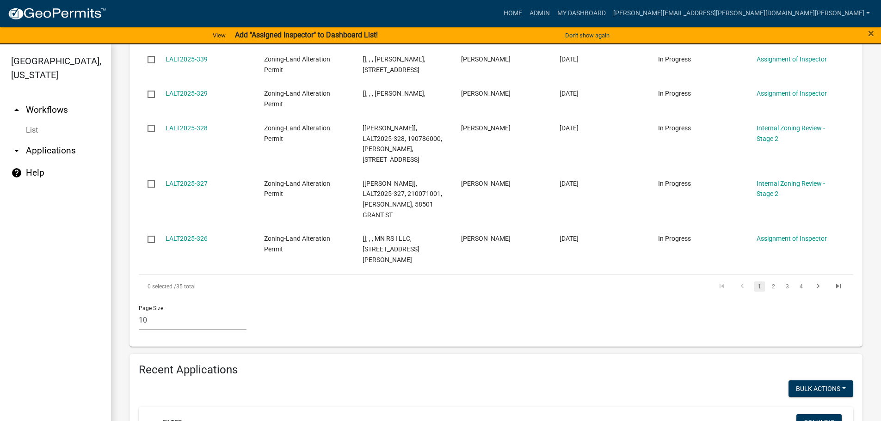
scroll to position [555, 0]
click at [768, 281] on link "2" at bounding box center [773, 286] width 11 height 10
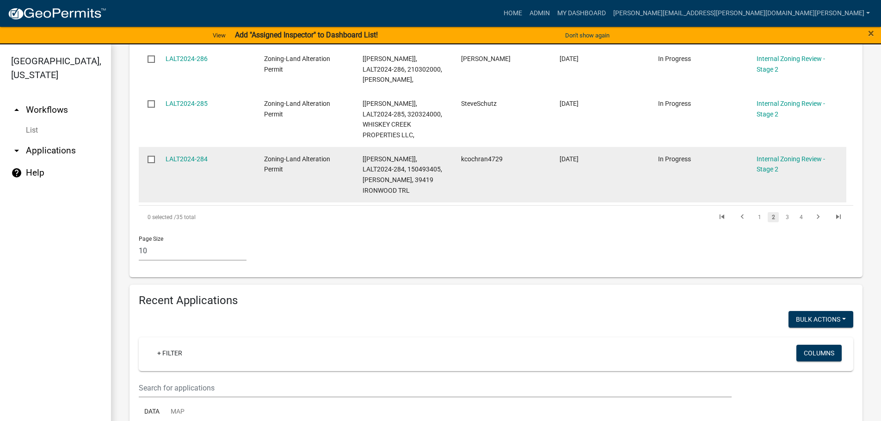
scroll to position [750, 0]
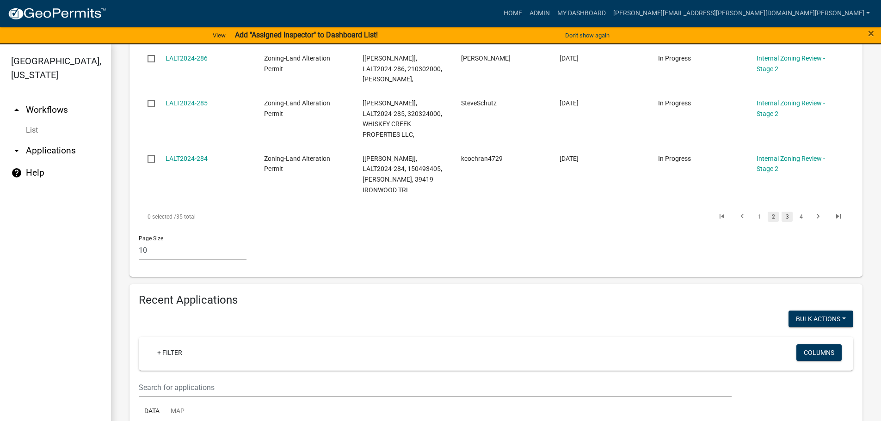
click at [782, 212] on link "3" at bounding box center [787, 217] width 11 height 10
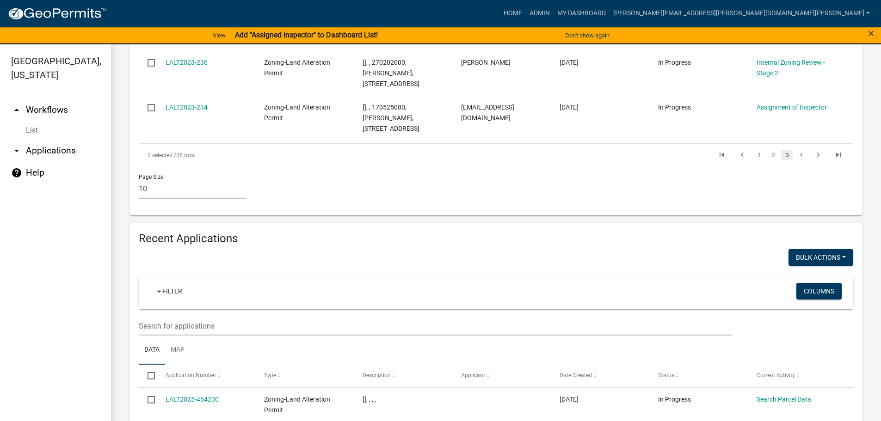
scroll to position [755, 0]
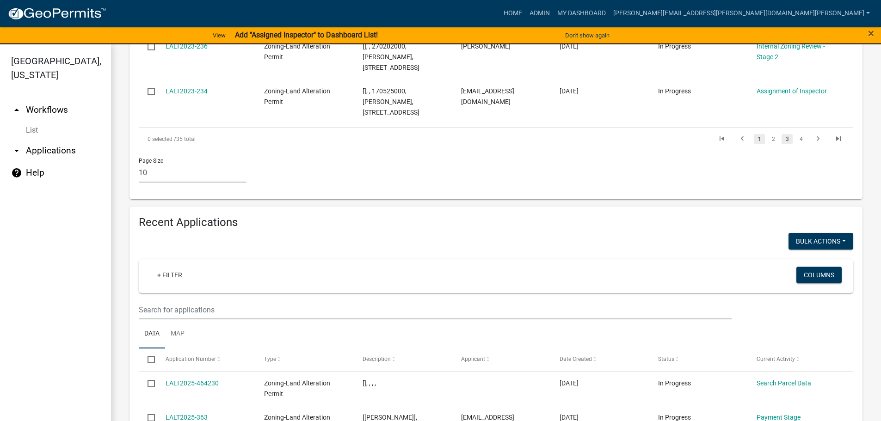
click at [754, 134] on link "1" at bounding box center [759, 139] width 11 height 10
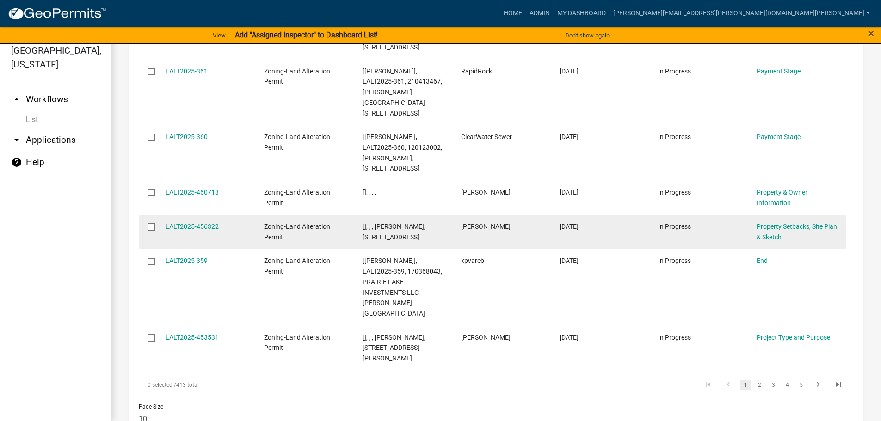
scroll to position [11, 0]
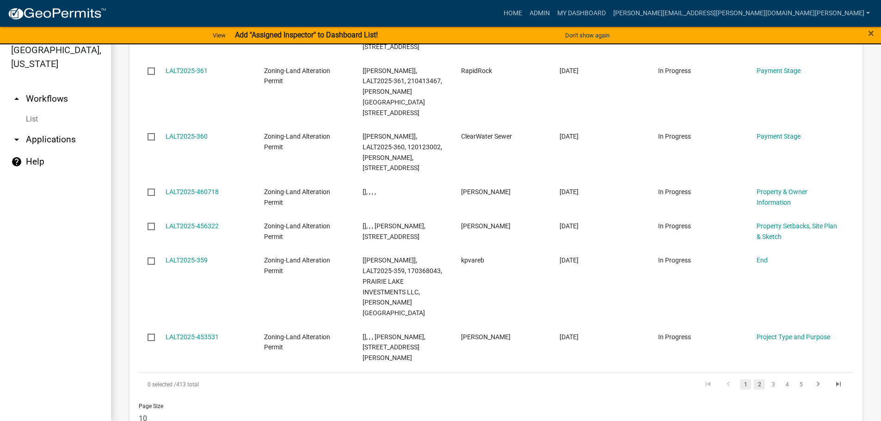
click at [756, 380] on link "2" at bounding box center [759, 385] width 11 height 10
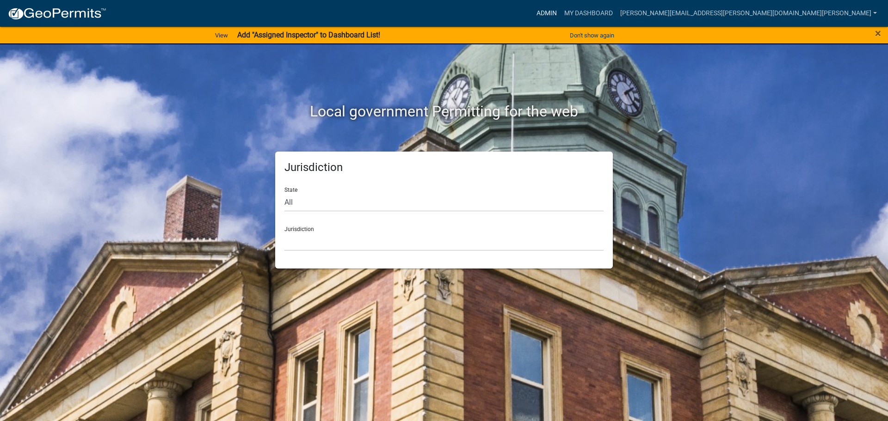
click at [561, 10] on link "Admin" at bounding box center [547, 14] width 28 height 18
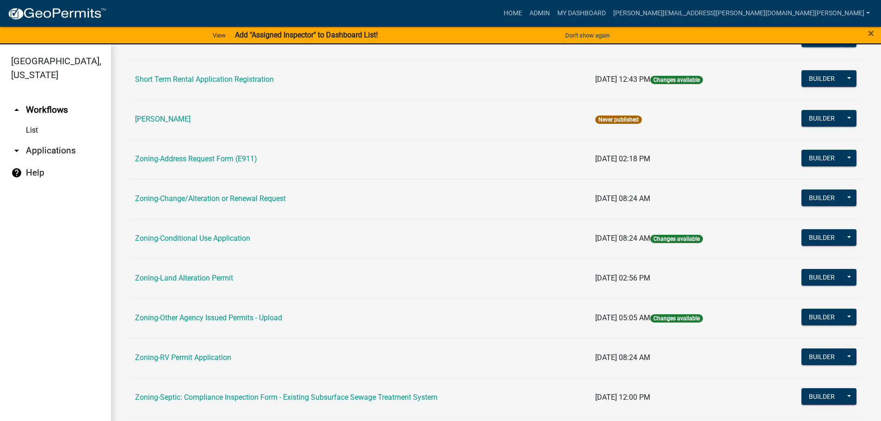
scroll to position [288, 0]
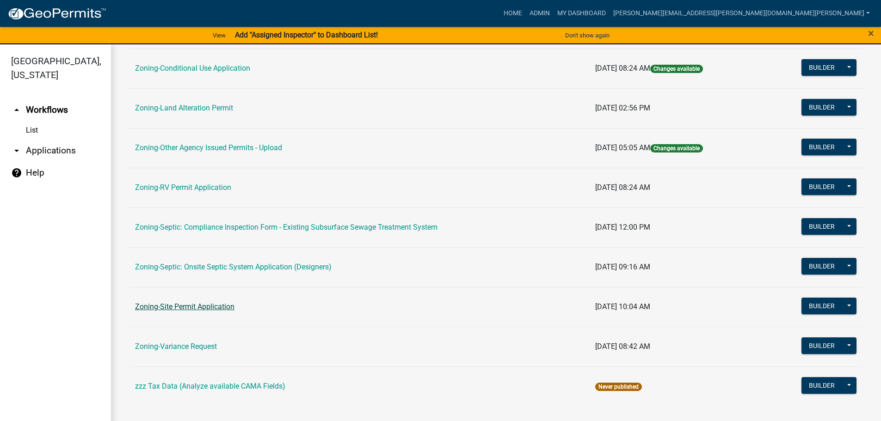
click at [211, 306] on link "Zoning-Site Permit Application" at bounding box center [184, 307] width 99 height 9
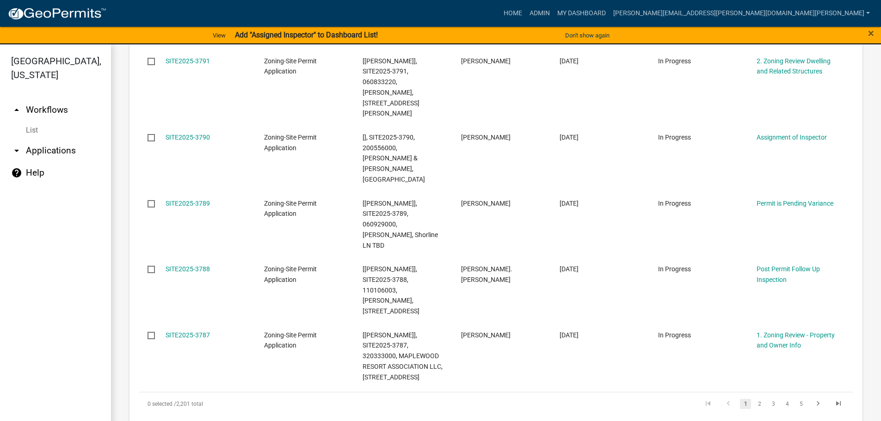
scroll to position [648, 0]
click at [754, 398] on link "2" at bounding box center [759, 403] width 11 height 10
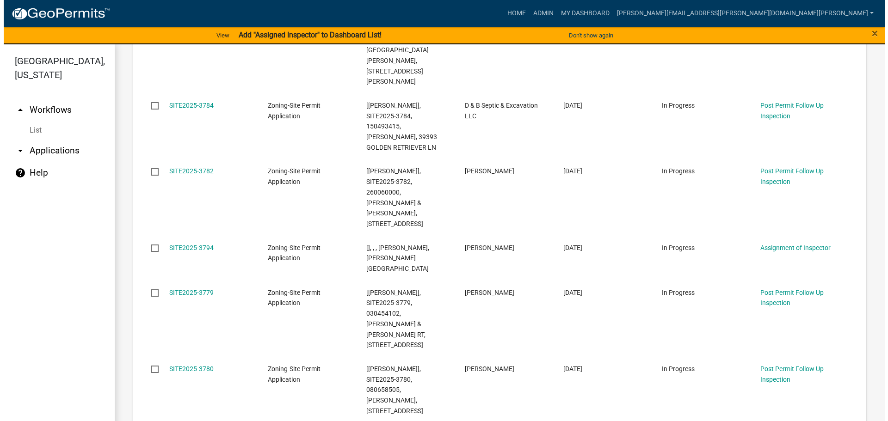
scroll to position [282, 0]
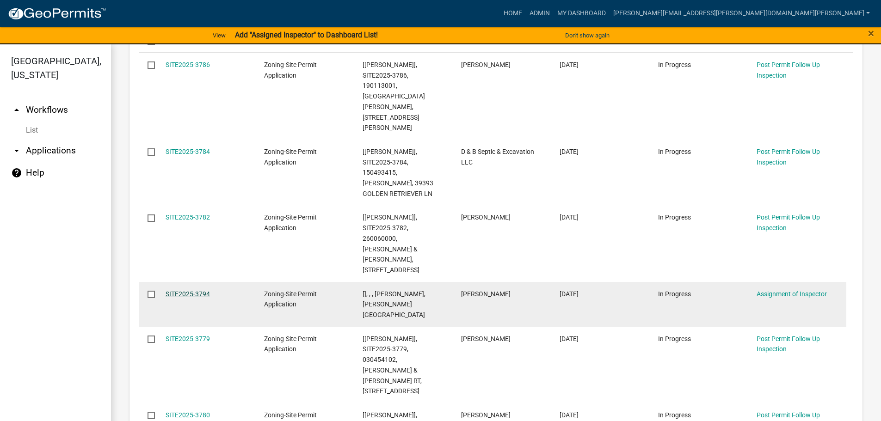
click at [197, 291] on link "SITE2025-3794" at bounding box center [188, 294] width 44 height 7
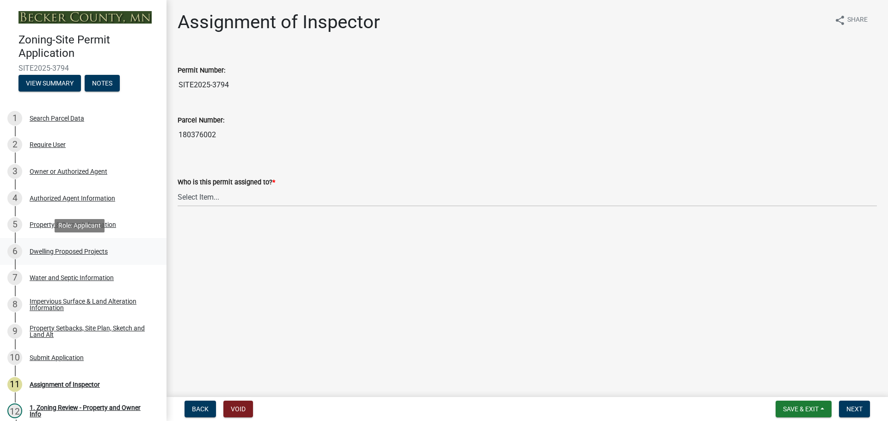
click at [63, 251] on div "Dwelling Proposed Projects" at bounding box center [69, 251] width 78 height 6
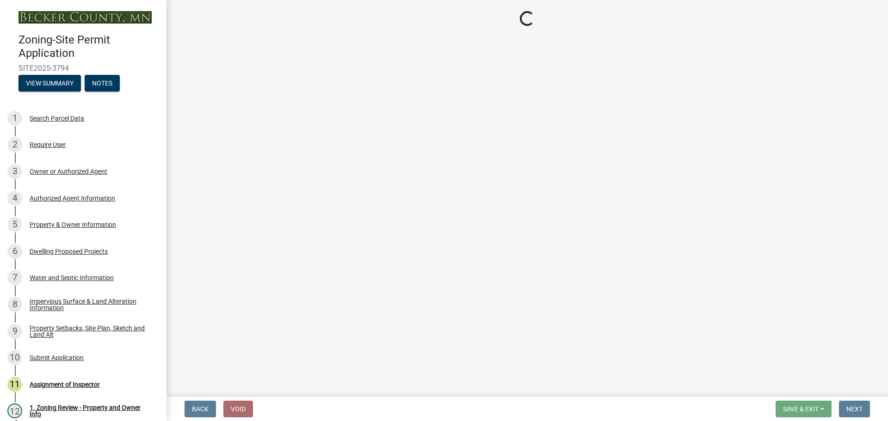
select select "5b8abcc6-67f7-49fb-8f25-c295ccc2b339"
select select "566f81cc-4b3f-4ecb-9f16-a2b313352c61"
select select "03c1fec4-1fbe-4331-bc18-34e24145556f"
select select "11c1c089-3b44-43c0-9549-3c9eeea2451f"
select select "0ceb8b90-6e92-4b1f-be25-acba4c819eff"
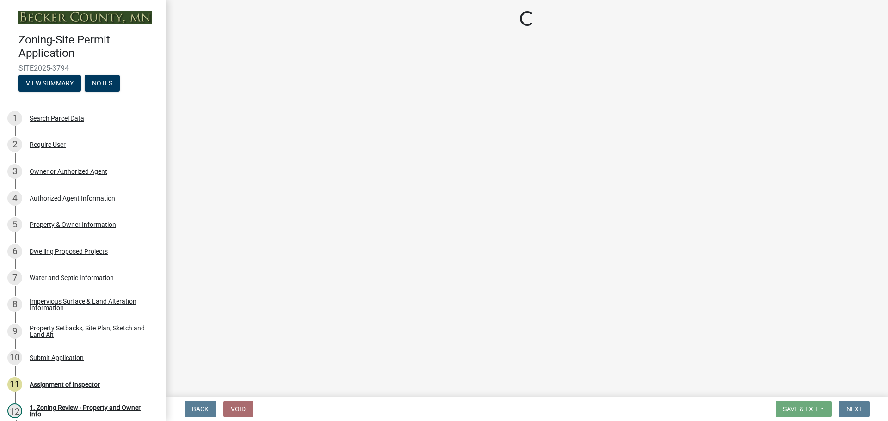
select select "ab9119d1-7da9-49c4-9fac-8c142204c89d"
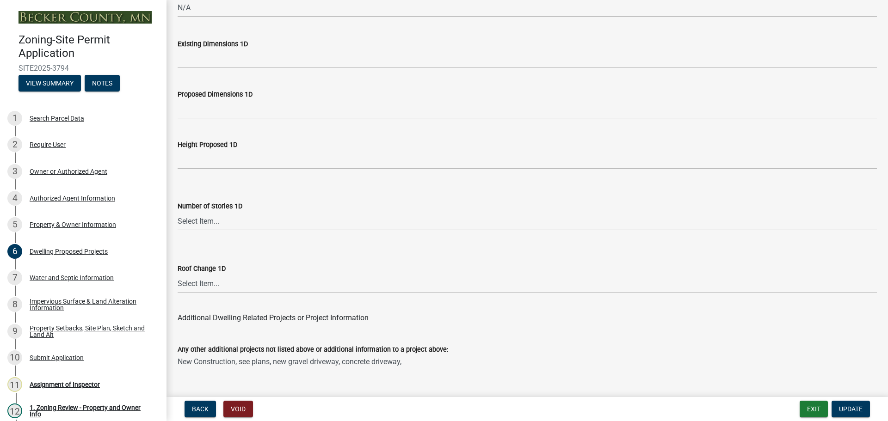
scroll to position [1987, 0]
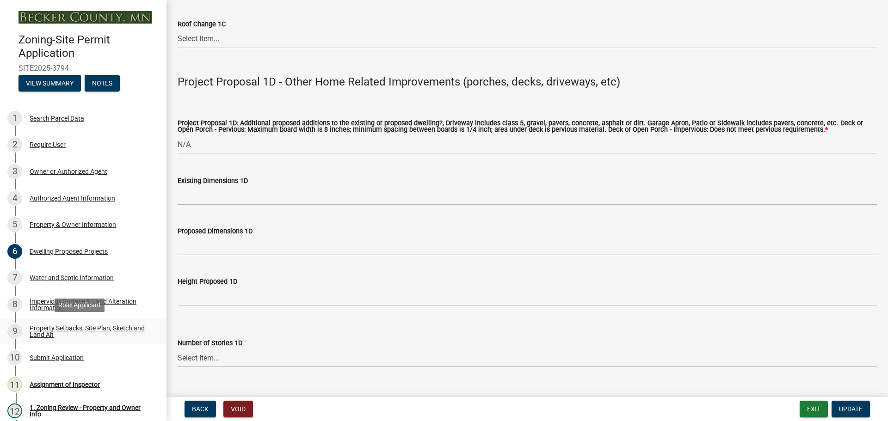
click at [68, 326] on div "Property Setbacks, Site Plan, Sketch and Land Alt" at bounding box center [91, 331] width 122 height 13
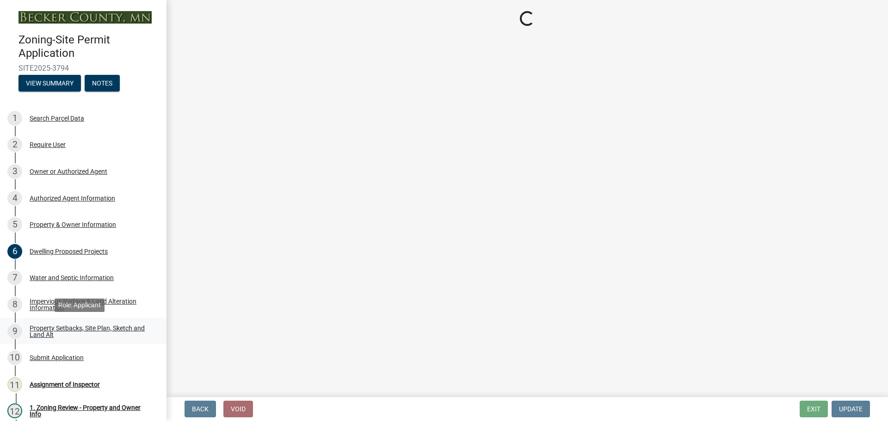
scroll to position [0, 0]
select select "bc359128-44fe-43a6-b559-d4174f4d38cf"
select select "455557a3-7db0-4012-9414-920f9688a68f"
select select "b56a4575-9846-47cf-8067-c59a4853da22"
select select "12f785fb-c378-4b18-841c-21c73dc99083"
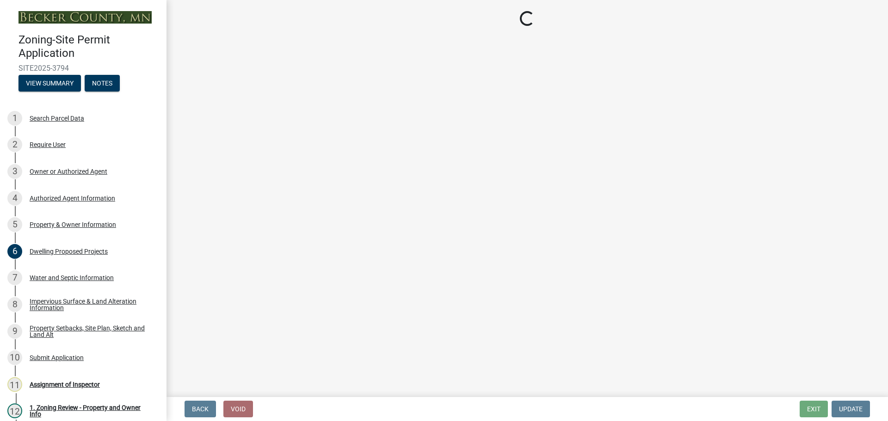
select select "12da6293-5841-4f5c-bd92-3658833964cd"
select select "27b2a8b4-abf6-463e-8c0c-7c5d2b4fe26f"
select select "5ad4ab64-b44e-481c-9000-9e5907aa74e1"
select select "e019de12-4845-45f2-ad10-5fb76eee0e55"
select select "c8b8ea71-7088-4e87-a493-7bc88cc2835b"
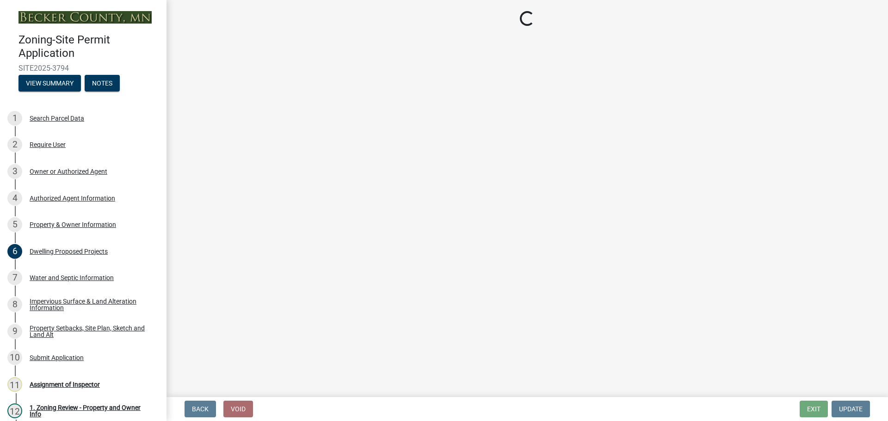
select select "133211ff-91ce-4a0a-9235-b48a7e2069a0"
select select "4421853d-5e11-4b64-95ec-6c47066881cc"
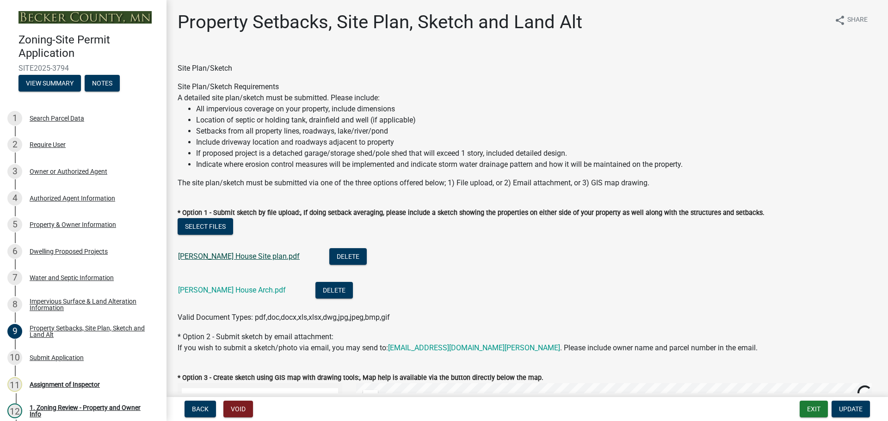
click at [224, 257] on link "[PERSON_NAME] House Site plan.pdf" at bounding box center [239, 256] width 122 height 9
click at [215, 286] on link "[PERSON_NAME] House Arch.pdf" at bounding box center [232, 290] width 108 height 9
click at [65, 300] on div "Impervious Surface & Land Alteration Information" at bounding box center [91, 304] width 122 height 13
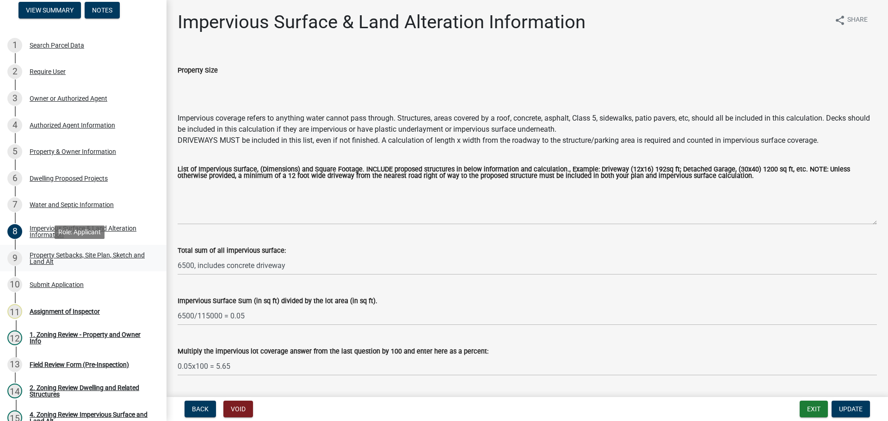
scroll to position [185, 0]
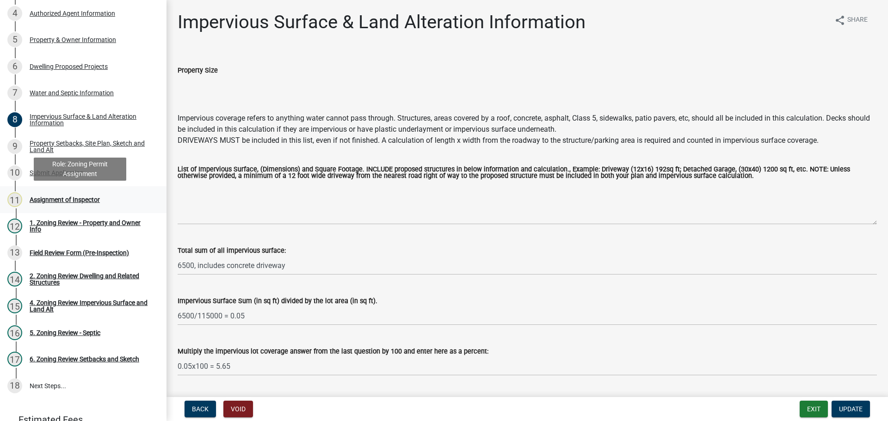
click at [68, 198] on div "Assignment of Inspector" at bounding box center [65, 200] width 70 height 6
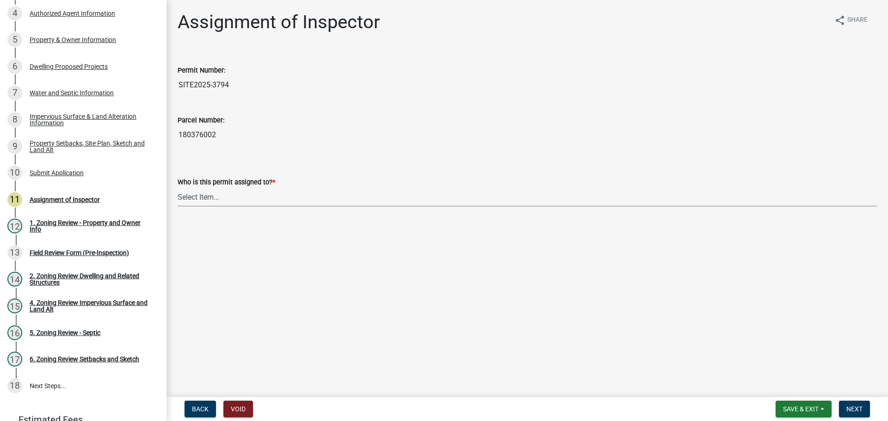
click at [195, 195] on select "Select Item... [PERSON_NAME] [PERSON_NAME] [PERSON_NAME] [PERSON_NAME] [PERSON_…" at bounding box center [528, 197] width 700 height 19
click at [178, 188] on select "Select Item... [PERSON_NAME] [PERSON_NAME] [PERSON_NAME] [PERSON_NAME] [PERSON_…" at bounding box center [528, 197] width 700 height 19
select select "ebd8400e-d8d5-49f8-911f-e671eb76408a"
click at [855, 406] on span "Next" at bounding box center [855, 409] width 16 height 7
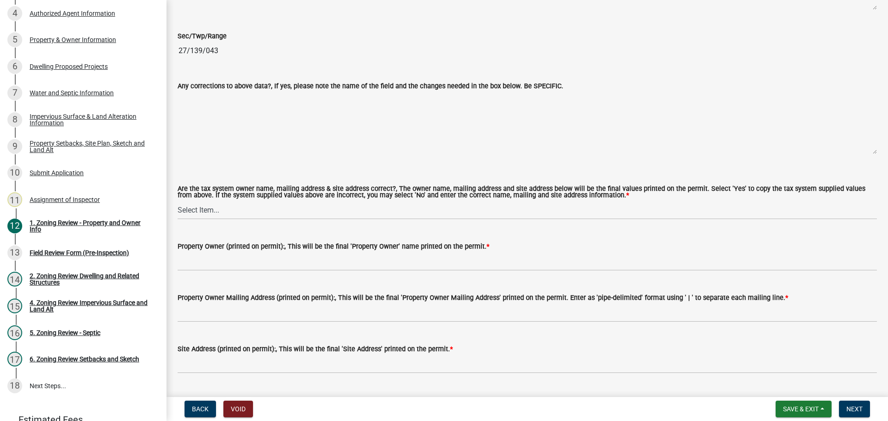
scroll to position [925, 0]
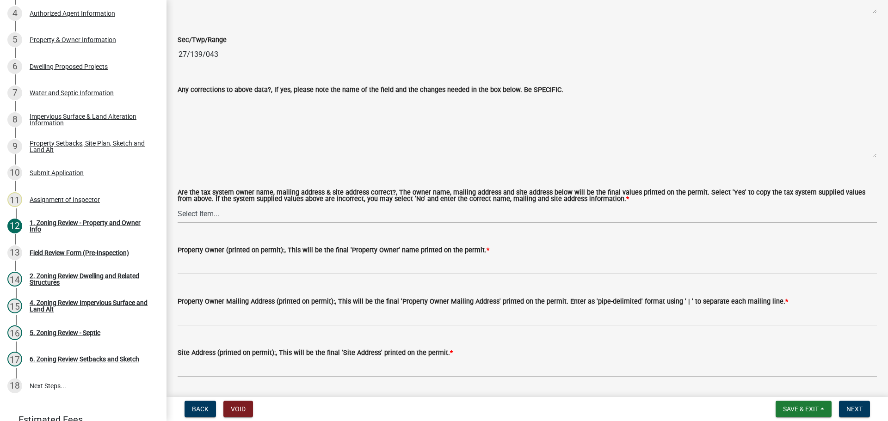
click at [209, 214] on select "Select Item... Yes No" at bounding box center [528, 213] width 700 height 19
click at [178, 205] on select "Select Item... Yes No" at bounding box center [528, 213] width 700 height 19
select select "ab6c2257-4786-48e5-86d0-1194833f57c8"
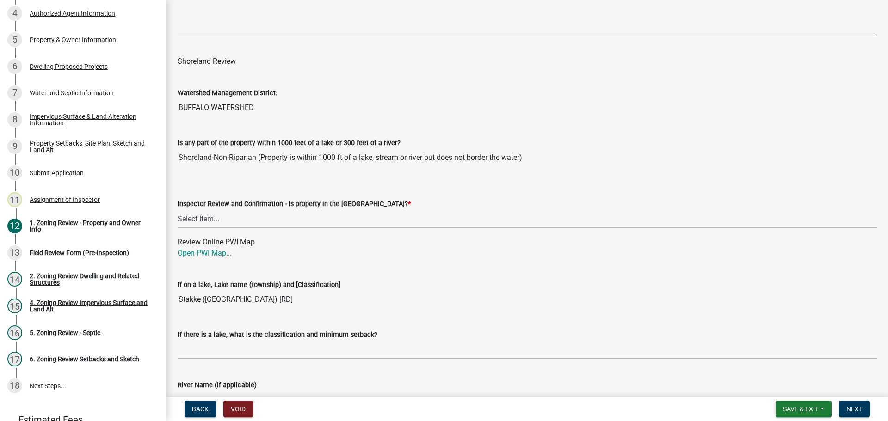
scroll to position [1342, 0]
click at [209, 218] on select "Select Item... Within [GEOGRAPHIC_DATA] (SD) Not in [GEOGRAPHIC_DATA] (NOTSL)" at bounding box center [528, 218] width 700 height 19
click at [178, 210] on select "Select Item... Within [GEOGRAPHIC_DATA] (SD) Not in [GEOGRAPHIC_DATA] (NOTSL)" at bounding box center [528, 218] width 700 height 19
select select "de99b201-fb85-4000-88f5-6f49f4ff2101"
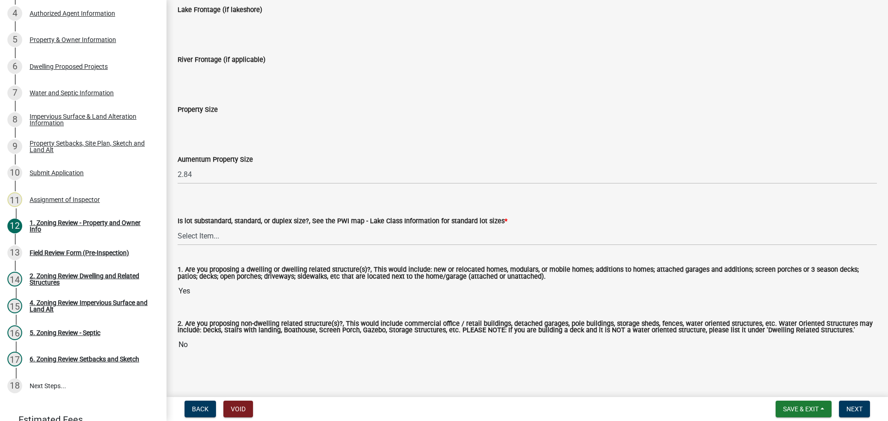
scroll to position [1923, 0]
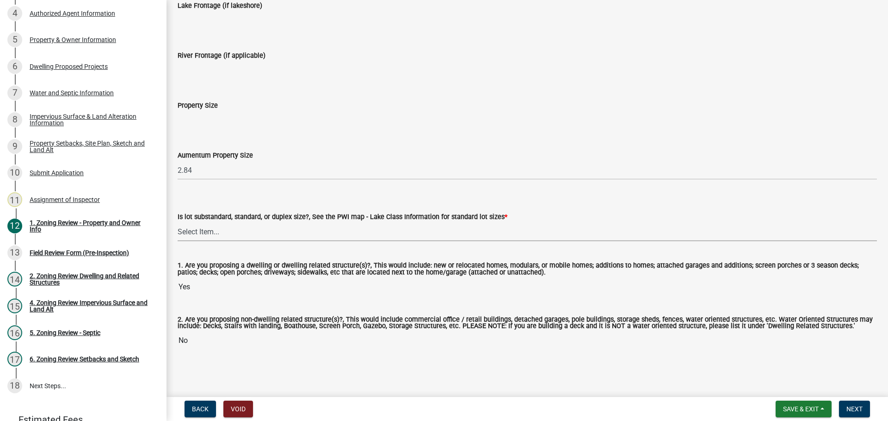
click at [196, 231] on select "Select Item... Non-Riparian and not back lot Substandard Non-Riparian Backlot S…" at bounding box center [528, 232] width 700 height 19
click at [178, 223] on select "Select Item... Non-Riparian and not back lot Substandard Non-Riparian Backlot S…" at bounding box center [528, 232] width 700 height 19
select select "d94a228a-13b2-461d-ba2b-a9964ed903a2"
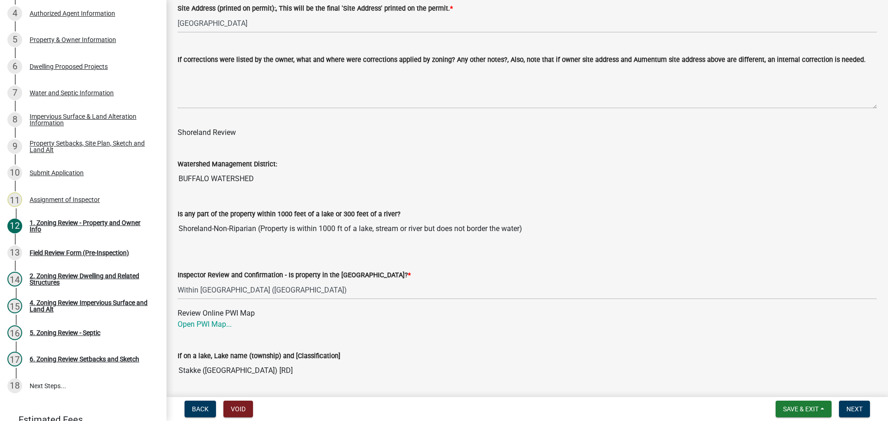
scroll to position [1368, 0]
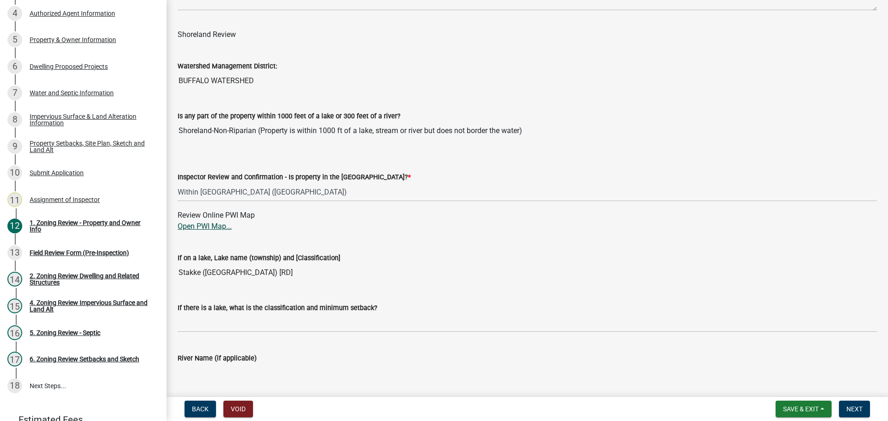
click at [205, 227] on link "Open PWI Map..." at bounding box center [205, 226] width 54 height 9
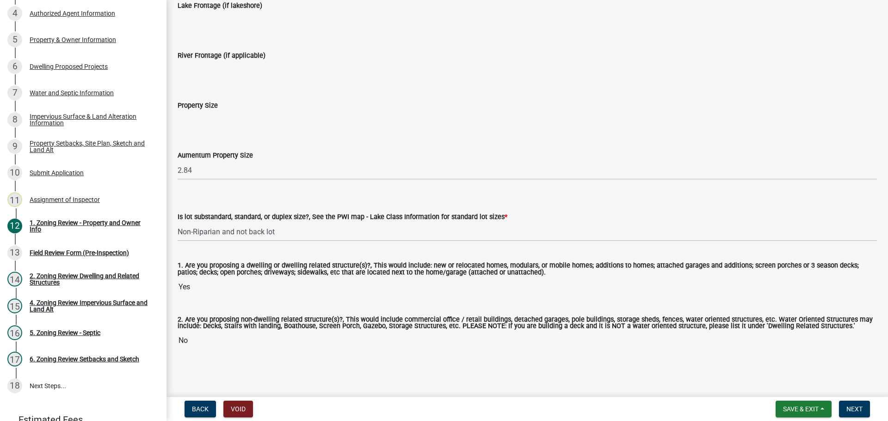
scroll to position [1923, 0]
click at [857, 409] on span "Next" at bounding box center [855, 409] width 16 height 7
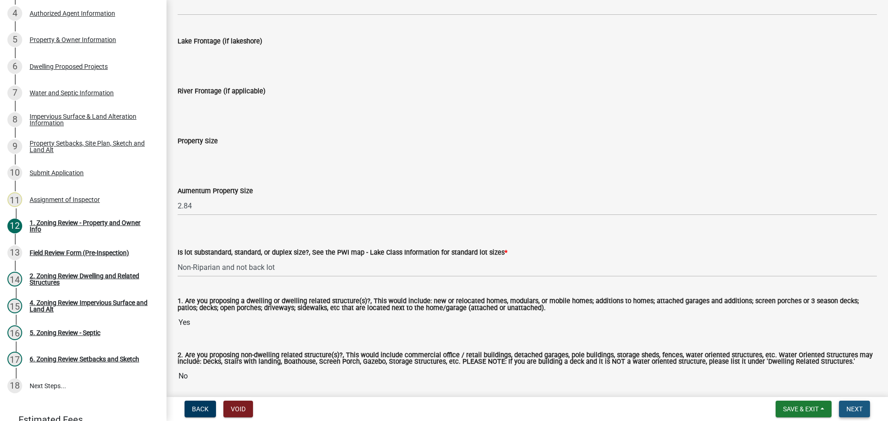
scroll to position [1960, 0]
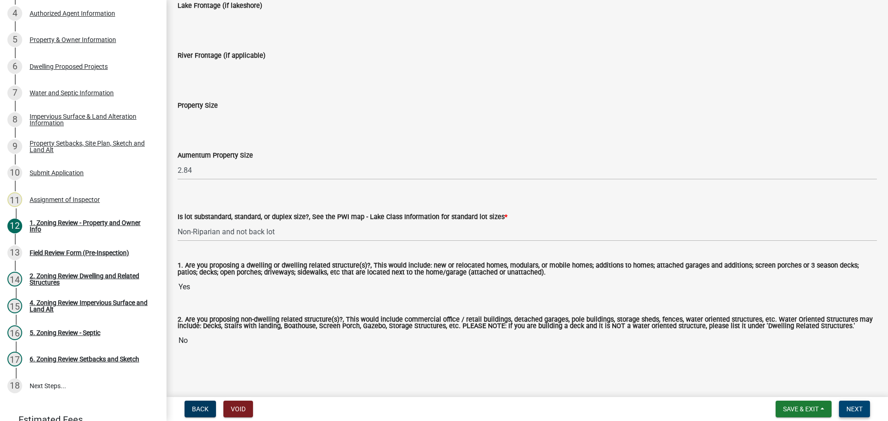
click at [865, 403] on button "Next" at bounding box center [854, 409] width 31 height 17
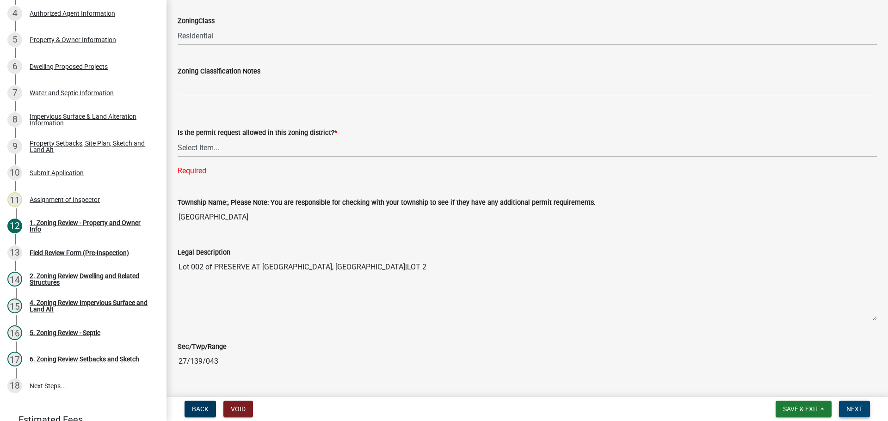
scroll to position [619, 0]
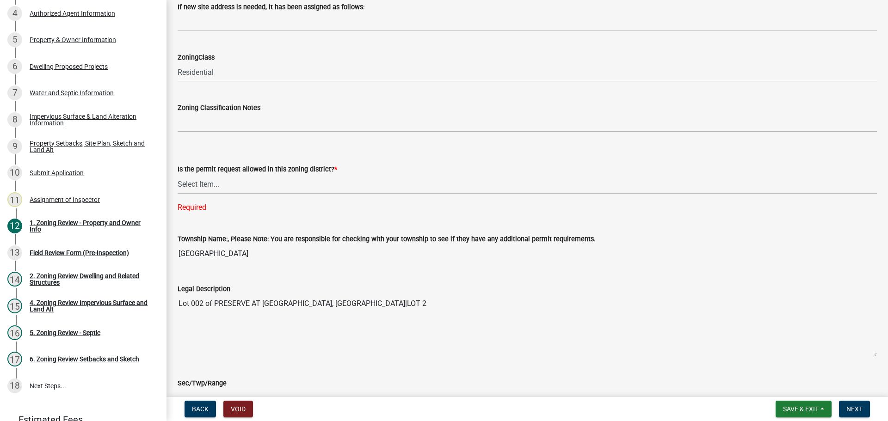
click at [199, 185] on select "Select Item... Yes No" at bounding box center [528, 184] width 700 height 19
click at [178, 175] on select "Select Item... Yes No" at bounding box center [528, 184] width 700 height 19
select select "b4f32c46-6248-4748-b47c-fa4933858724"
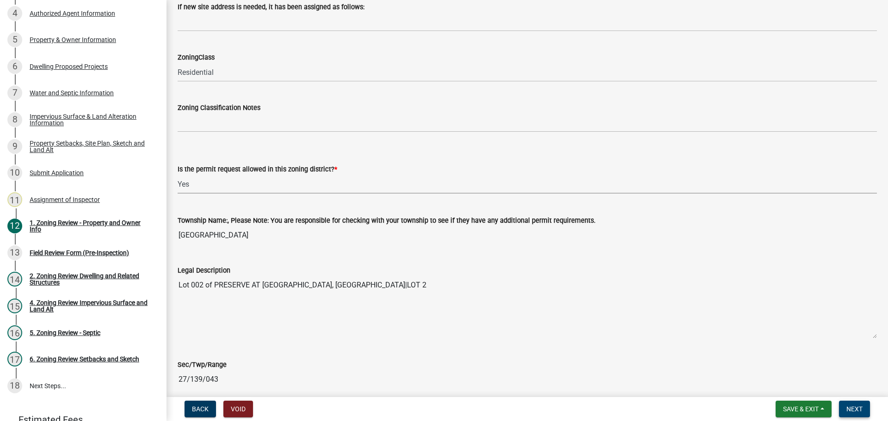
click at [851, 403] on button "Next" at bounding box center [854, 409] width 31 height 17
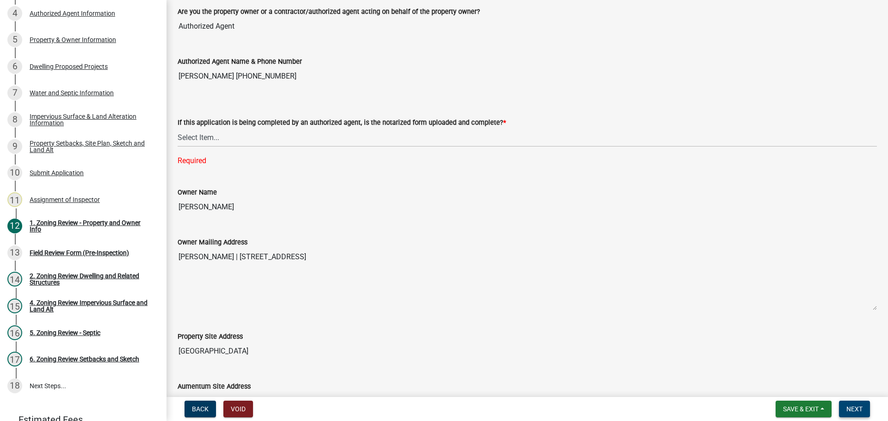
scroll to position [156, 0]
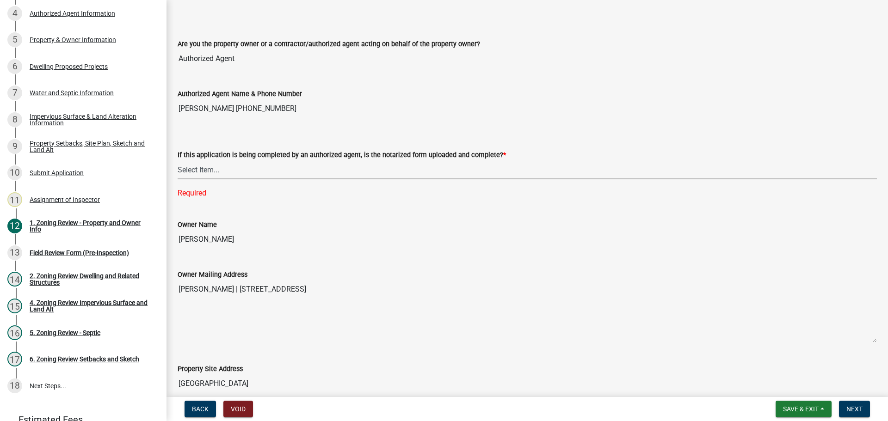
drag, startPoint x: 209, startPoint y: 169, endPoint x: 223, endPoint y: 173, distance: 15.2
click at [209, 170] on select "Select Item... Yes No N/A" at bounding box center [528, 170] width 700 height 19
click at [178, 161] on select "Select Item... Yes No N/A" at bounding box center [528, 170] width 700 height 19
select select "b7a4e2f0-1e07-4bdc-bedd-b8d1ce513ae9"
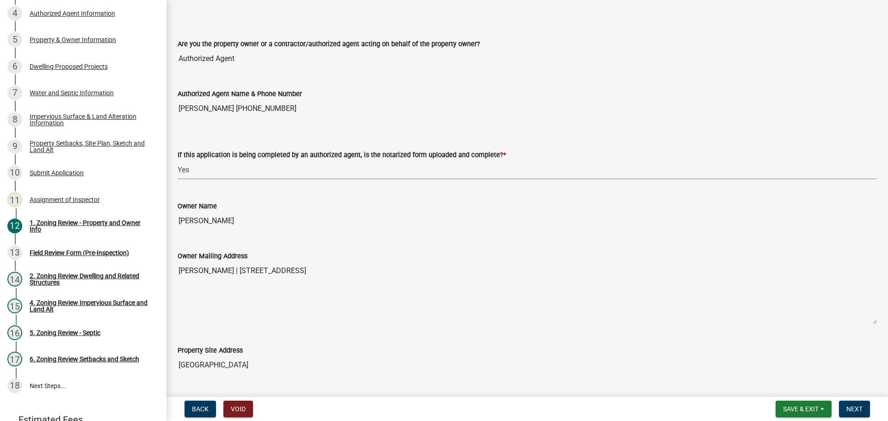
click at [855, 401] on nav "Back Void Save & Exit Save Save & Exit Next" at bounding box center [528, 409] width 722 height 24
click at [857, 408] on span "Next" at bounding box center [855, 409] width 16 height 7
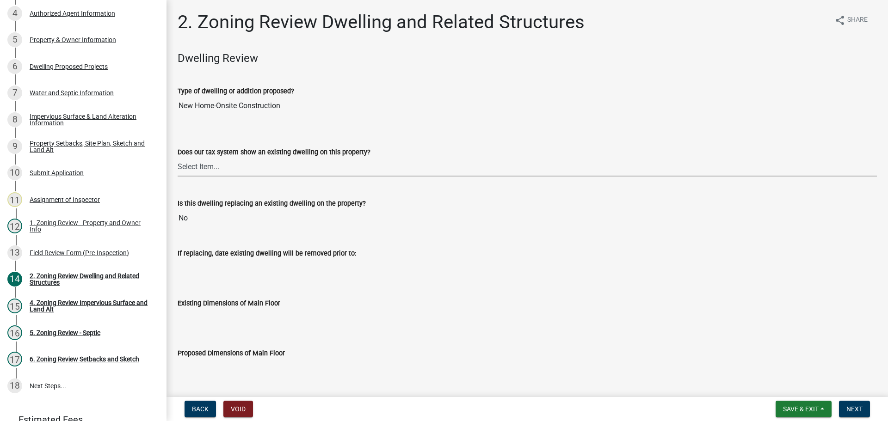
click at [195, 167] on select "Select Item... Yes No" at bounding box center [528, 167] width 700 height 19
click at [178, 158] on select "Select Item... Yes No" at bounding box center [528, 167] width 700 height 19
select select "f2f95036-4389-4179-8147-4ee015bbd016"
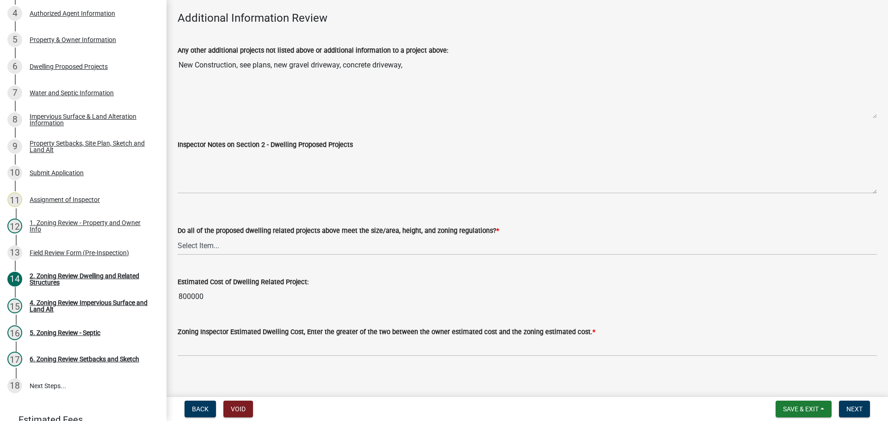
scroll to position [2054, 0]
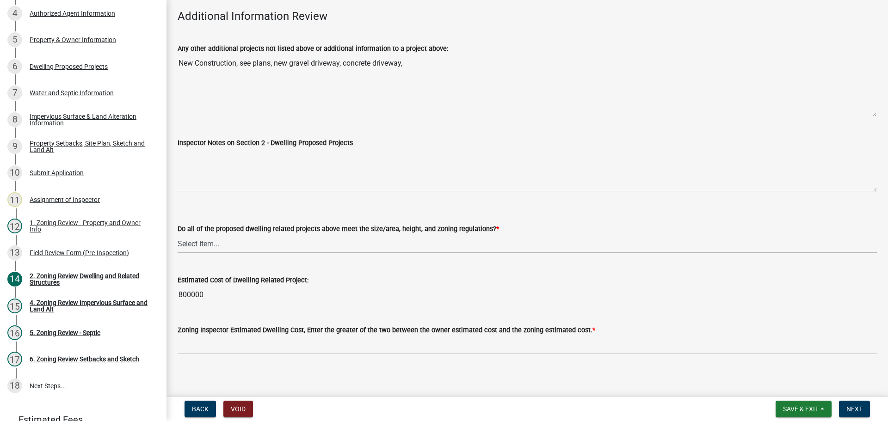
click at [201, 235] on select "Select Item... Yes No" at bounding box center [528, 244] width 700 height 19
click at [178, 235] on select "Select Item... Yes No" at bounding box center [528, 244] width 700 height 19
select select "583413f8-e9f7-4a70-8fe6-066f5b429c7e"
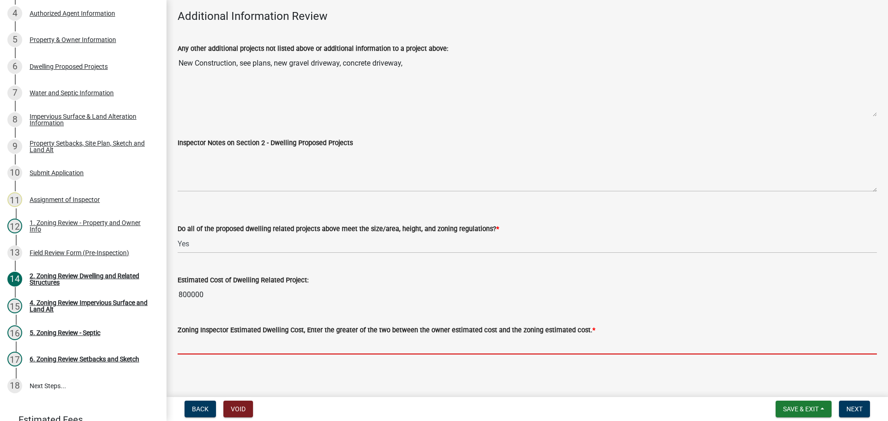
click at [237, 337] on input "text" at bounding box center [528, 345] width 700 height 19
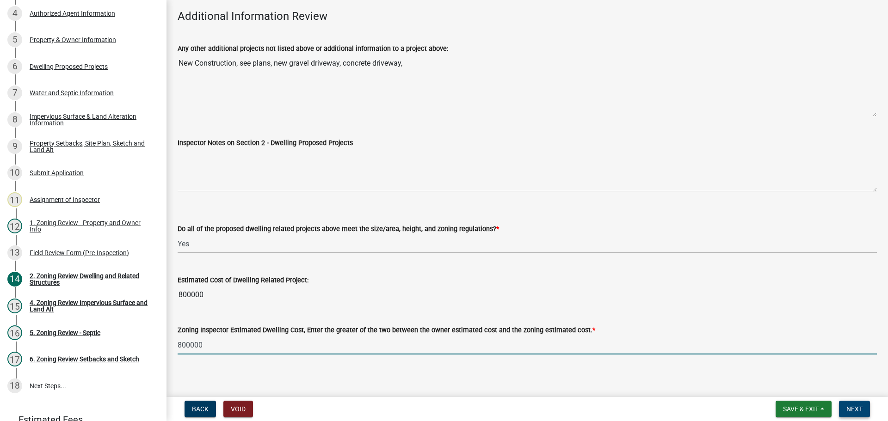
type input "800000"
click at [860, 407] on span "Next" at bounding box center [855, 409] width 16 height 7
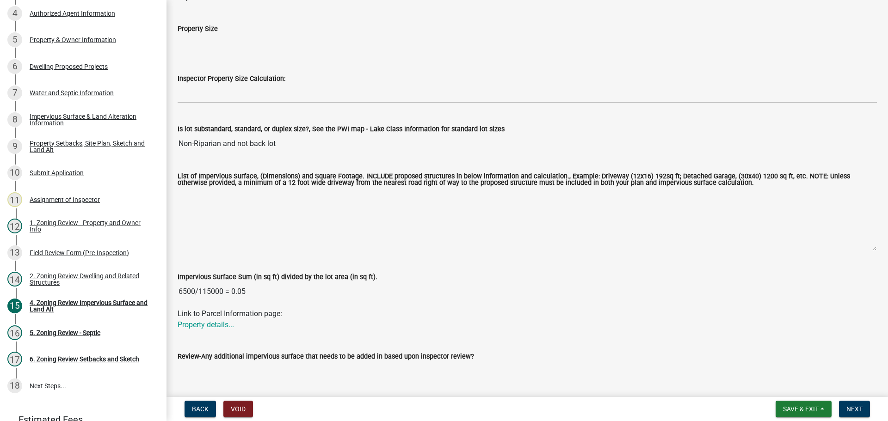
scroll to position [93, 0]
